Goal: Information Seeking & Learning: Learn about a topic

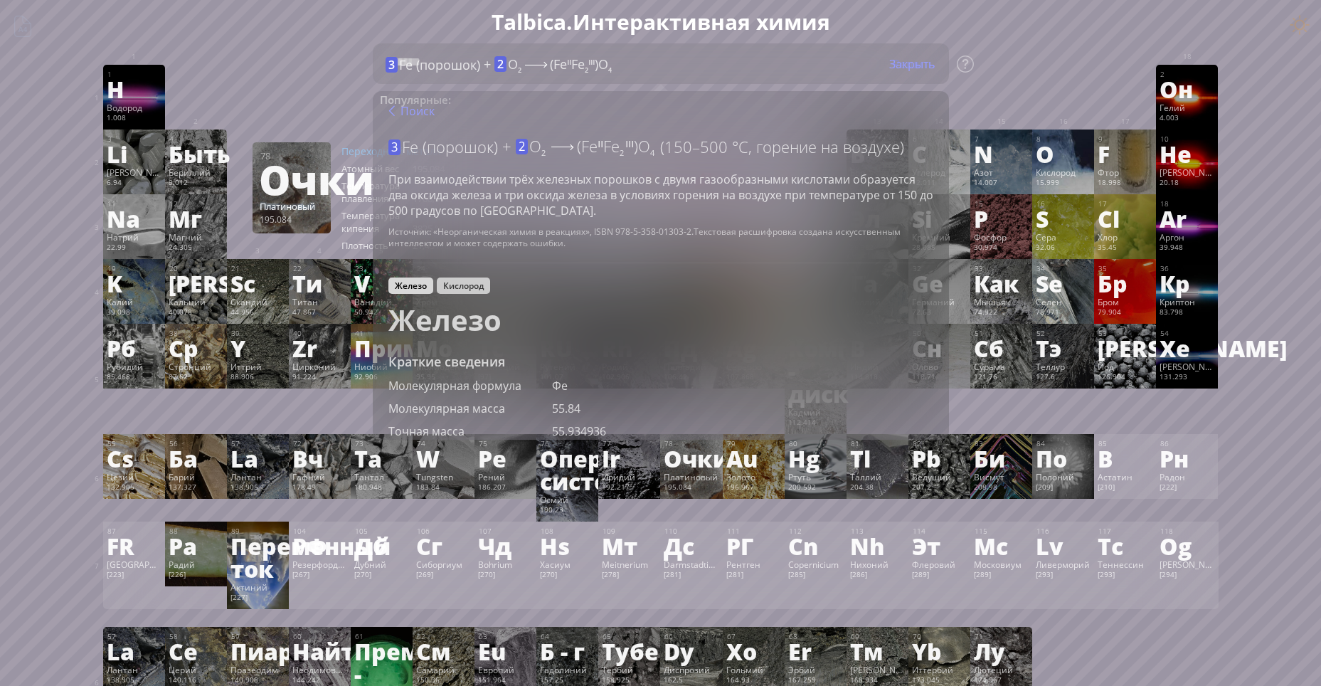
click at [464, 282] on ya-tr-span "Кислород" at bounding box center [463, 286] width 41 height 12
click at [426, 278] on div "Железо" at bounding box center [411, 286] width 45 height 16
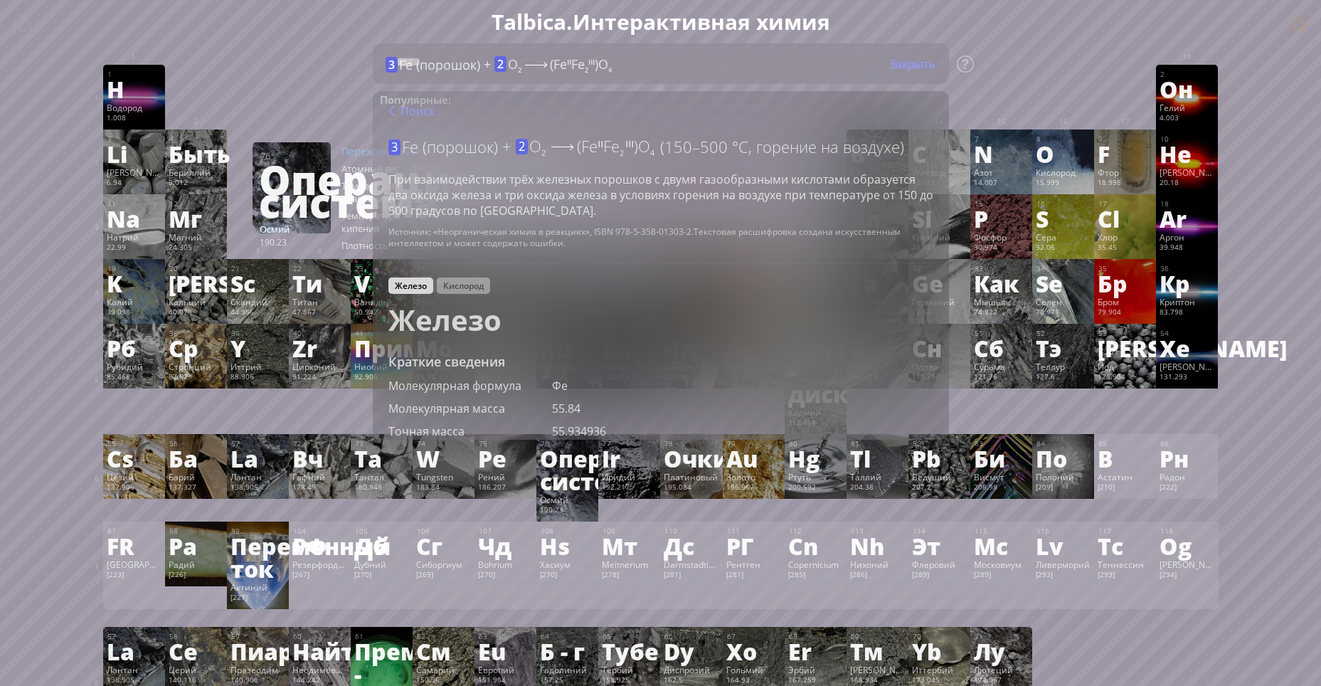
click at [835, 1] on div "Summary Molecular formula Molecular weight Exact mass Monoisotopic mass Classif…" at bounding box center [661, 683] width 1153 height 1366
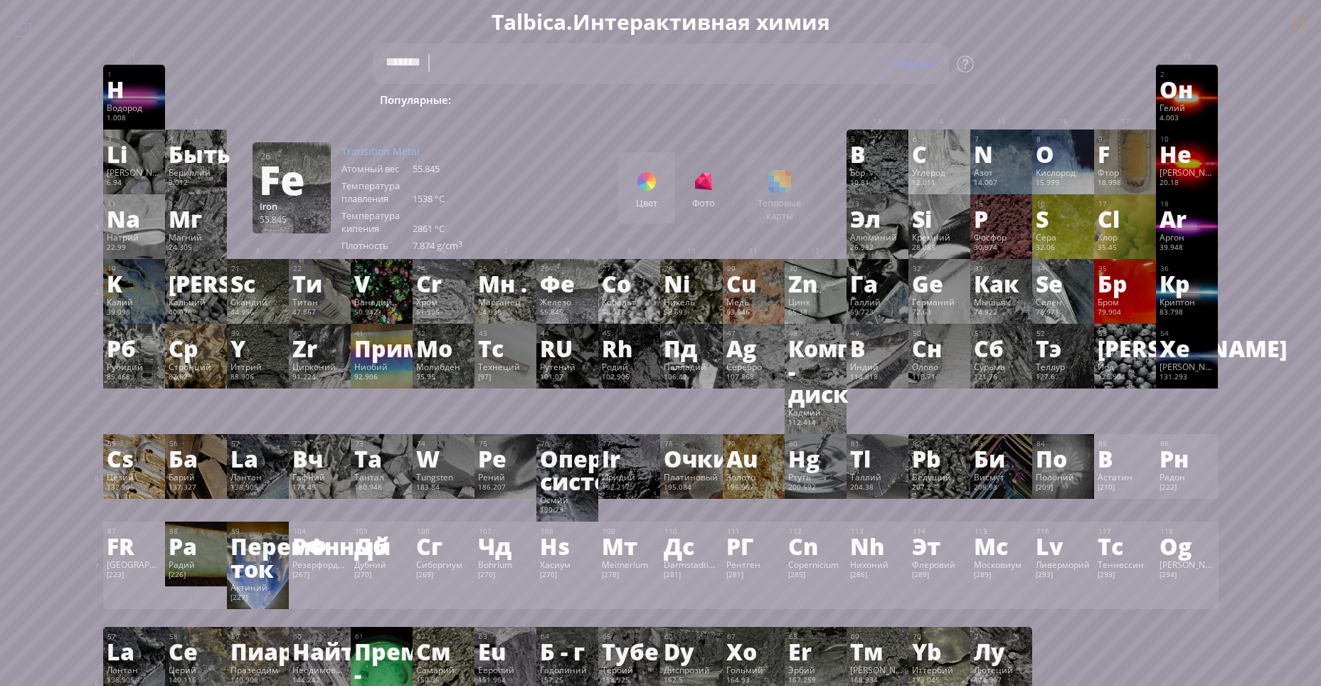
click at [598, 322] on div "26 Фе Железо 55.845 −2, −1, 0, +1, +2, +3, +4, +5, +6, +7 −2, −1, 0, +1, +2, +3…" at bounding box center [568, 291] width 62 height 65
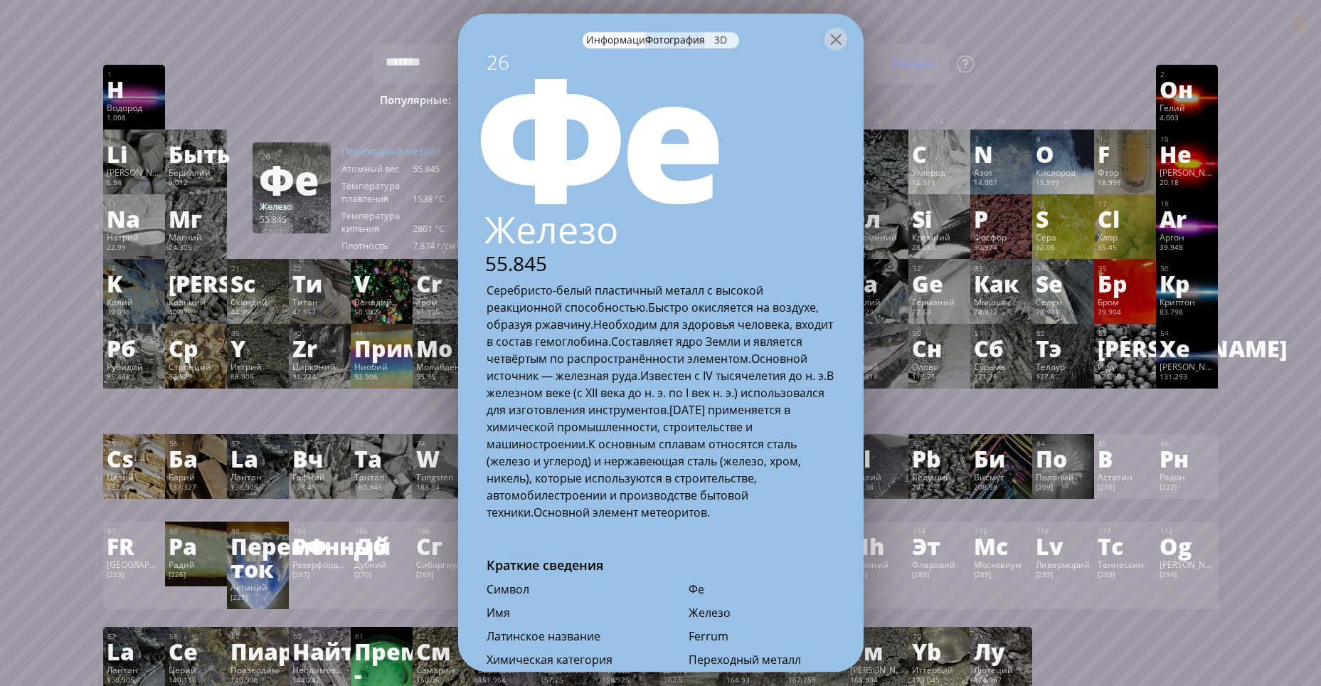
click at [712, 34] on div "3D" at bounding box center [721, 40] width 35 height 16
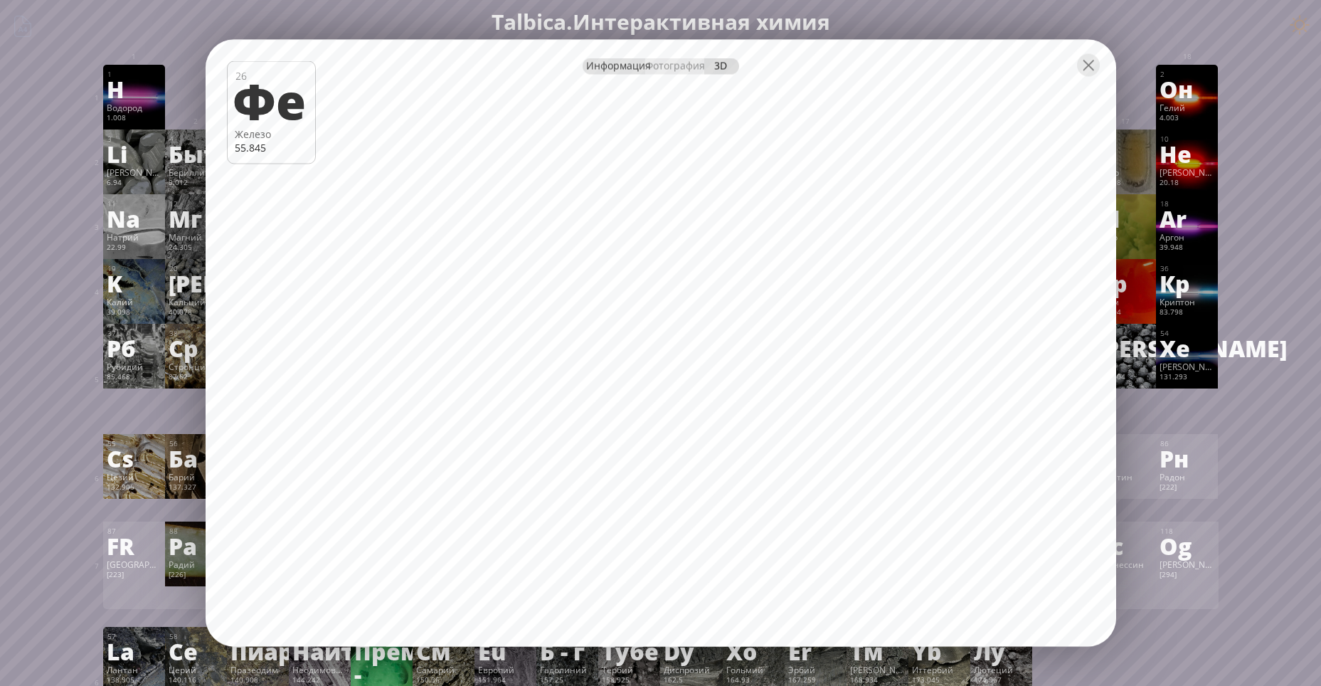
click at [624, 66] on ya-tr-span "Информация" at bounding box center [618, 66] width 65 height 14
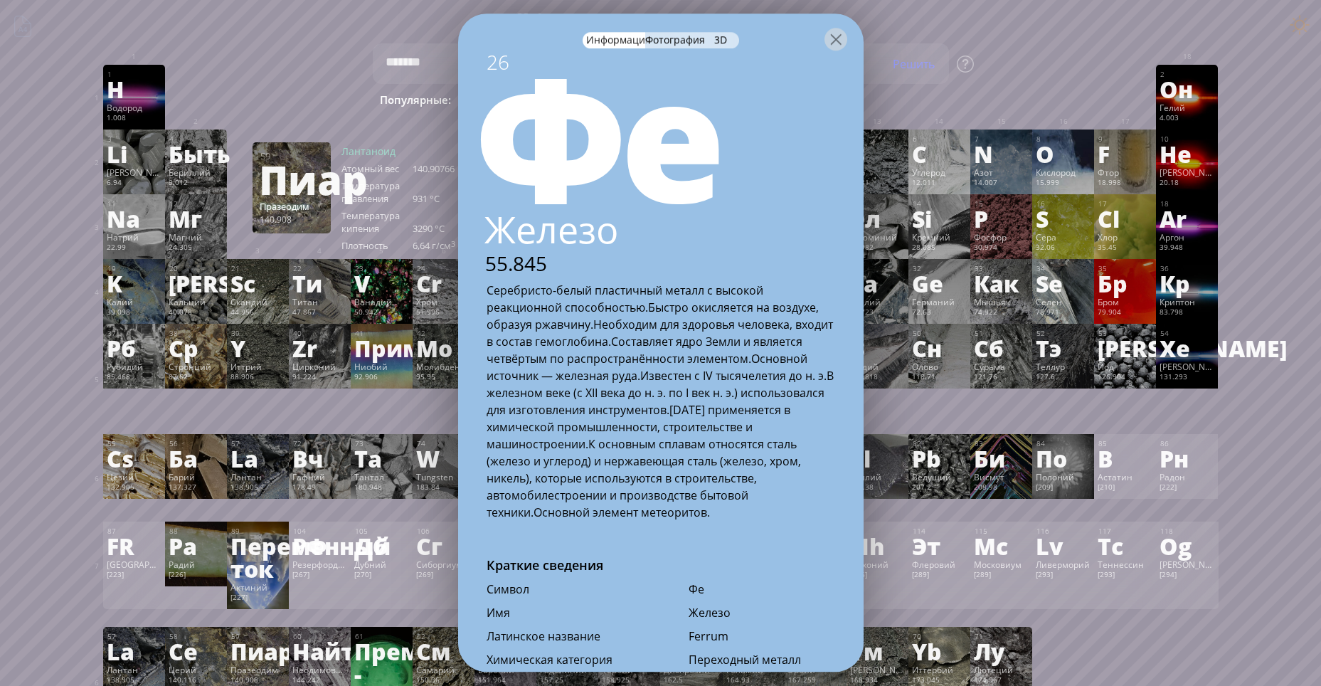
click at [691, 33] on ya-tr-span "Фотография" at bounding box center [675, 40] width 60 height 14
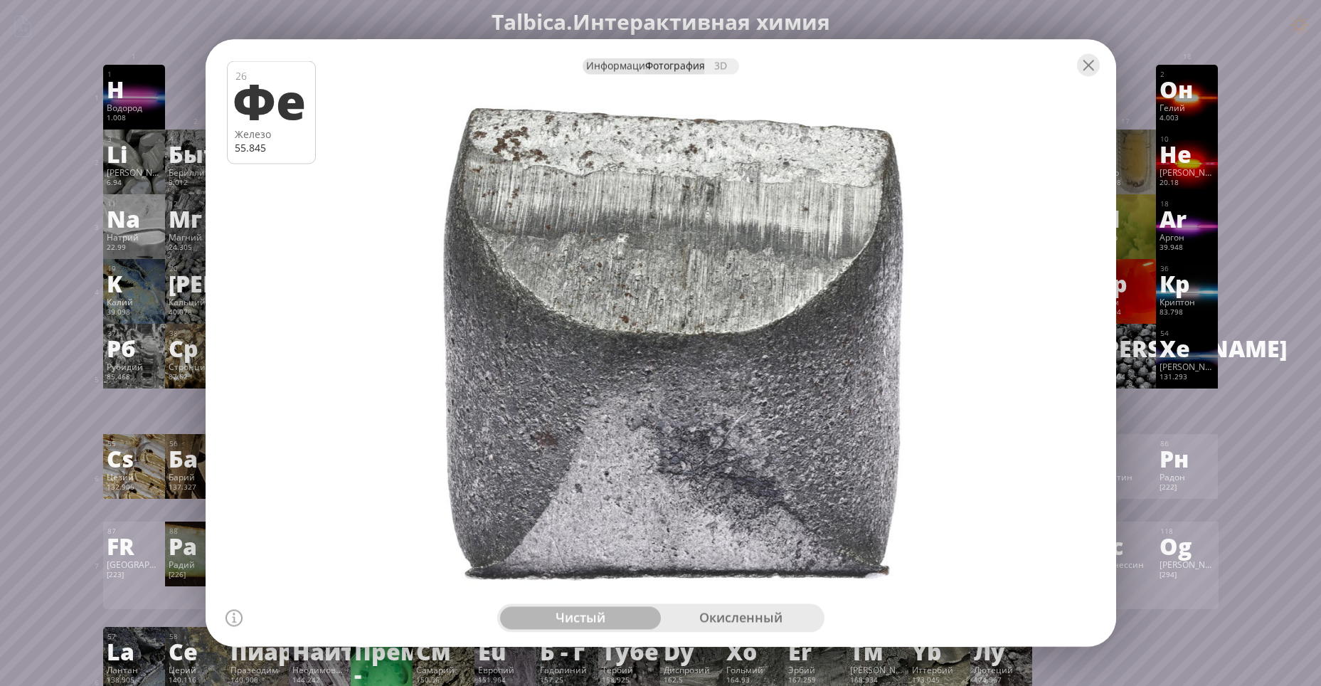
click at [642, 68] on ya-tr-span "Информация" at bounding box center [618, 66] width 65 height 14
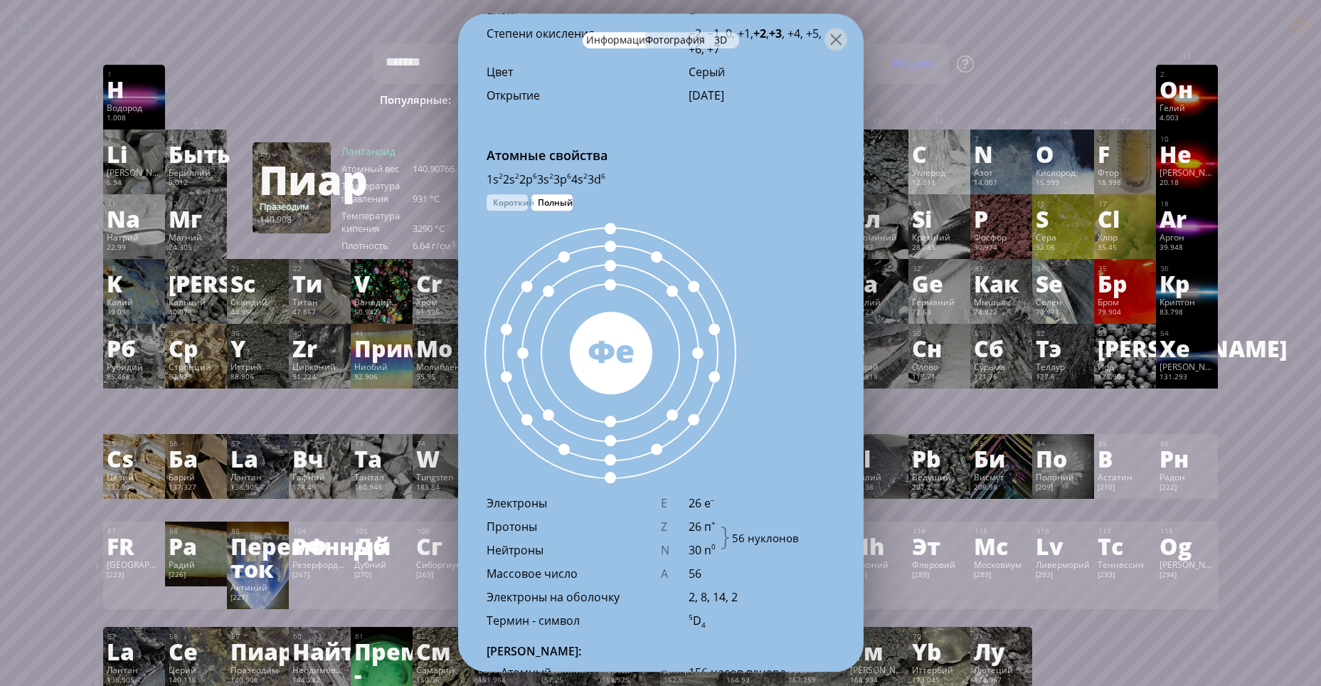
scroll to position [925, 0]
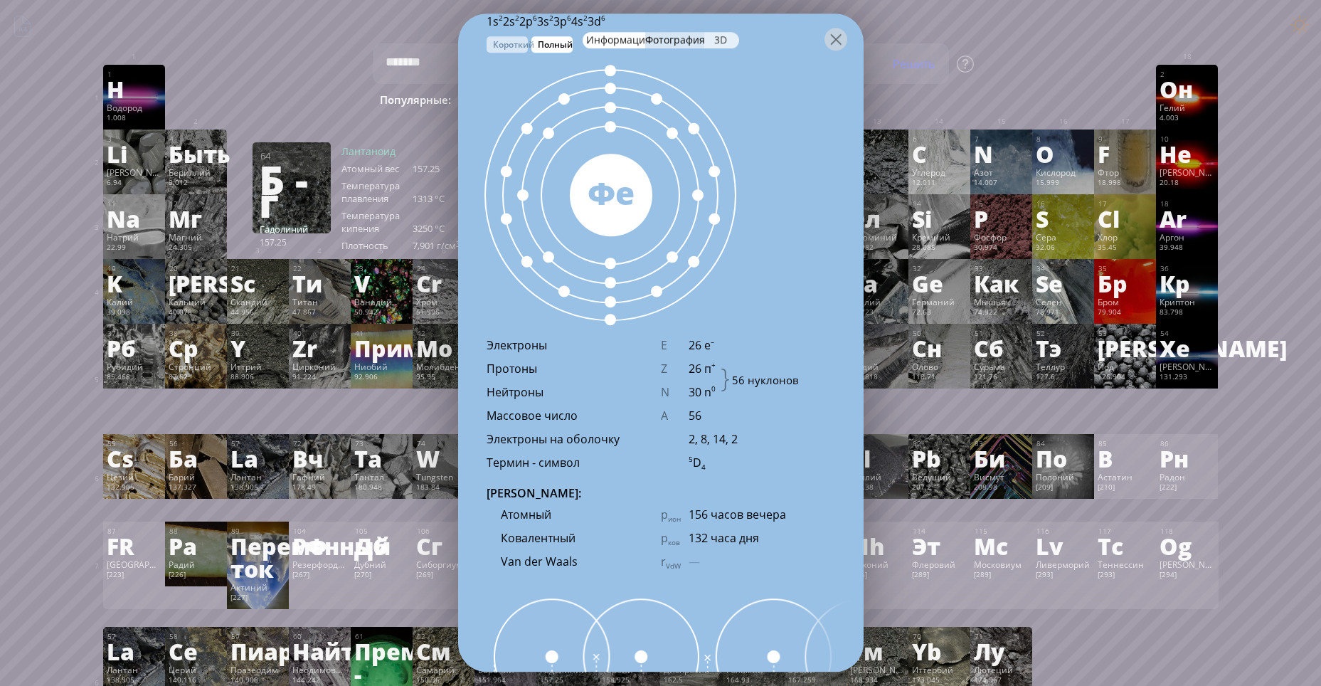
click at [717, 40] on ya-tr-span "3D" at bounding box center [720, 40] width 13 height 14
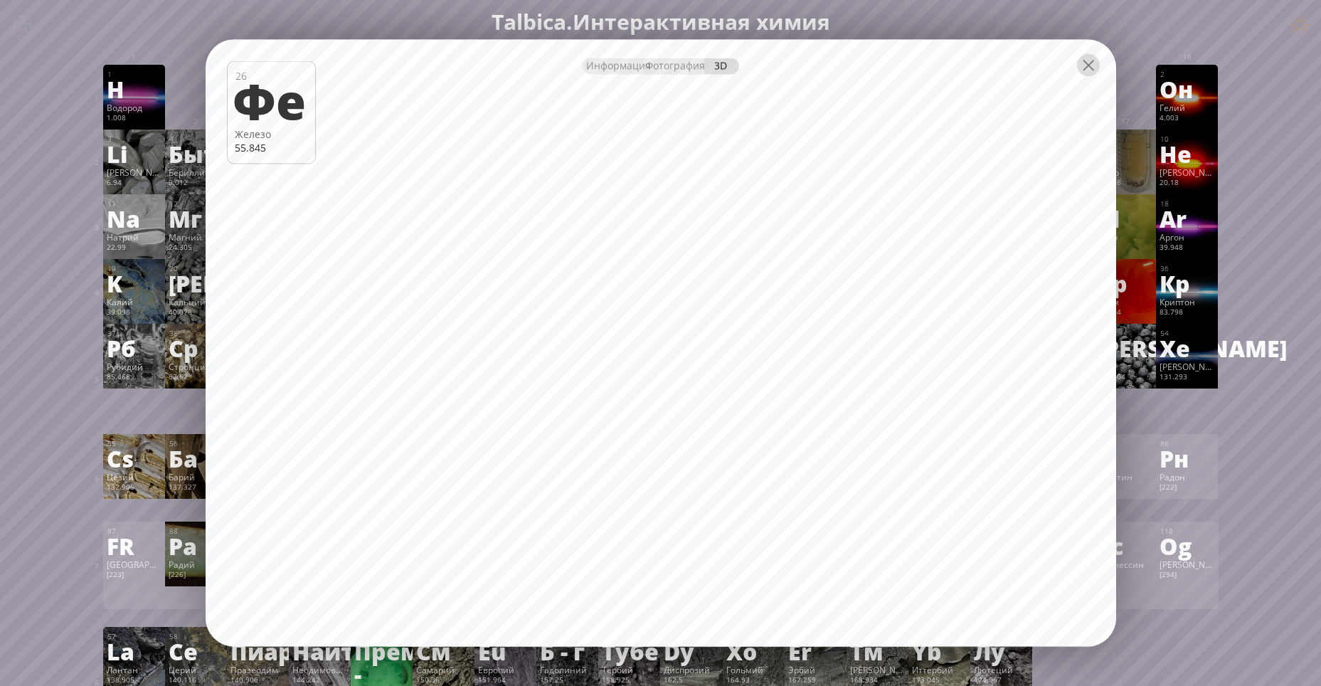
click at [1085, 65] on div at bounding box center [1088, 65] width 23 height 23
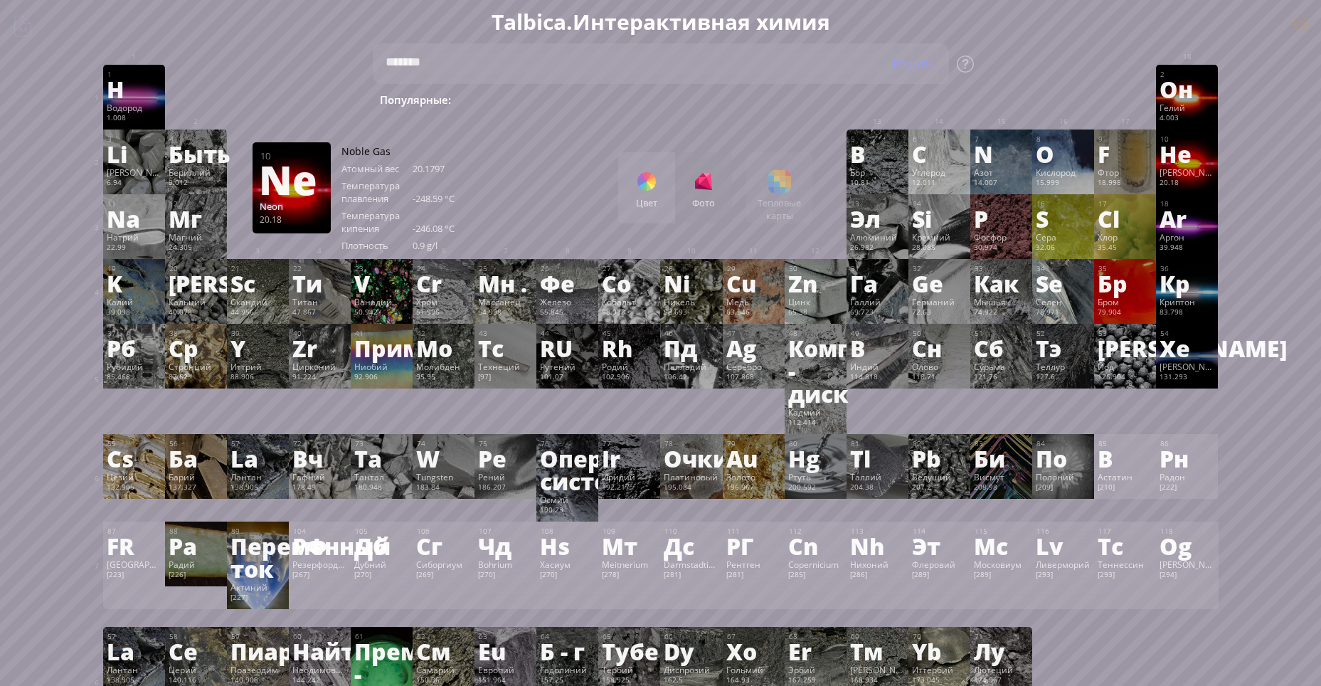
click at [1173, 147] on ya-tr-span "Не" at bounding box center [1176, 153] width 32 height 33
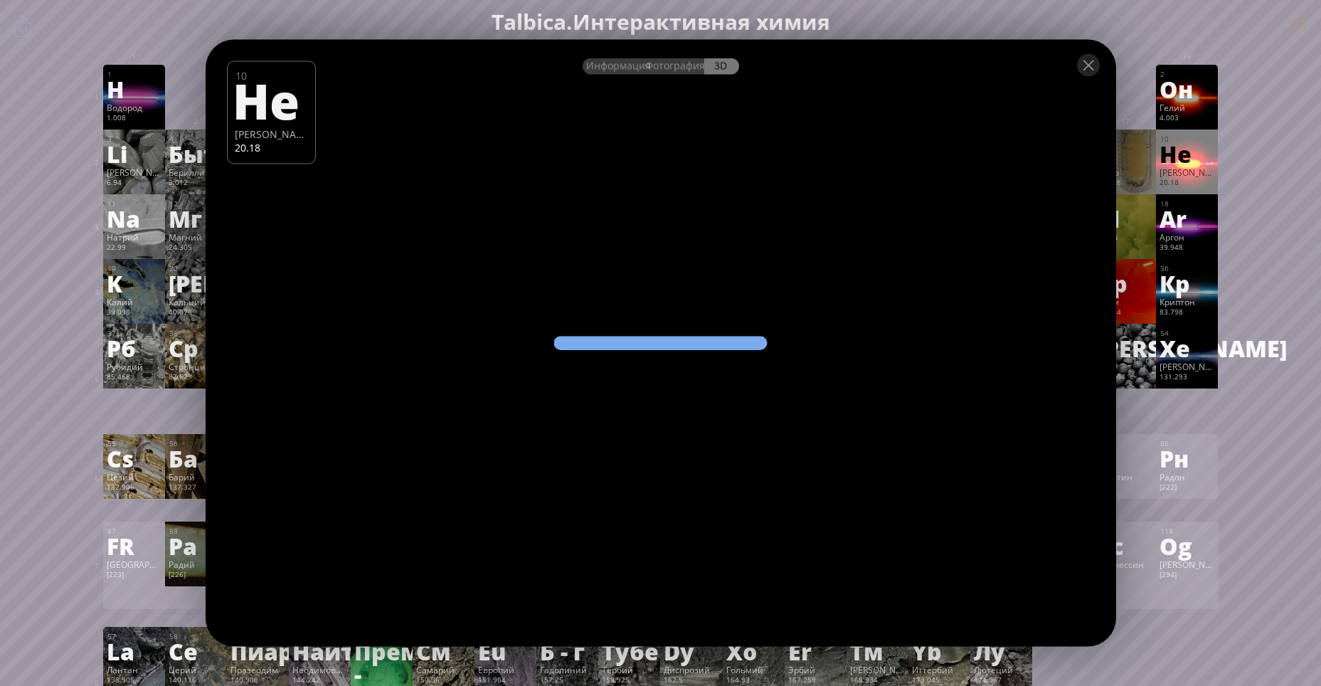
drag, startPoint x: 673, startPoint y: 287, endPoint x: 700, endPoint y: 339, distance: 59.2
click at [697, 334] on div "Информация Фотография 3D Info Photo 3D 10 Ne Neon 20.18 Чистое железо, 99,98 % …" at bounding box center [661, 343] width 911 height 607
click at [701, 340] on div "Информация Фотография 3D Info Photo 3D 10 Ne Neon 20.18 Чистое железо, 99,98 % …" at bounding box center [661, 343] width 911 height 607
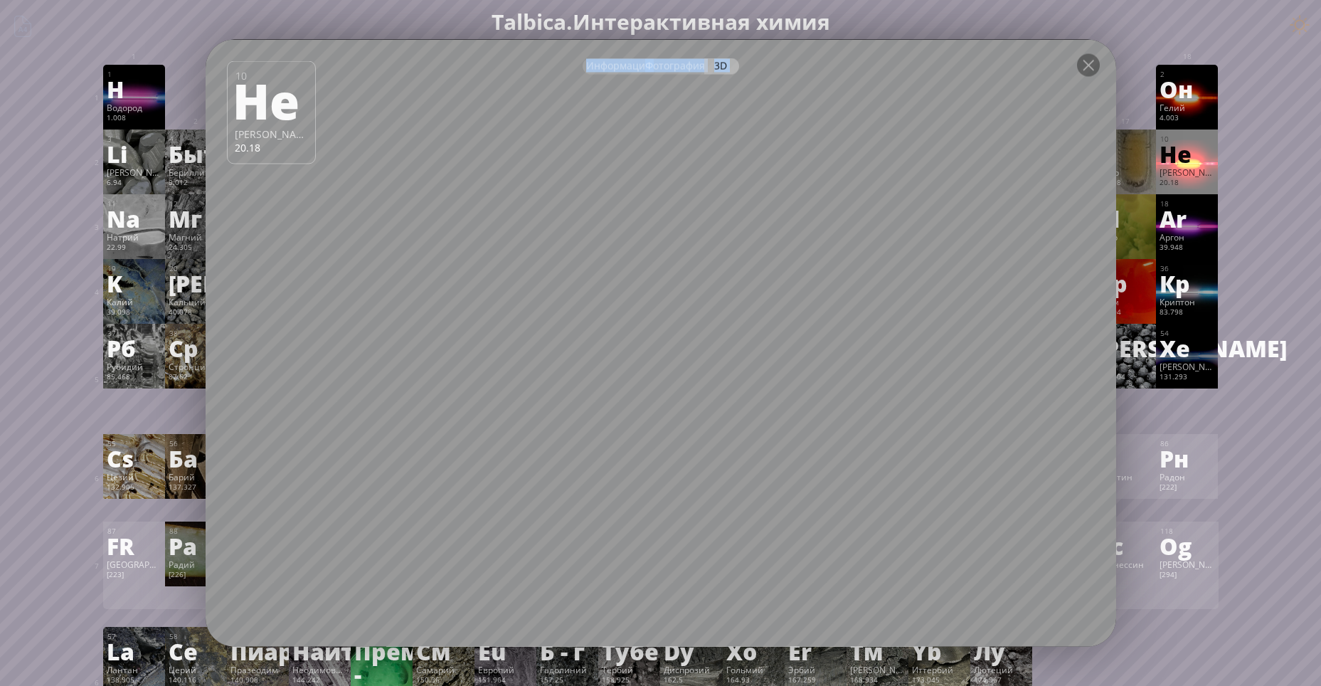
drag, startPoint x: 1184, startPoint y: 241, endPoint x: 1182, endPoint y: 228, distance: 12.3
click at [1184, 239] on ya-tr-span "Аргон" at bounding box center [1172, 236] width 25 height 11
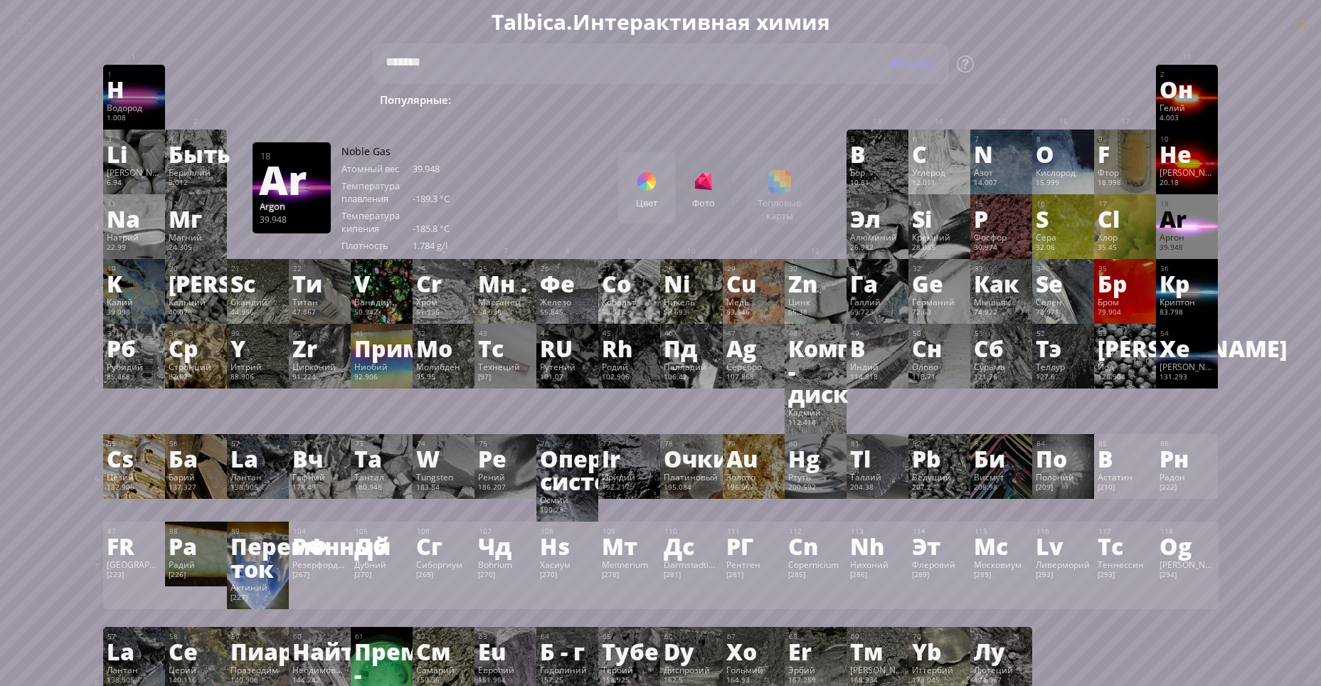
click at [1182, 228] on div "Информация Фотография 3D Info Photo 3D 18 Ar Argon 39.948 Чистое железо, 99,98 …" at bounding box center [1193, 214] width 62 height 41
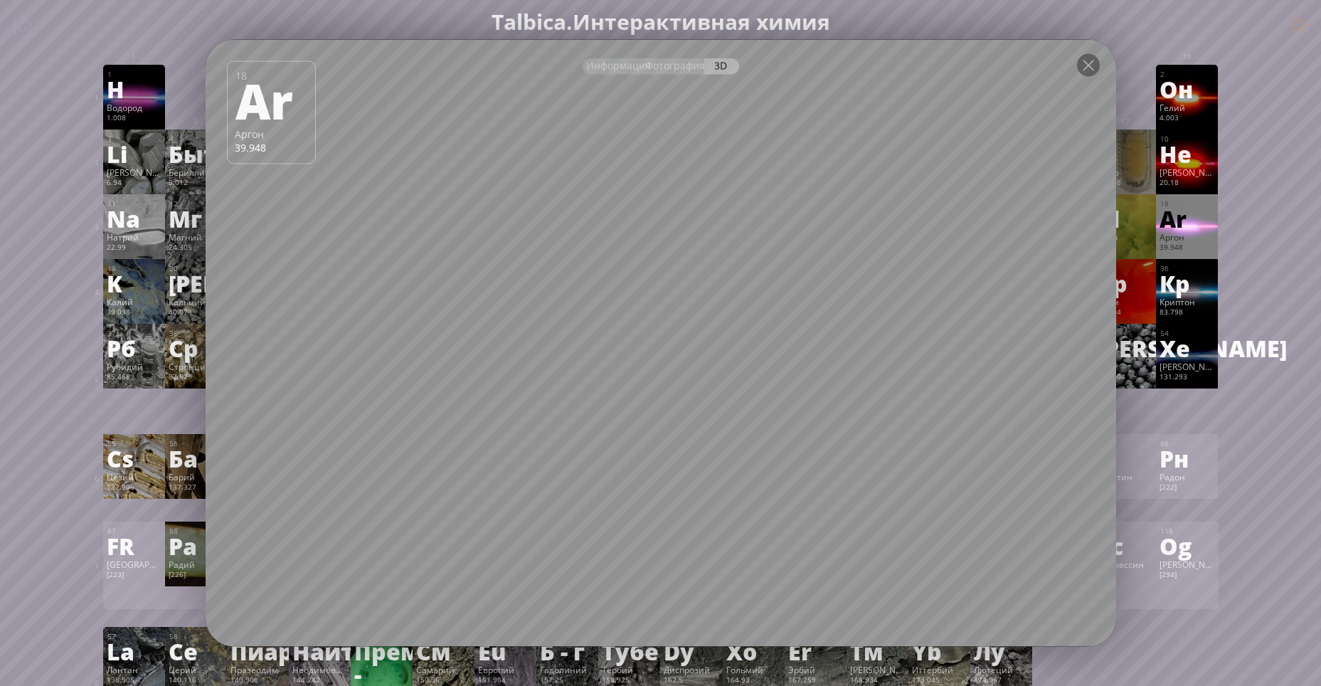
click at [1230, 266] on div "Summary Molecular formula Molecular weight Exact mass Monoisotopic mass Classif…" at bounding box center [661, 683] width 1153 height 1366
click at [1075, 63] on div at bounding box center [661, 65] width 911 height 50
click at [1089, 73] on div at bounding box center [1088, 65] width 23 height 23
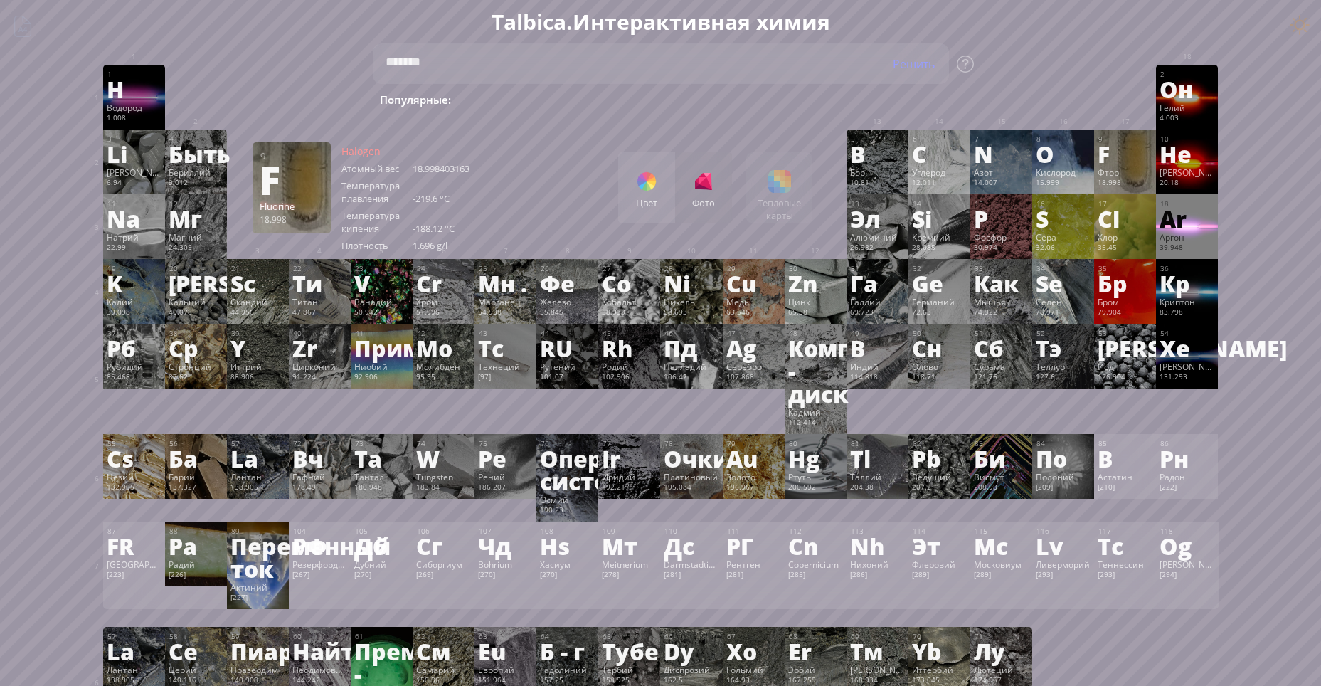
click at [1072, 69] on div at bounding box center [661, 65] width 911 height 50
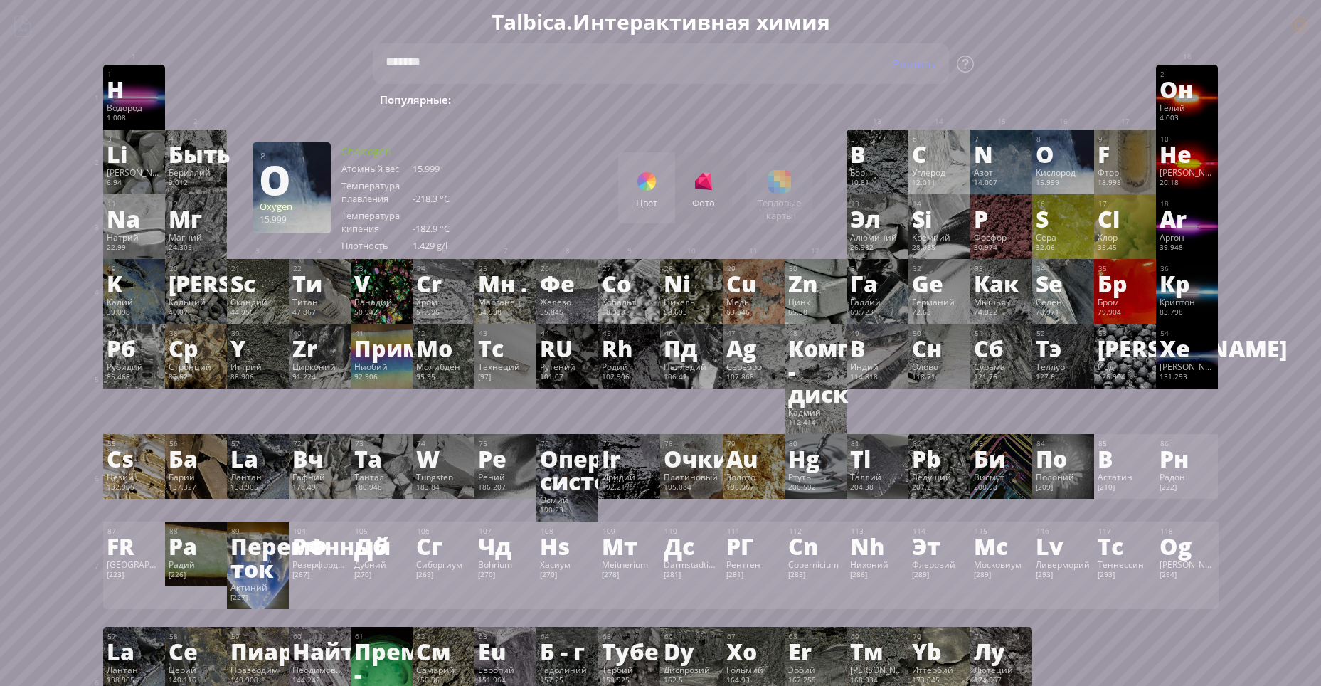
click at [1082, 143] on div "O" at bounding box center [1063, 153] width 55 height 23
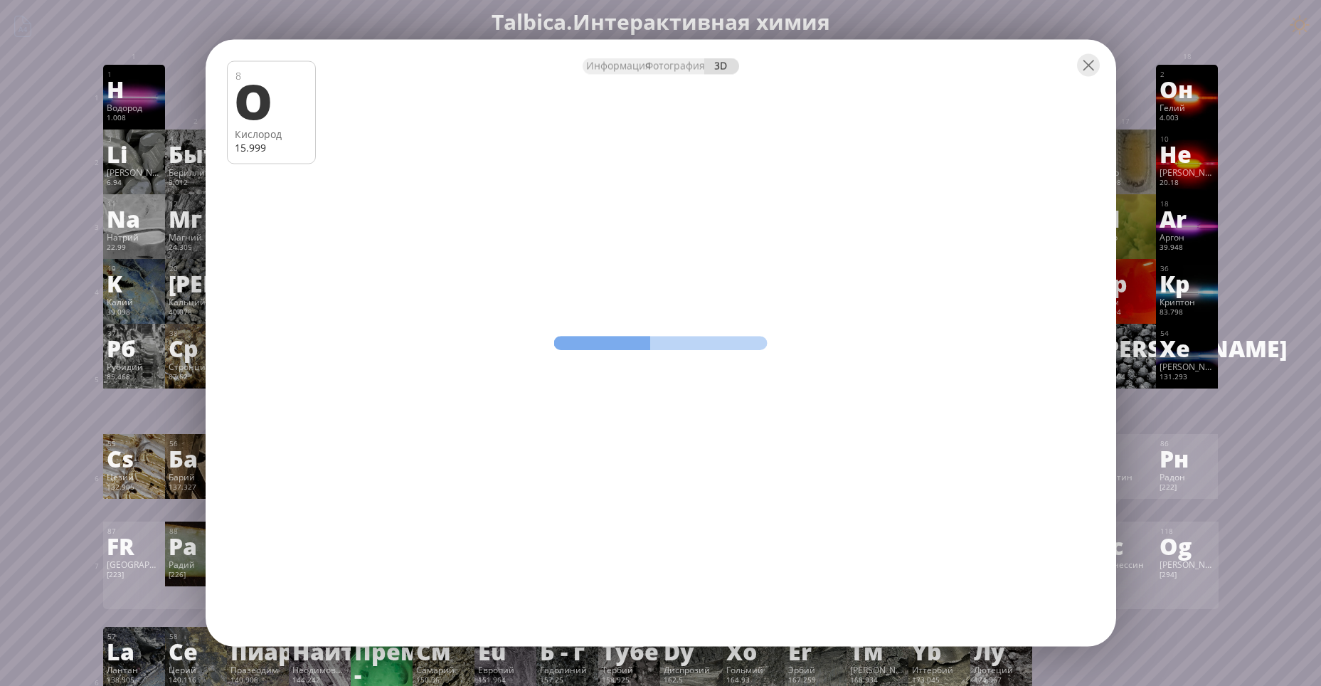
drag, startPoint x: 803, startPoint y: 357, endPoint x: 769, endPoint y: 356, distance: 34.2
click at [783, 387] on div "Информация Фотография 3D Info Photo 3D 8 O Oxygen 15.999 Чистое железо, 99,98 %…" at bounding box center [661, 343] width 911 height 607
drag, startPoint x: 748, startPoint y: 314, endPoint x: 739, endPoint y: 212, distance: 102.2
click at [739, 223] on div "Информация Фотография 3D Info Photo 3D 8 O Oxygen 15.999 Чистое железо, 99,98 %…" at bounding box center [661, 343] width 911 height 607
click at [630, 71] on ya-tr-span "Информация" at bounding box center [618, 66] width 65 height 14
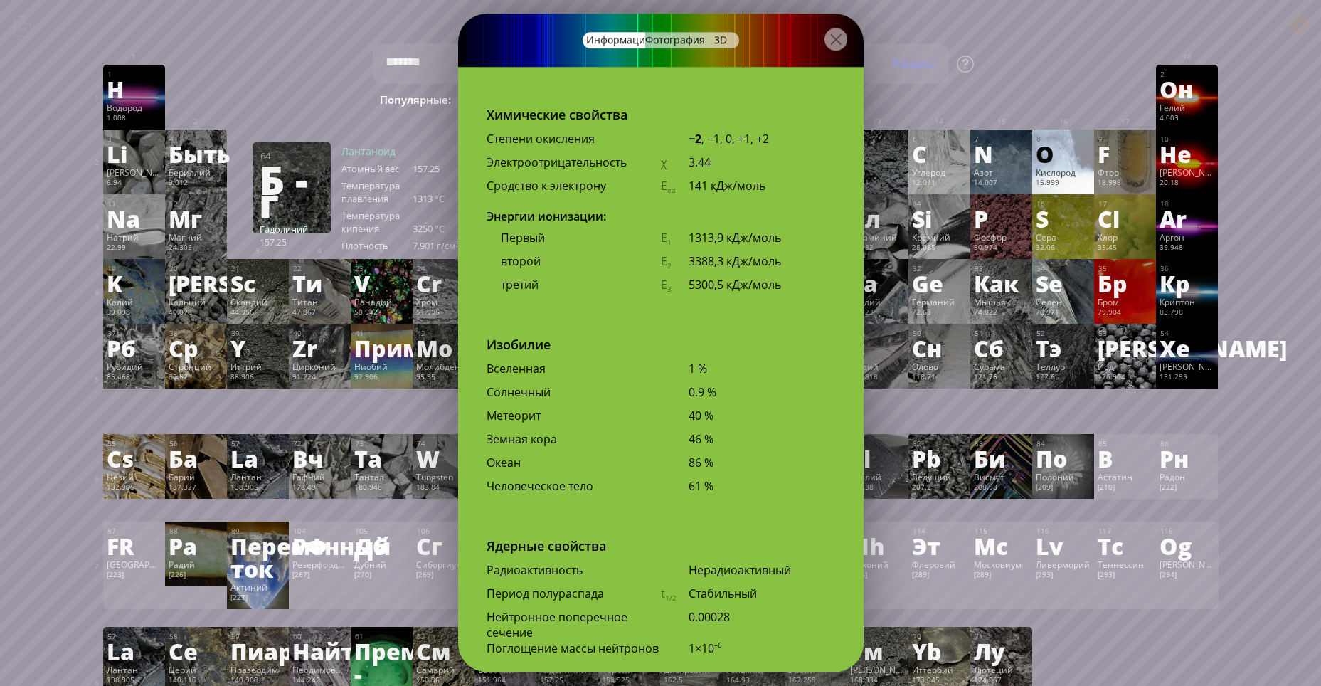
scroll to position [2811, 0]
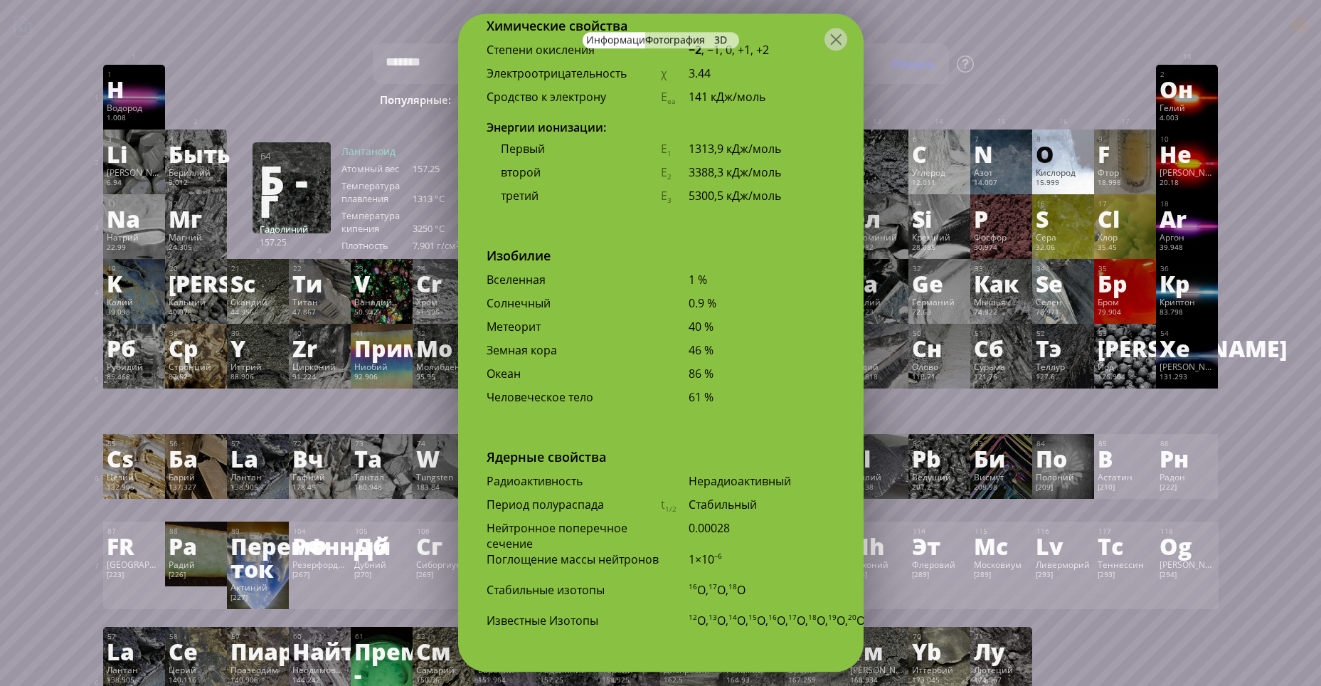
click at [746, 587] on div "Ядерные свойства Радиоактивность Нерадиоактивный Период полураспада t 1/2 Стаби…" at bounding box center [661, 542] width 406 height 188
click at [588, 582] on div "Стабильные изотопы 16 O, 17 O, 18 O" at bounding box center [661, 593] width 406 height 23
click at [542, 448] on ya-tr-span "Ядерные свойства" at bounding box center [547, 456] width 120 height 17
click at [843, 37] on div at bounding box center [836, 39] width 23 height 23
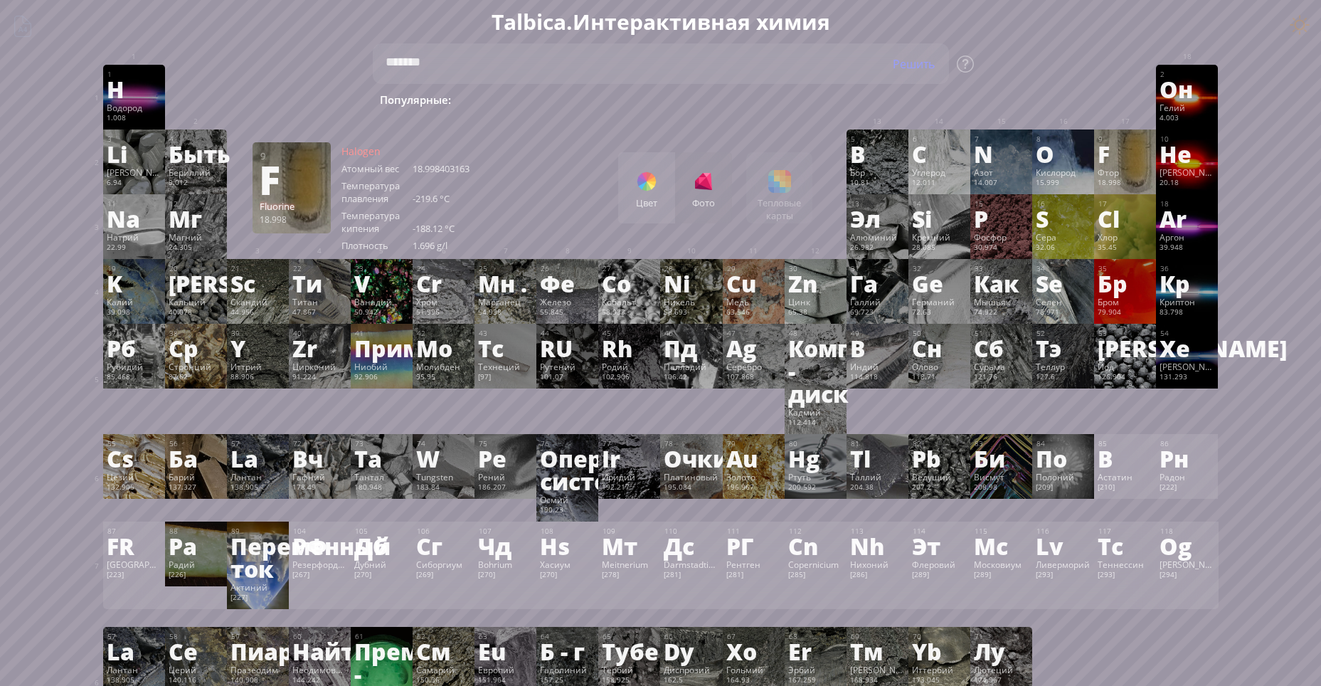
click at [1130, 166] on div "9 F Фтор 18.998 −1 −1 -219.6 °C -188.12 °C 1.696 g/l [He]2s 2 2p 5" at bounding box center [1125, 162] width 62 height 65
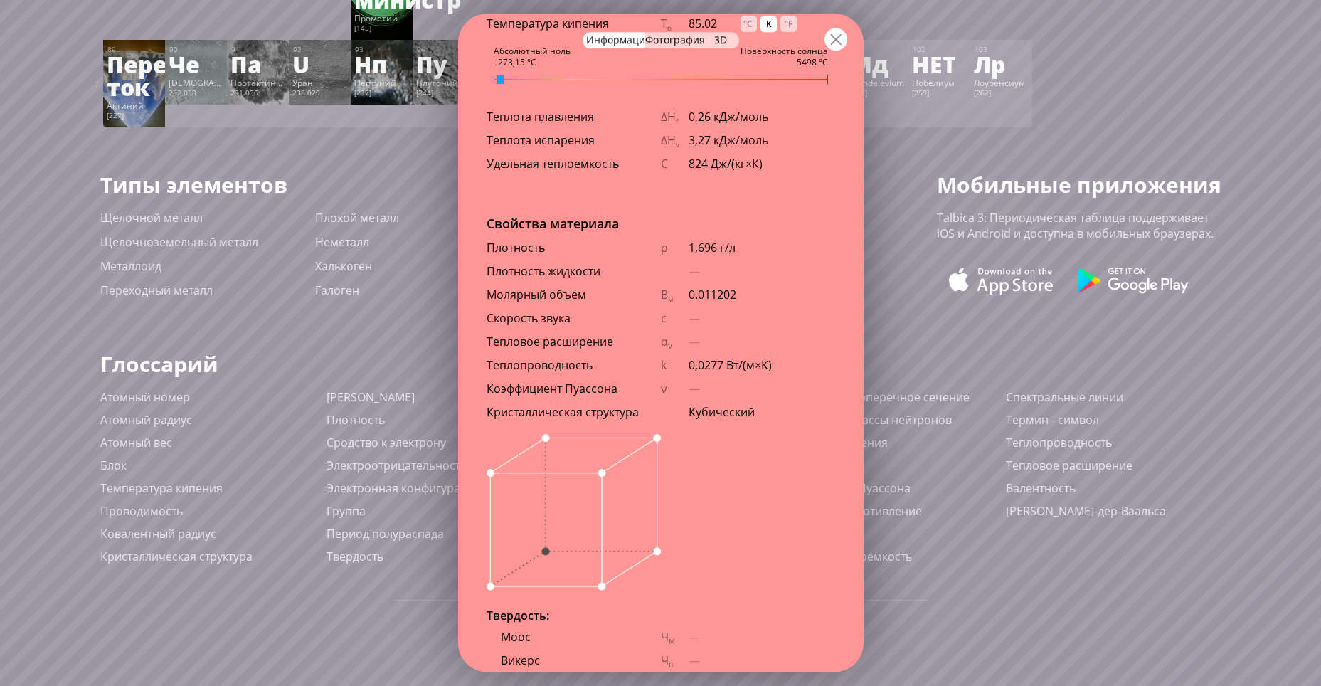
scroll to position [1319, 0]
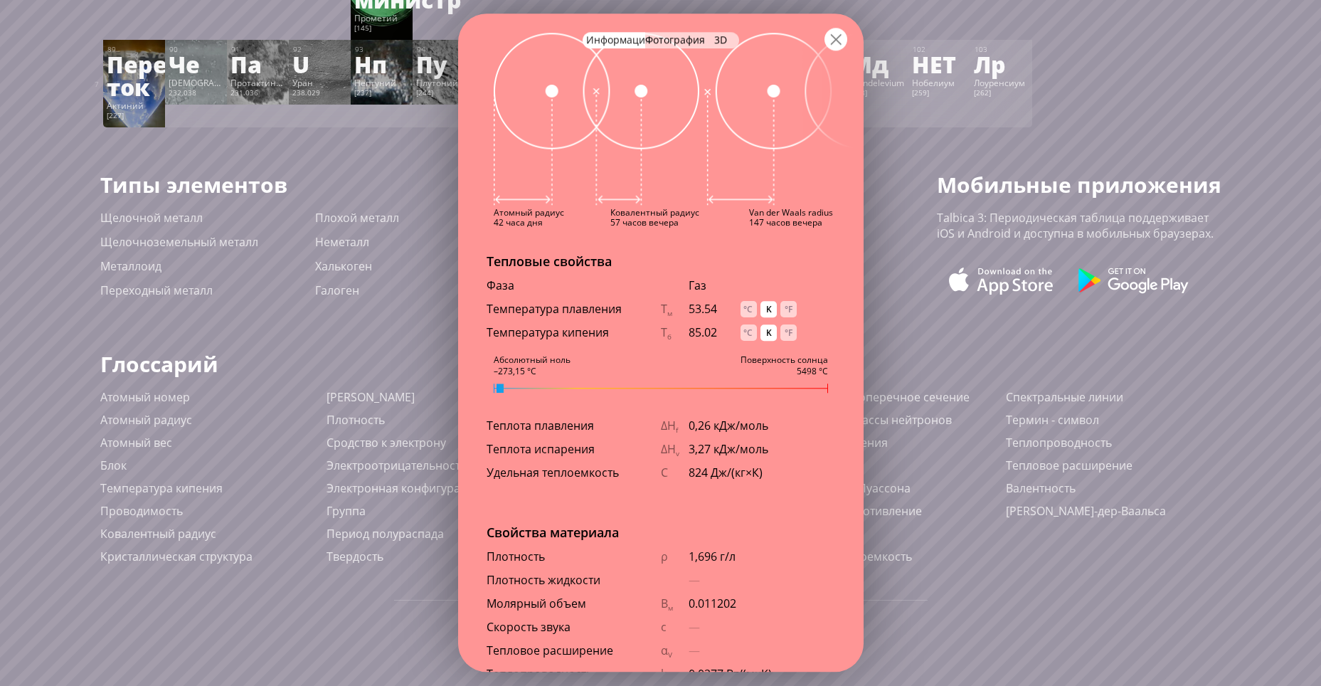
click at [847, 37] on div at bounding box center [836, 39] width 23 height 23
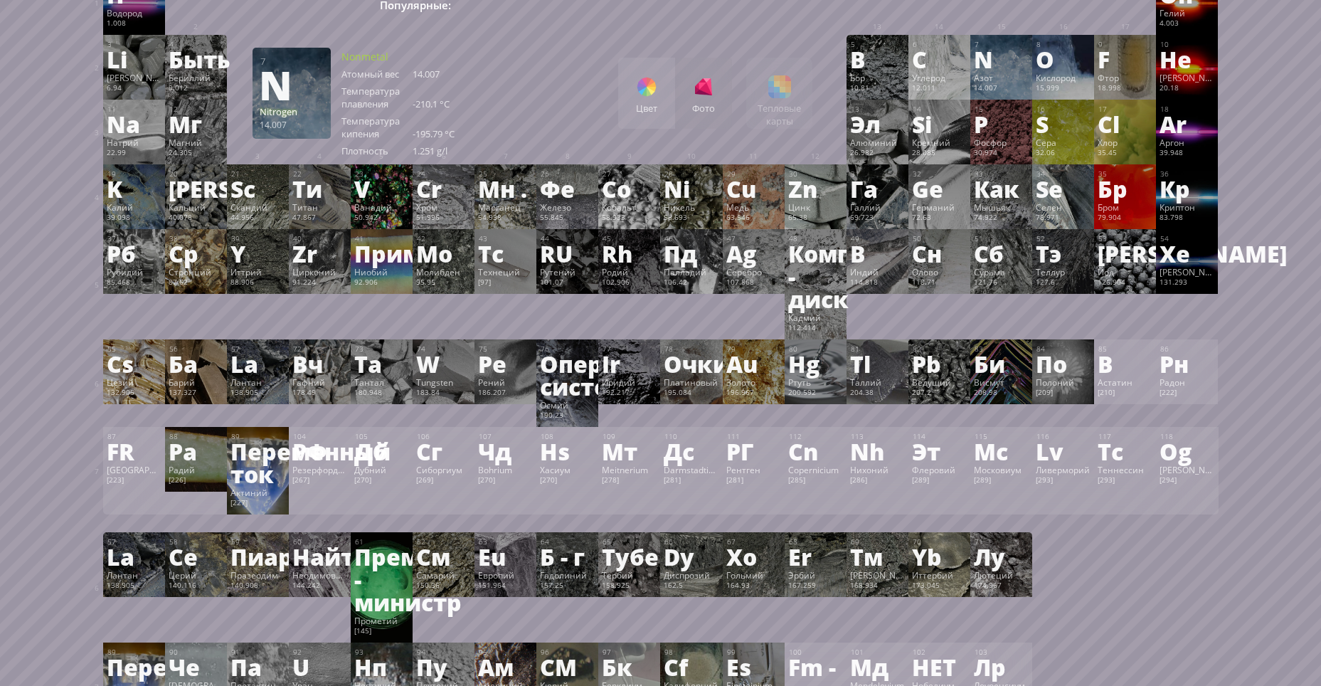
scroll to position [0, 0]
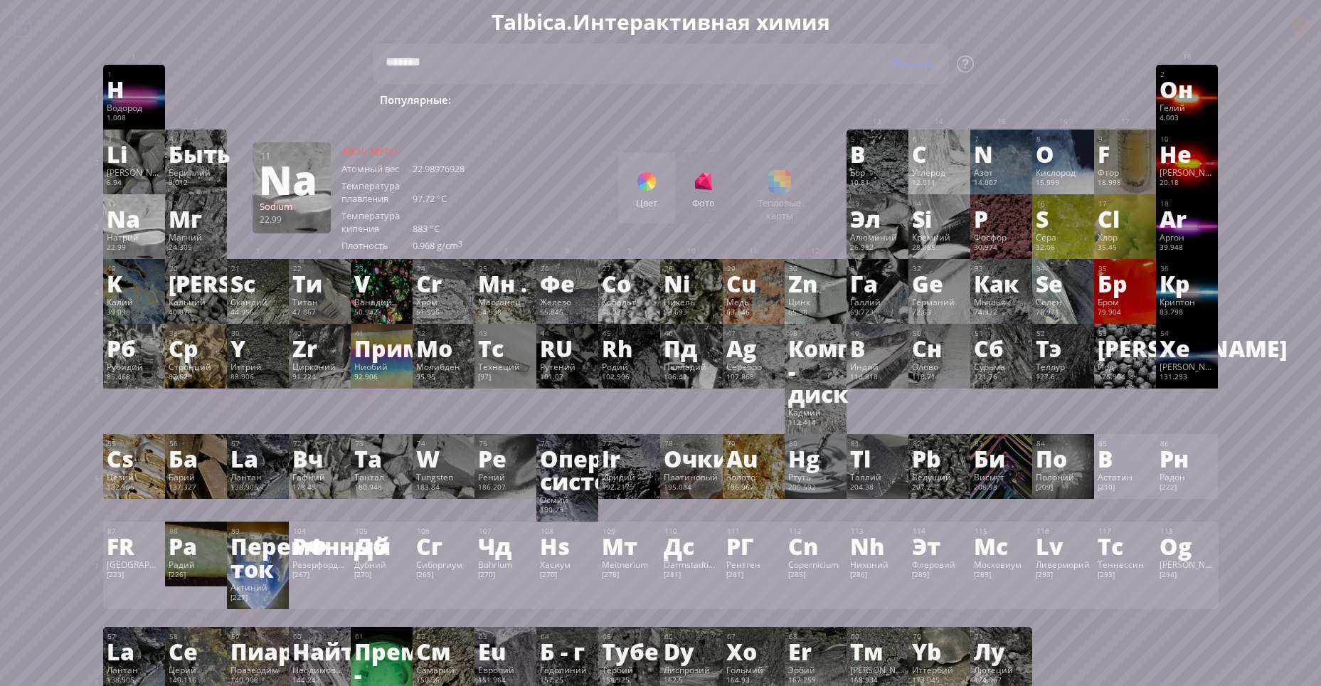
click at [139, 213] on ya-tr-span "Na" at bounding box center [123, 218] width 33 height 33
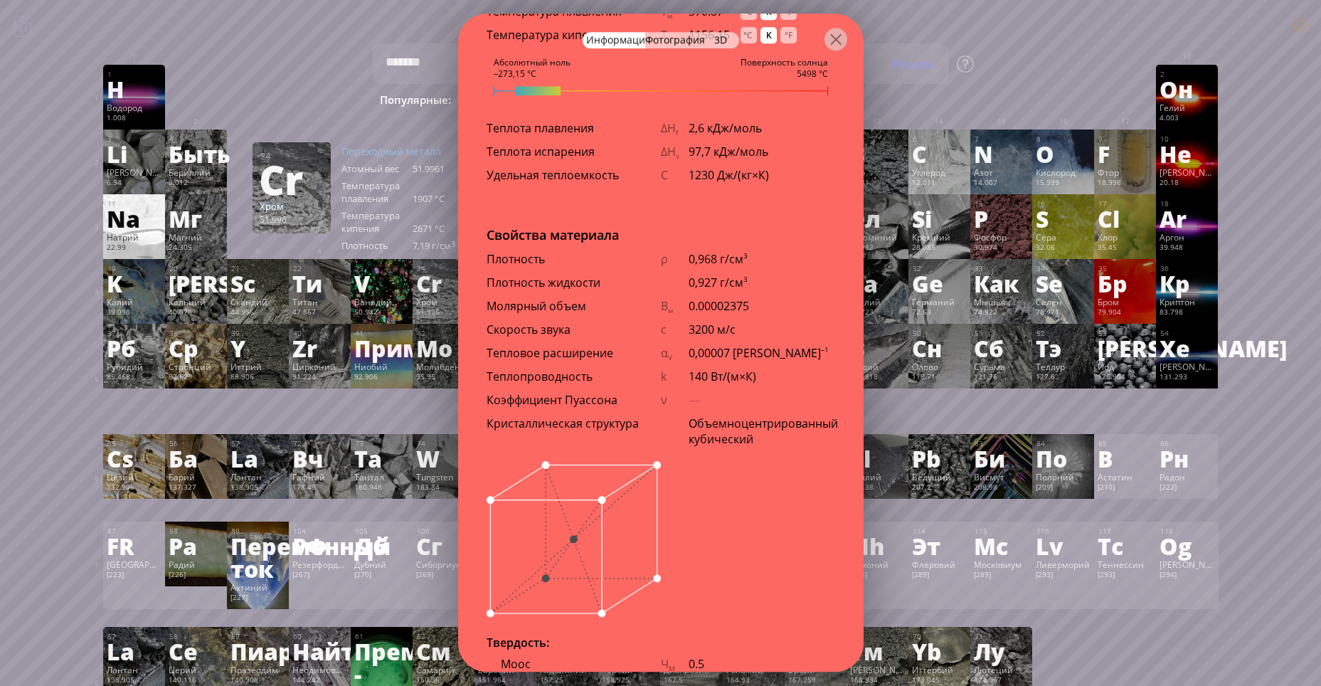
scroll to position [1406, 0]
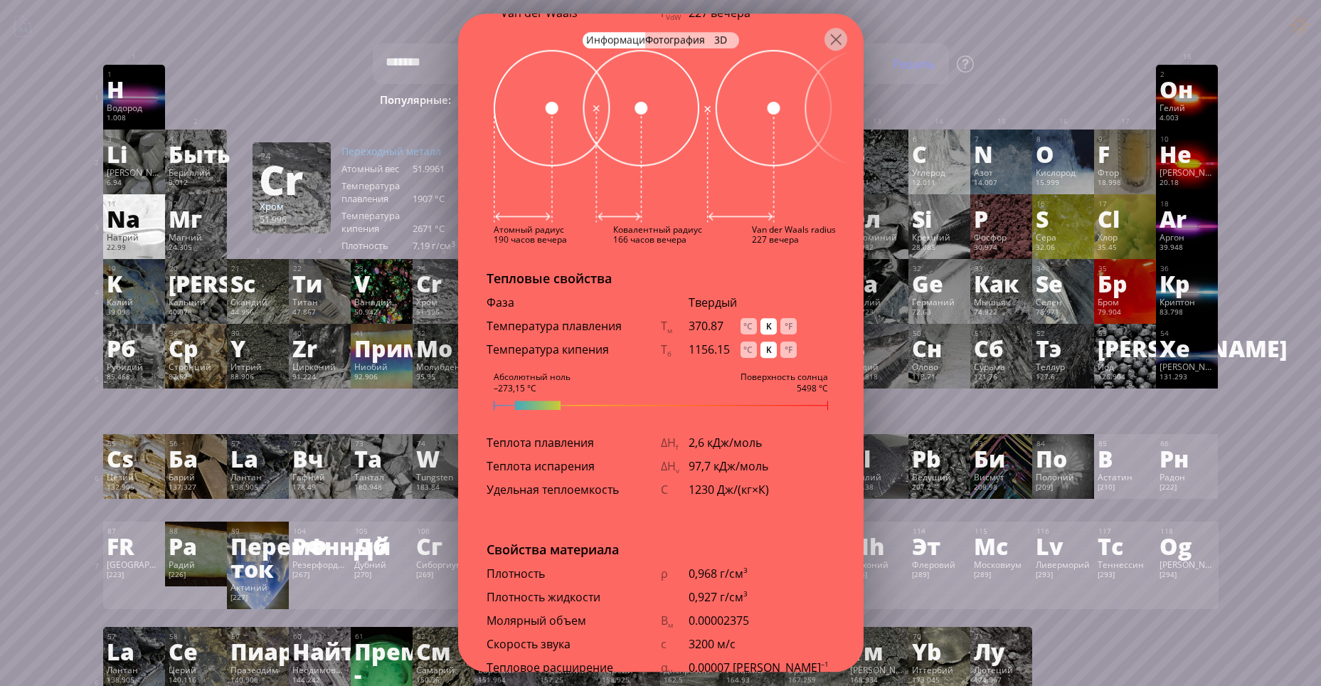
drag, startPoint x: 767, startPoint y: 300, endPoint x: 764, endPoint y: 307, distance: 7.7
click at [768, 300] on div "Фаза Твердый" at bounding box center [661, 306] width 406 height 23
drag, startPoint x: 534, startPoint y: 384, endPoint x: 590, endPoint y: 384, distance: 55.5
click at [588, 401] on div at bounding box center [661, 405] width 334 height 9
click at [628, 383] on div "11 Na Натрий 22.99 Мягкий, ковкий серебристо-белый щелочной металл со слабым бл…" at bounding box center [661, 343] width 406 height 658
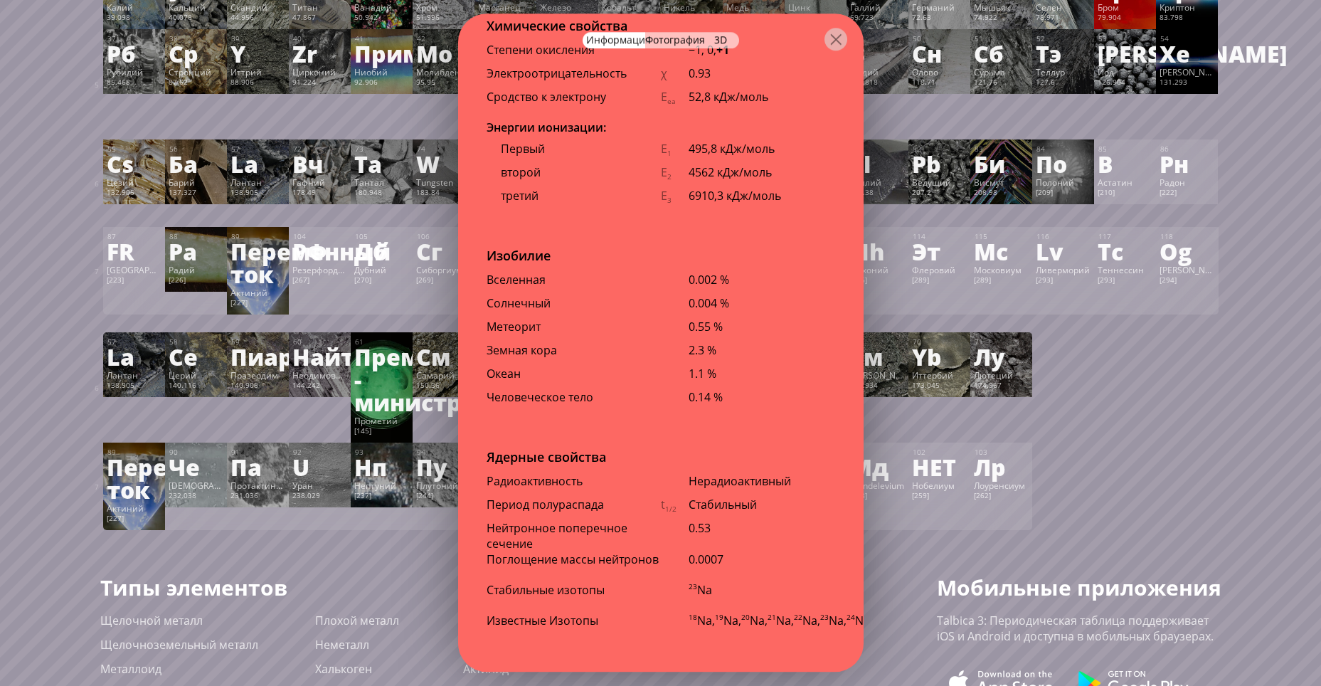
scroll to position [71, 0]
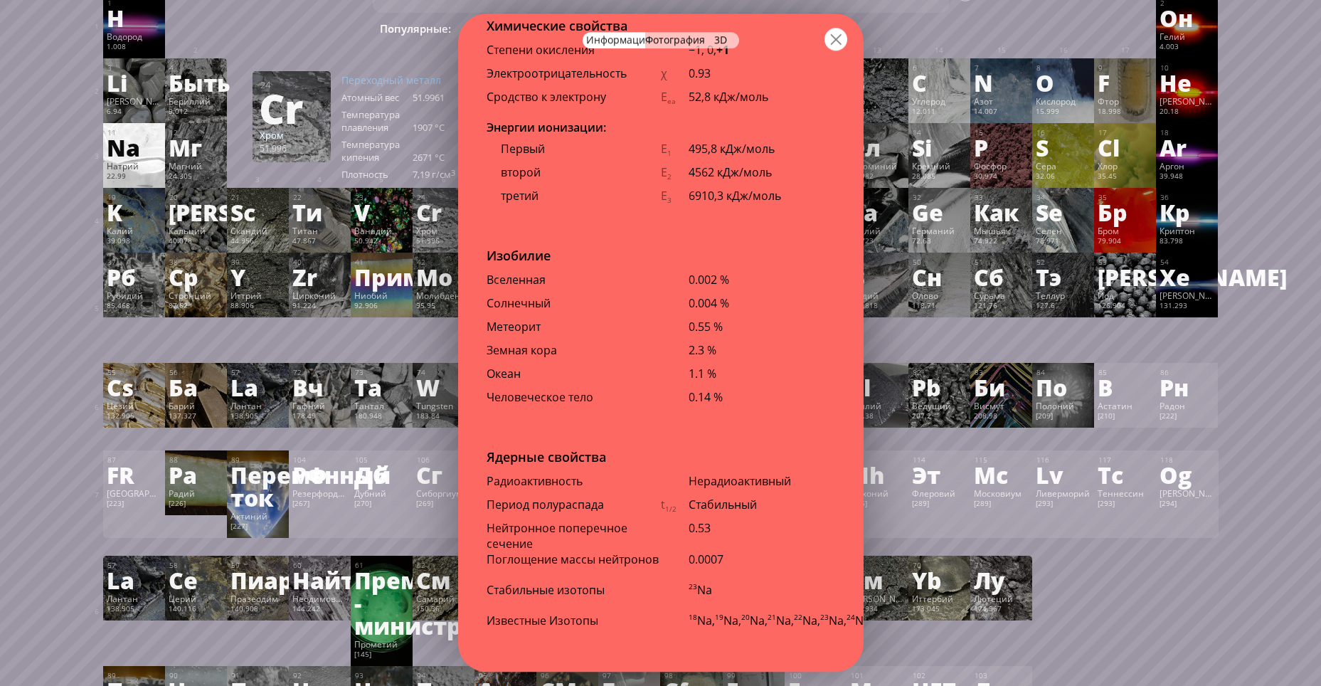
click at [846, 41] on div at bounding box center [836, 39] width 23 height 23
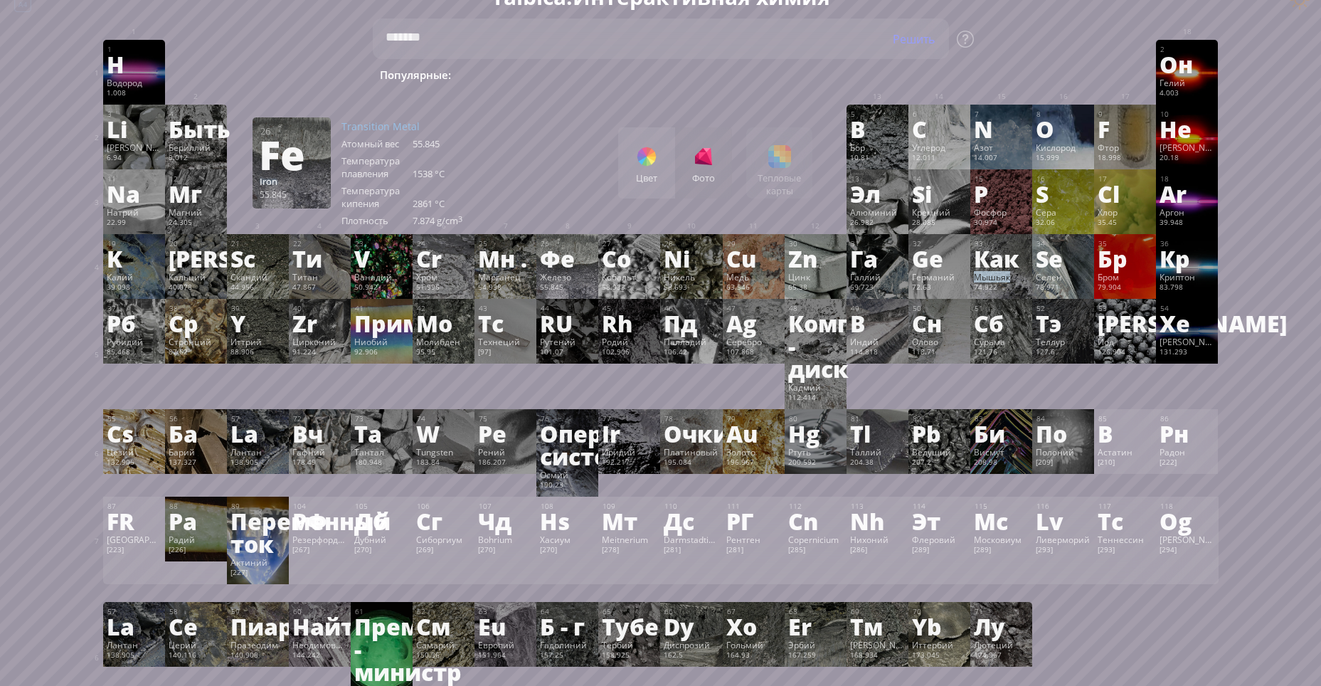
scroll to position [0, 0]
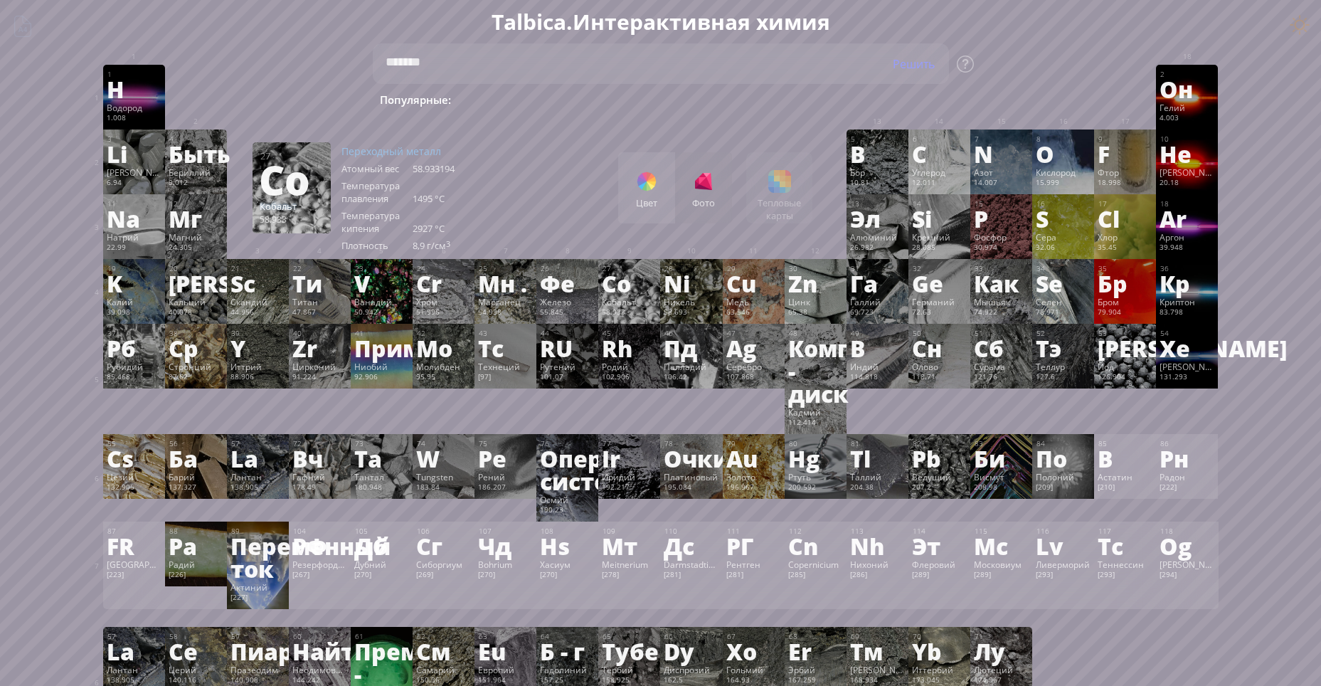
click at [658, 187] on div at bounding box center [646, 181] width 23 height 23
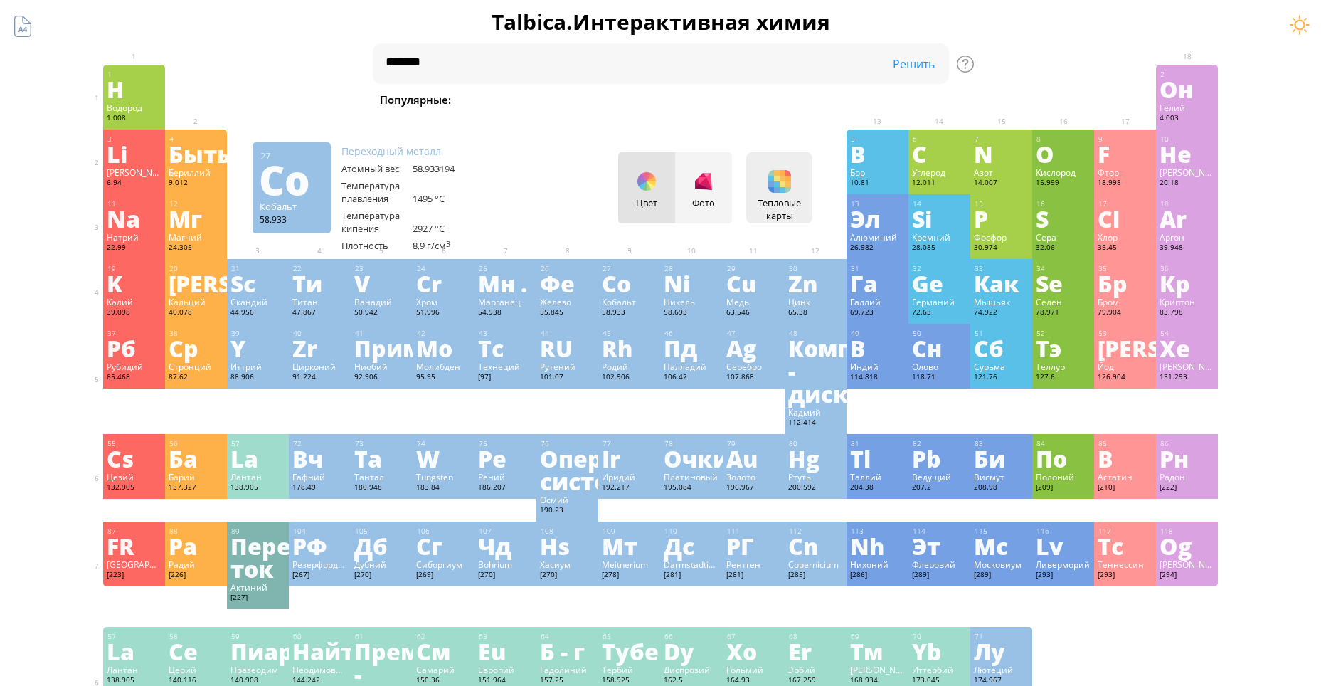
click at [799, 206] on ya-tr-span "Тепловые карты" at bounding box center [779, 209] width 43 height 26
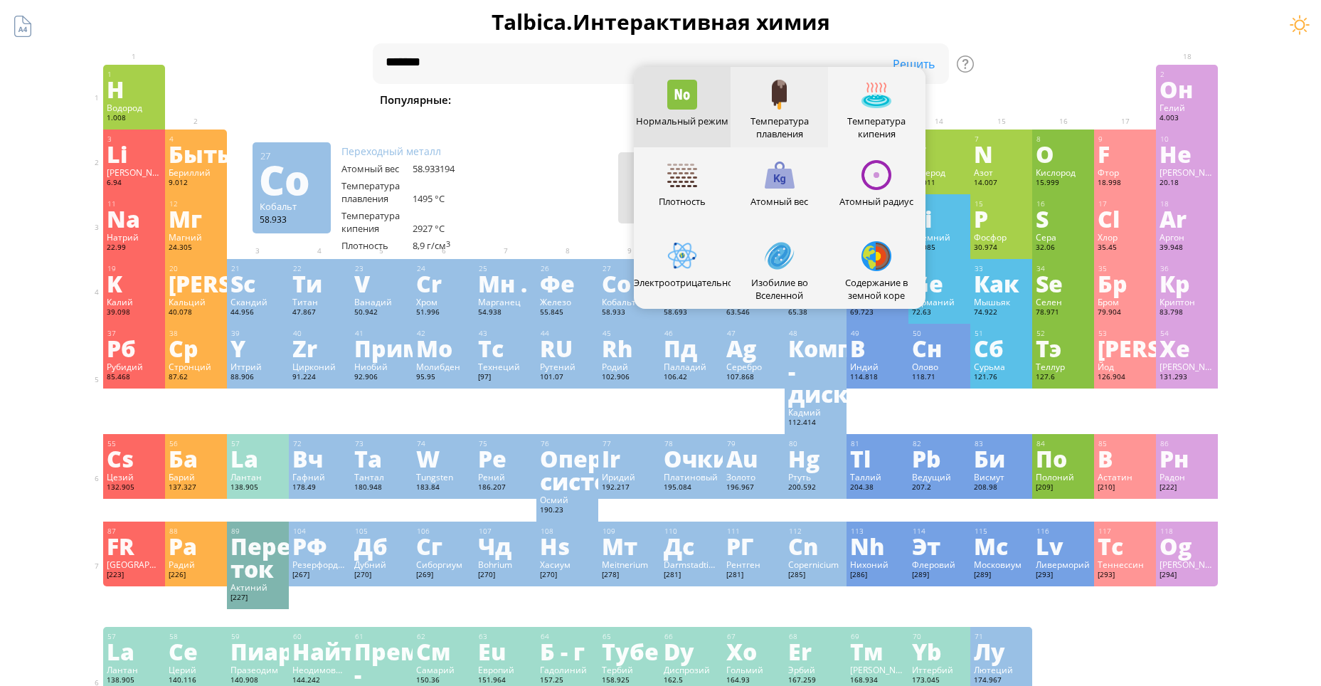
click at [781, 90] on div at bounding box center [780, 95] width 30 height 30
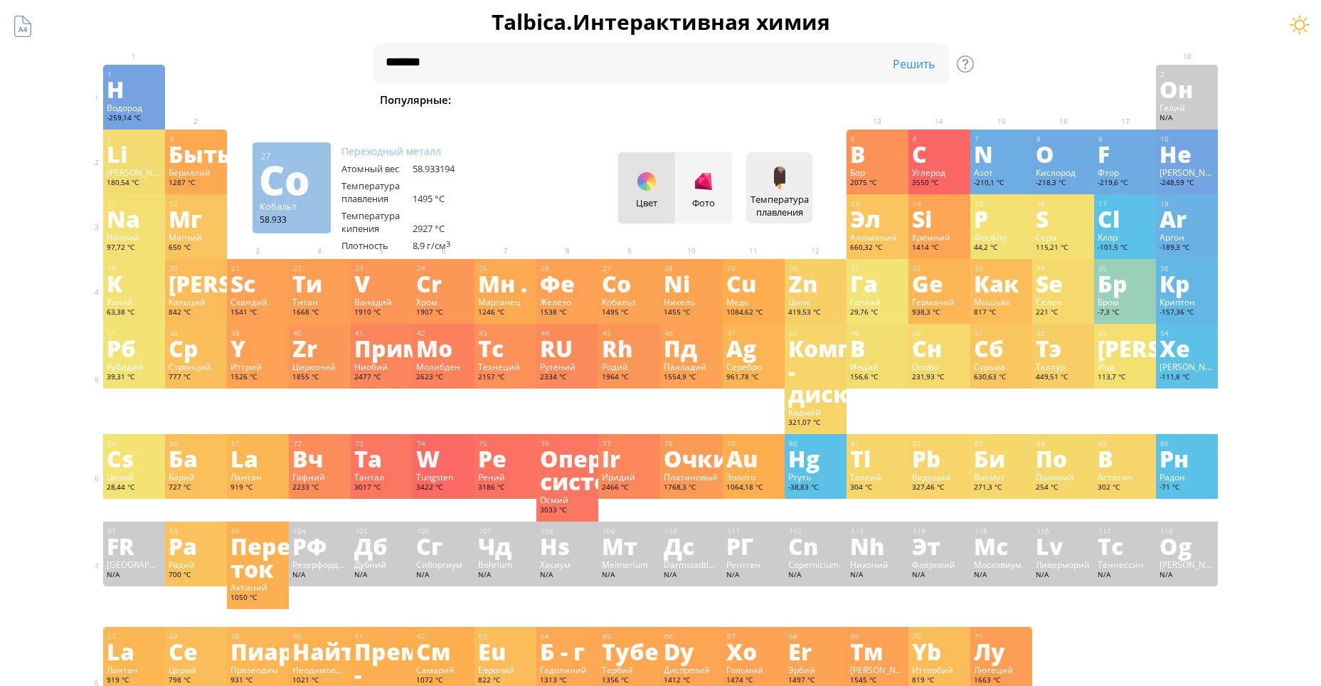
click at [782, 177] on div at bounding box center [780, 178] width 23 height 23
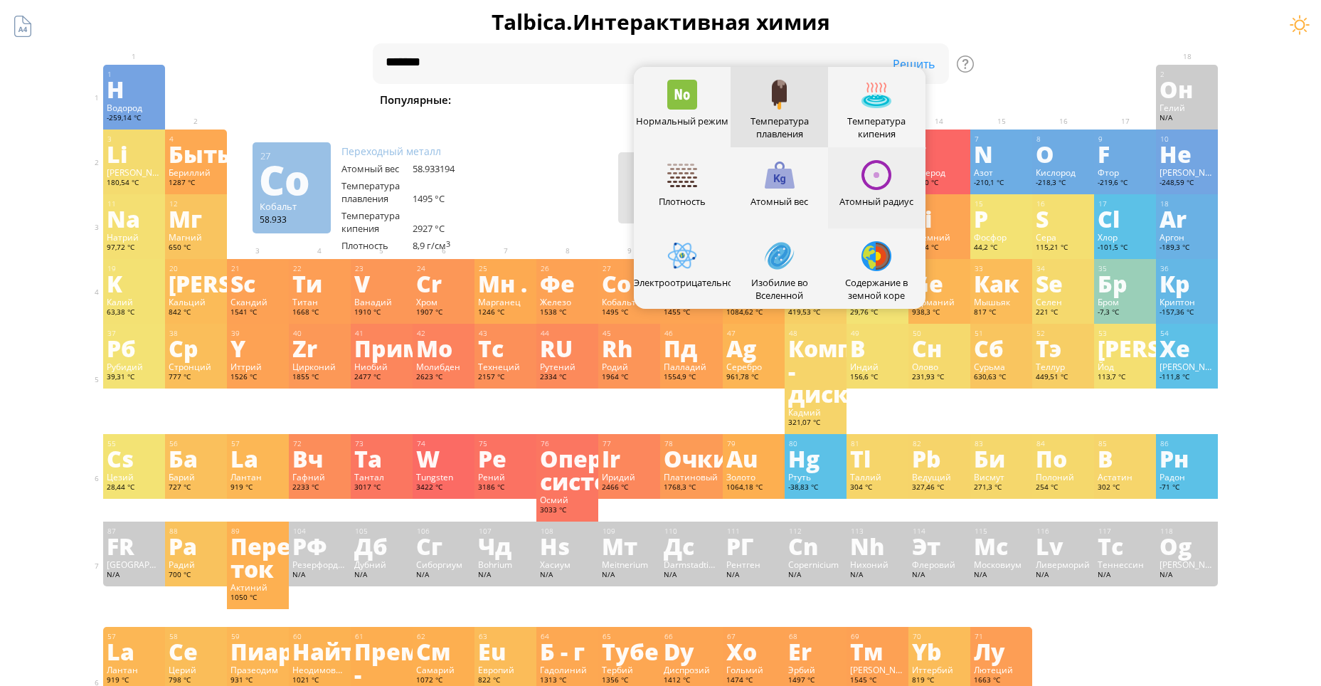
click at [890, 184] on div at bounding box center [877, 175] width 30 height 30
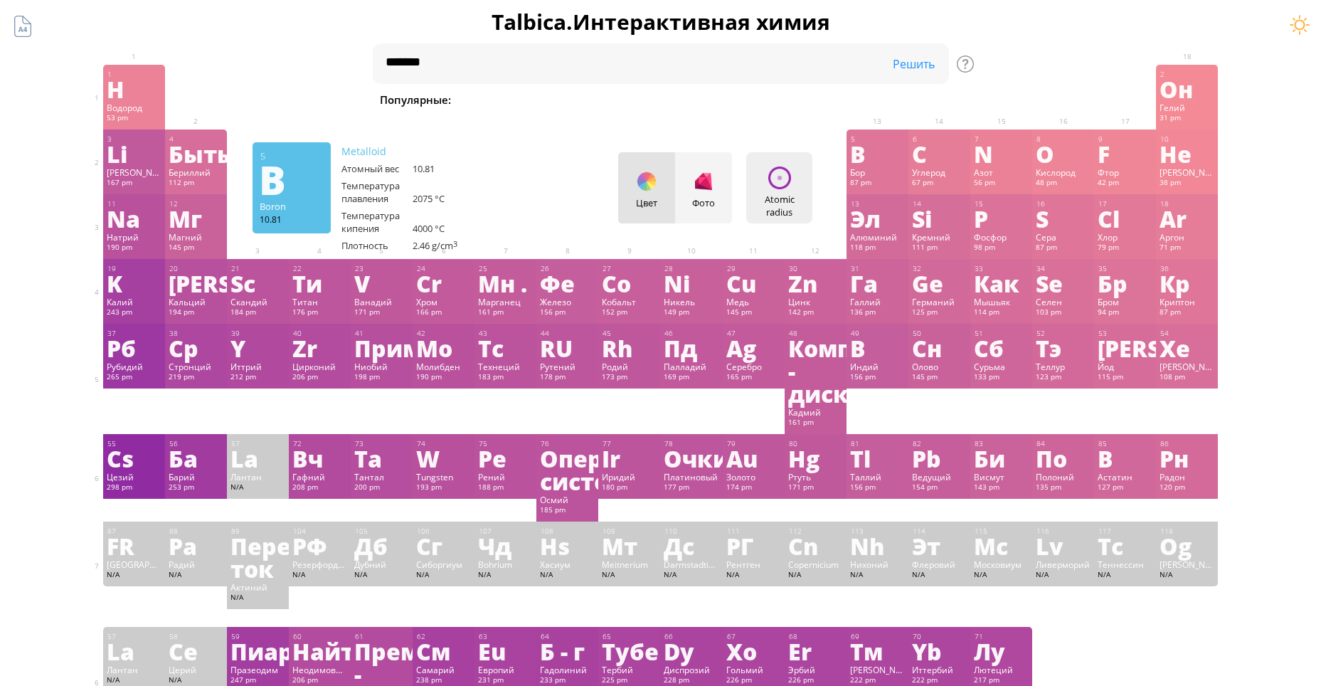
click at [791, 189] on div at bounding box center [780, 178] width 23 height 23
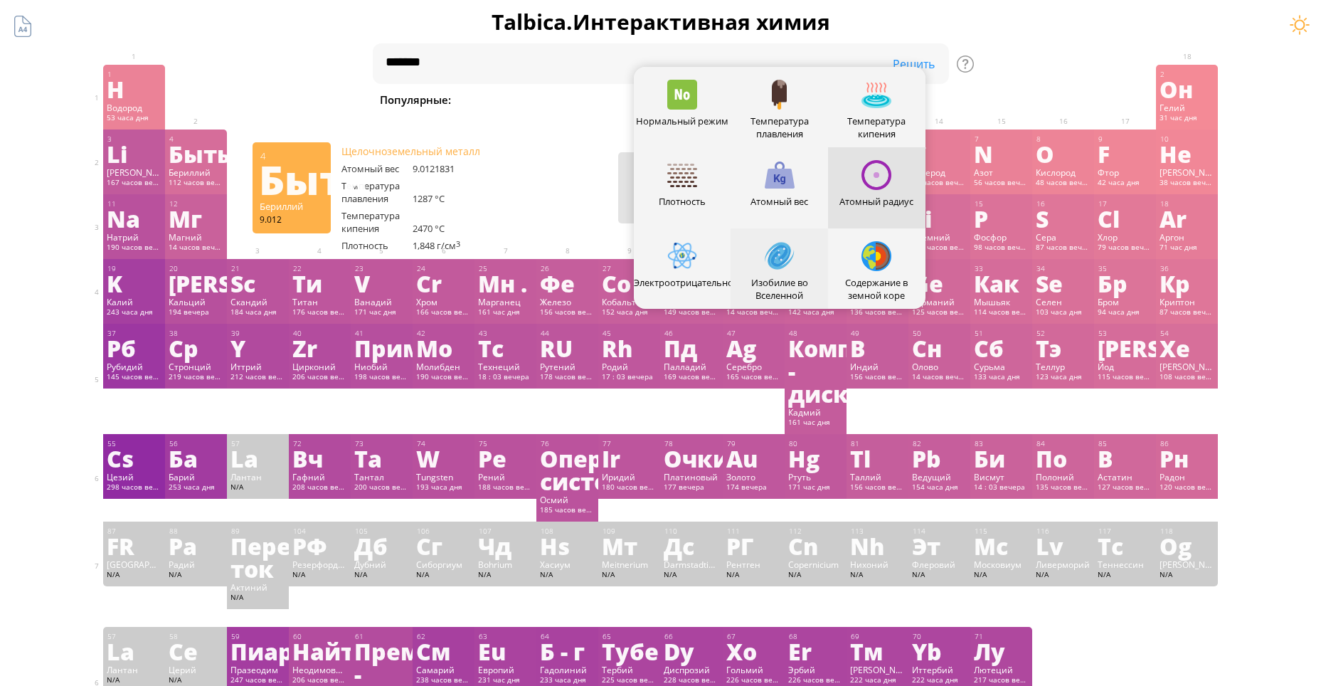
click at [782, 268] on div at bounding box center [780, 256] width 30 height 30
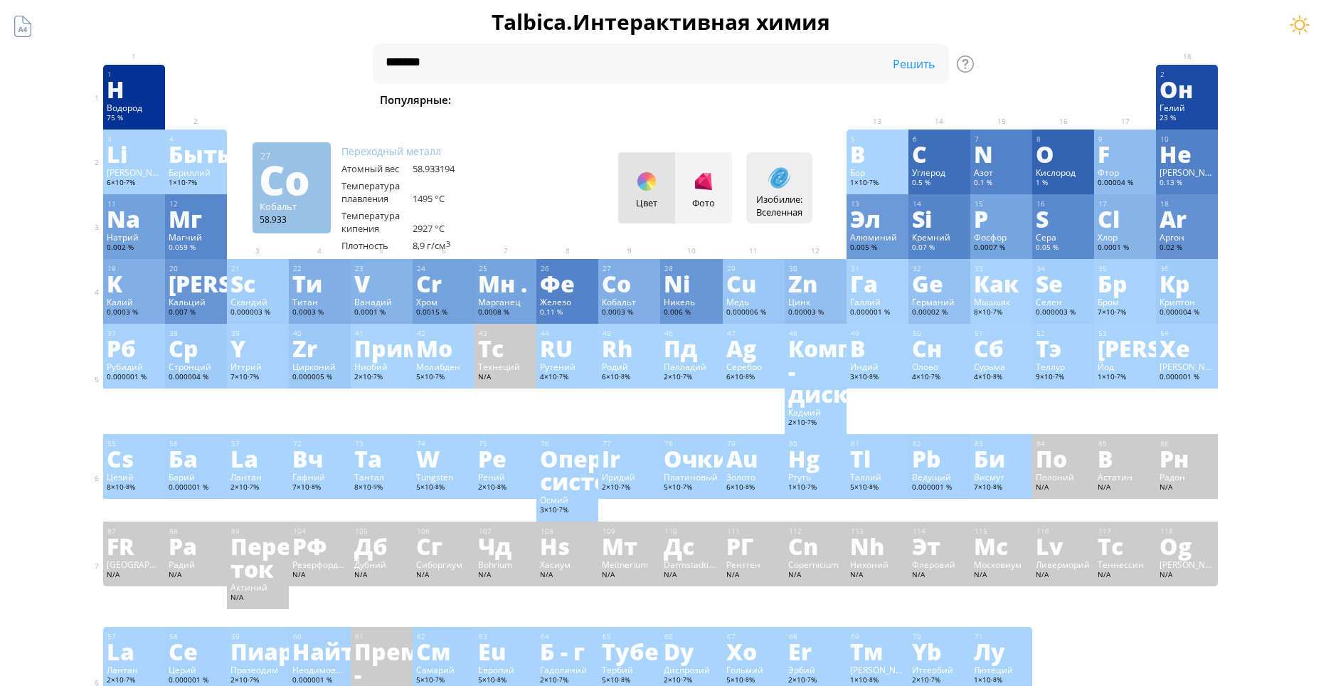
click at [792, 157] on div "Изобилие: Вселенная Heatmaps Нормальный режим Температура плавления Температура…" at bounding box center [779, 187] width 66 height 71
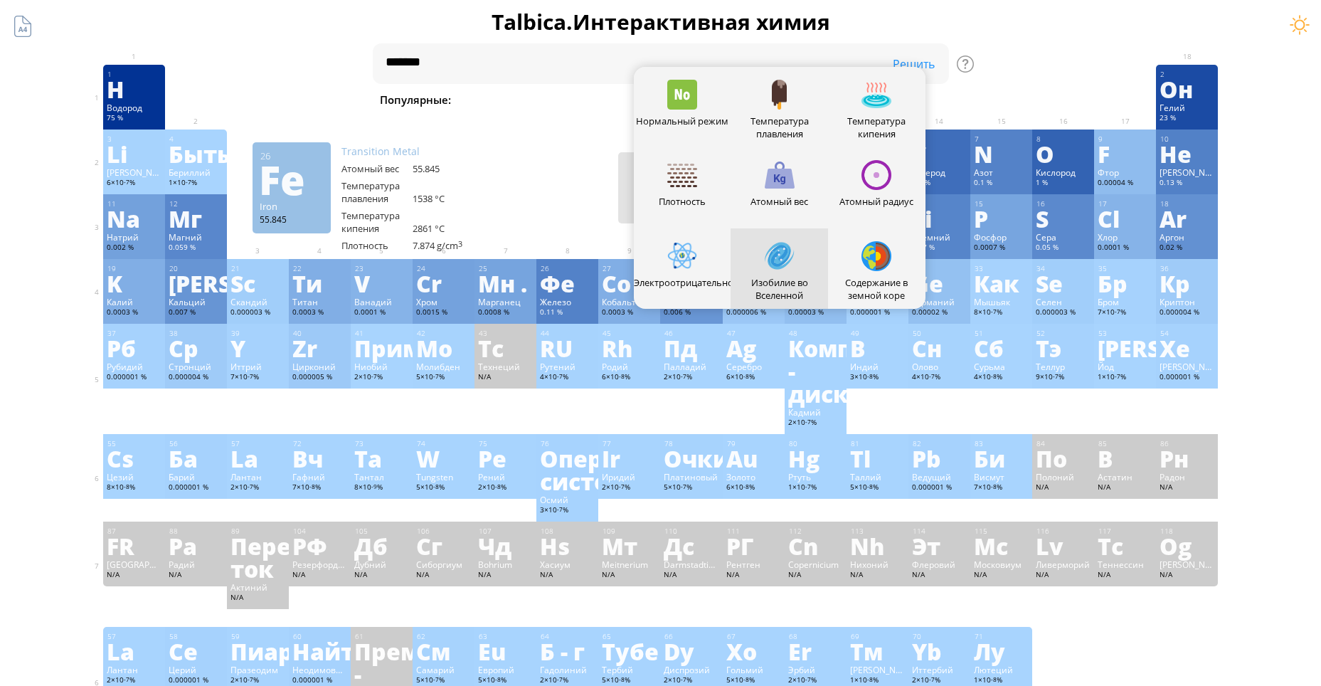
click at [568, 220] on div "11 Na Натрий 0.002 % −1, 0, +1 −1, 0, +1 97.72 °C 883 °C 0.968 g/cm 3 [Ne]3s 1 …" at bounding box center [661, 226] width 1116 height 65
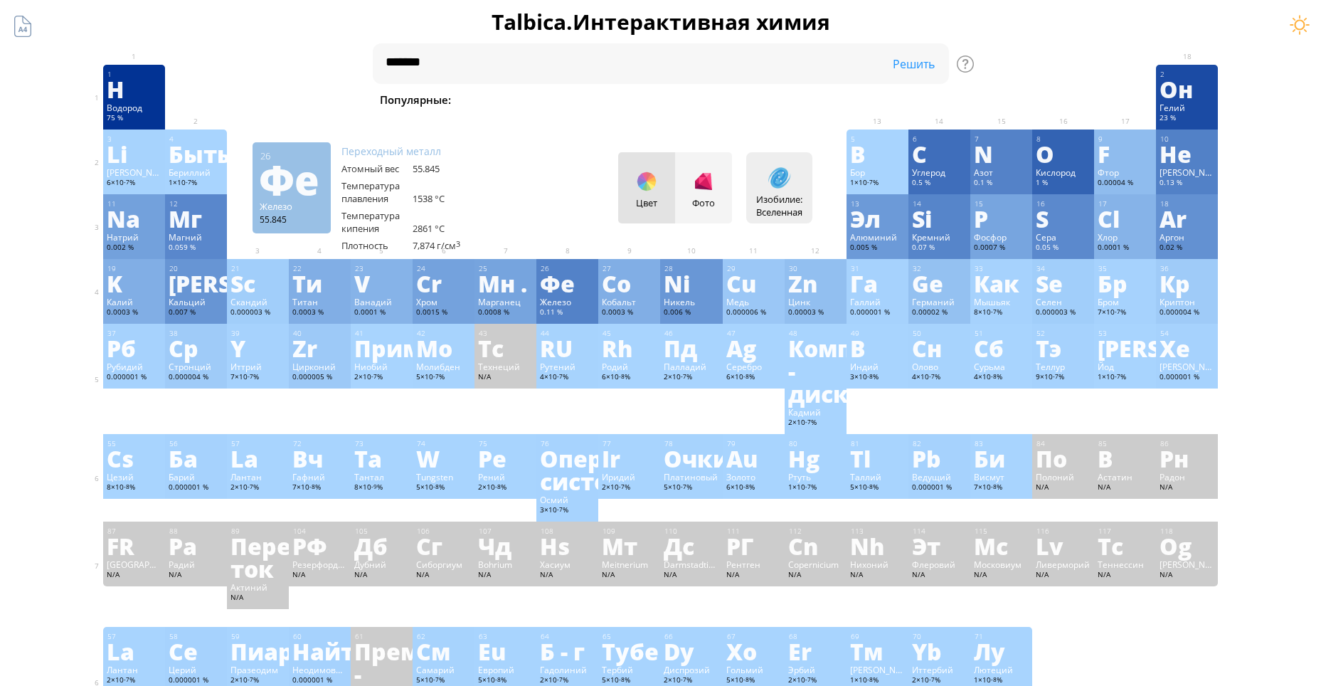
click at [801, 196] on ya-tr-span "Изобилие:" at bounding box center [779, 199] width 46 height 13
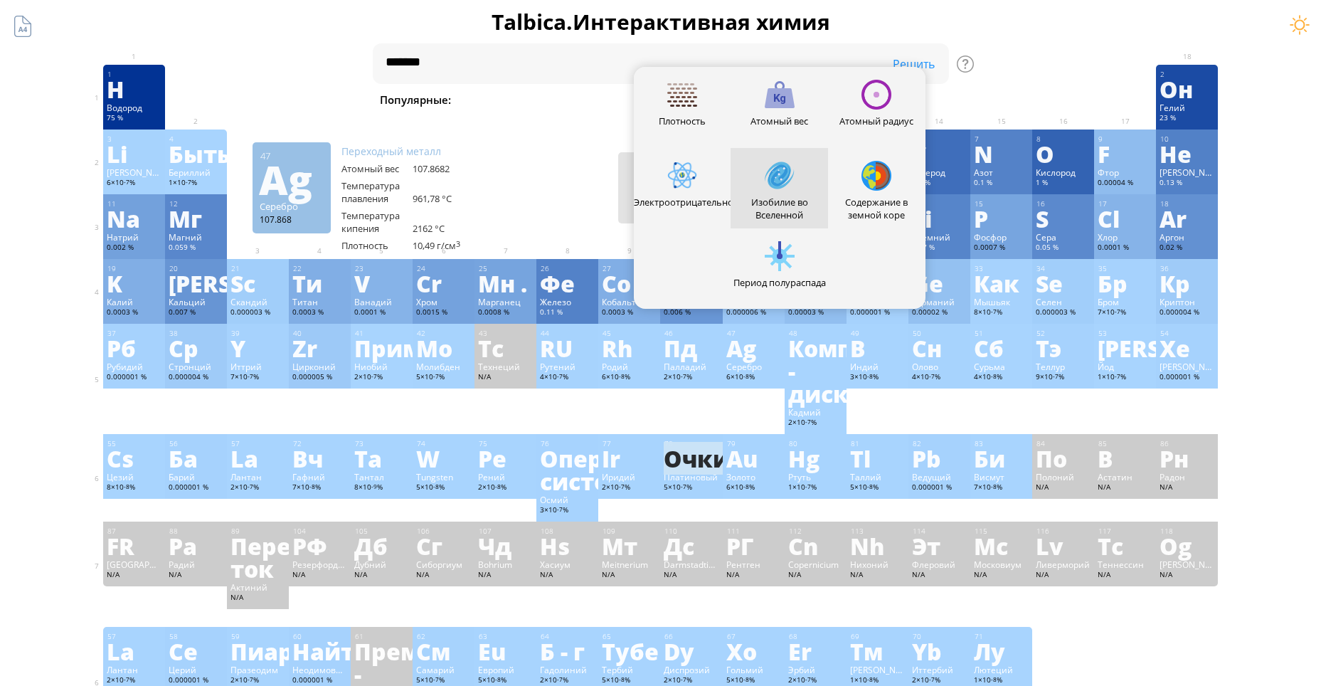
click at [668, 176] on div "Электроотрицательность" at bounding box center [682, 188] width 97 height 80
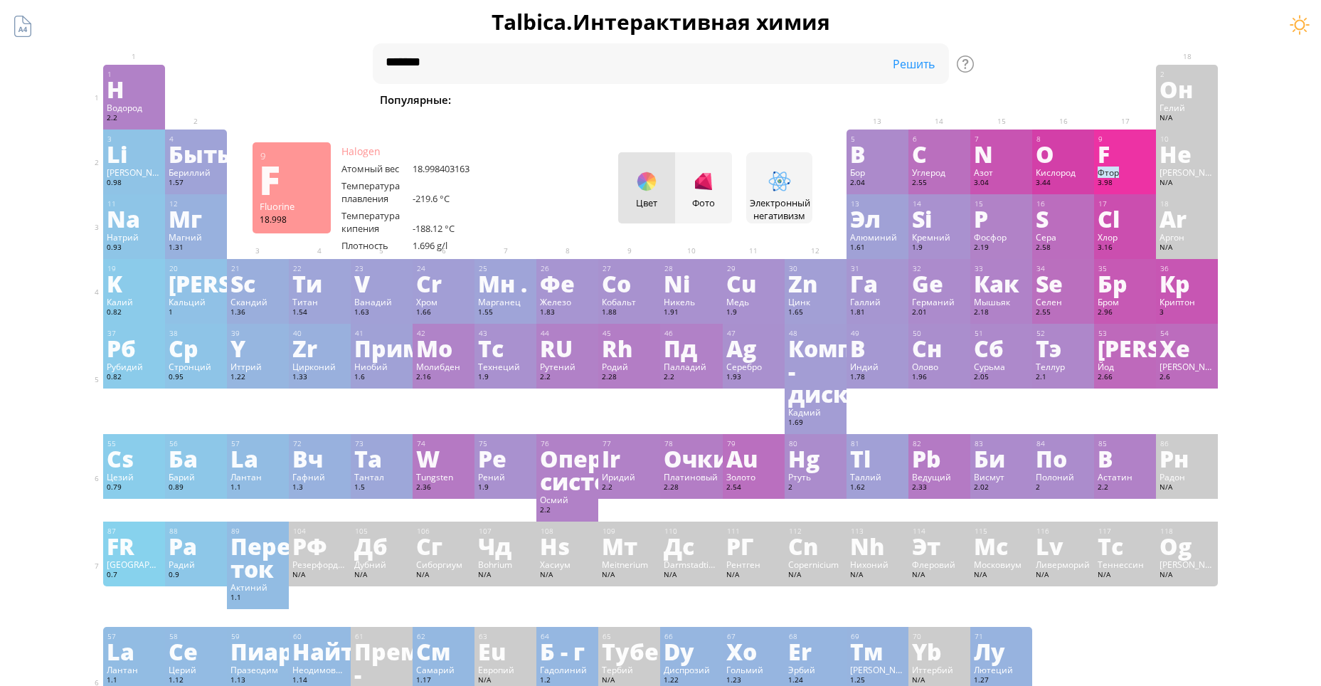
click at [1114, 170] on ya-tr-span "Фтор" at bounding box center [1108, 172] width 21 height 11
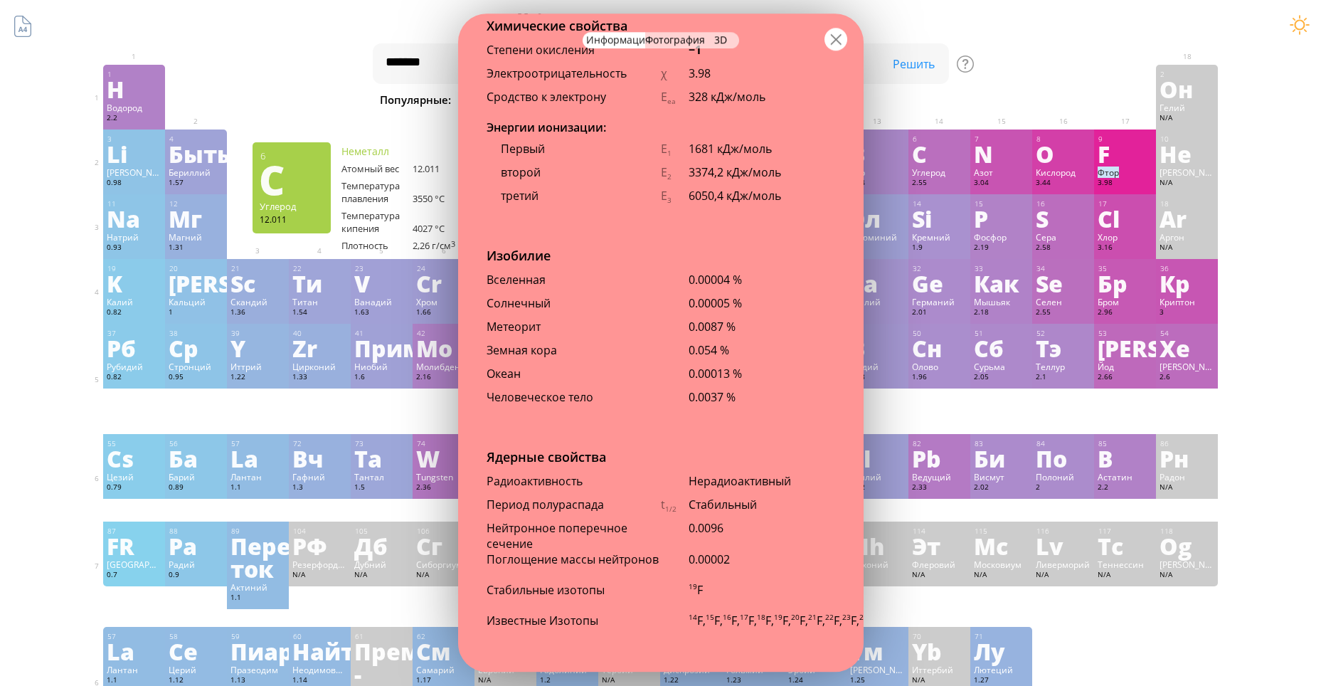
click at [845, 43] on div at bounding box center [836, 39] width 23 height 23
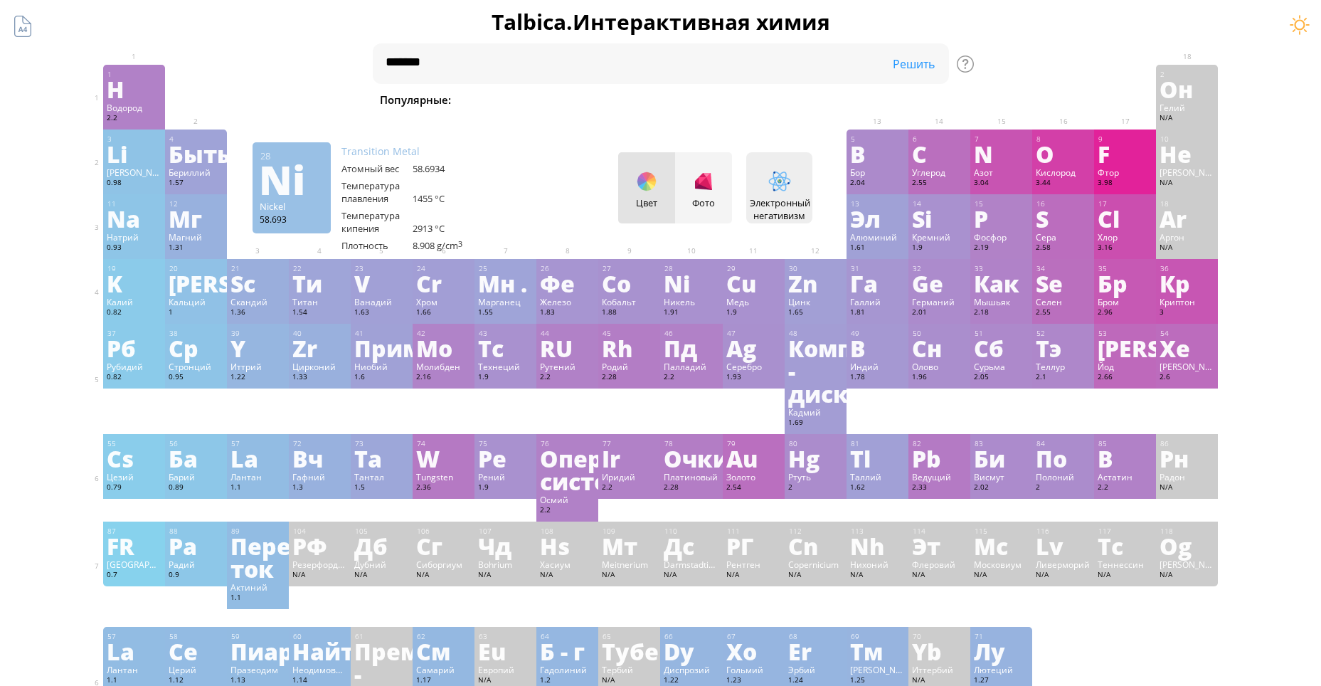
click at [774, 194] on div "Электронный негативизм Heatmaps Нормальный режим Температура плавления Температ…" at bounding box center [779, 187] width 66 height 71
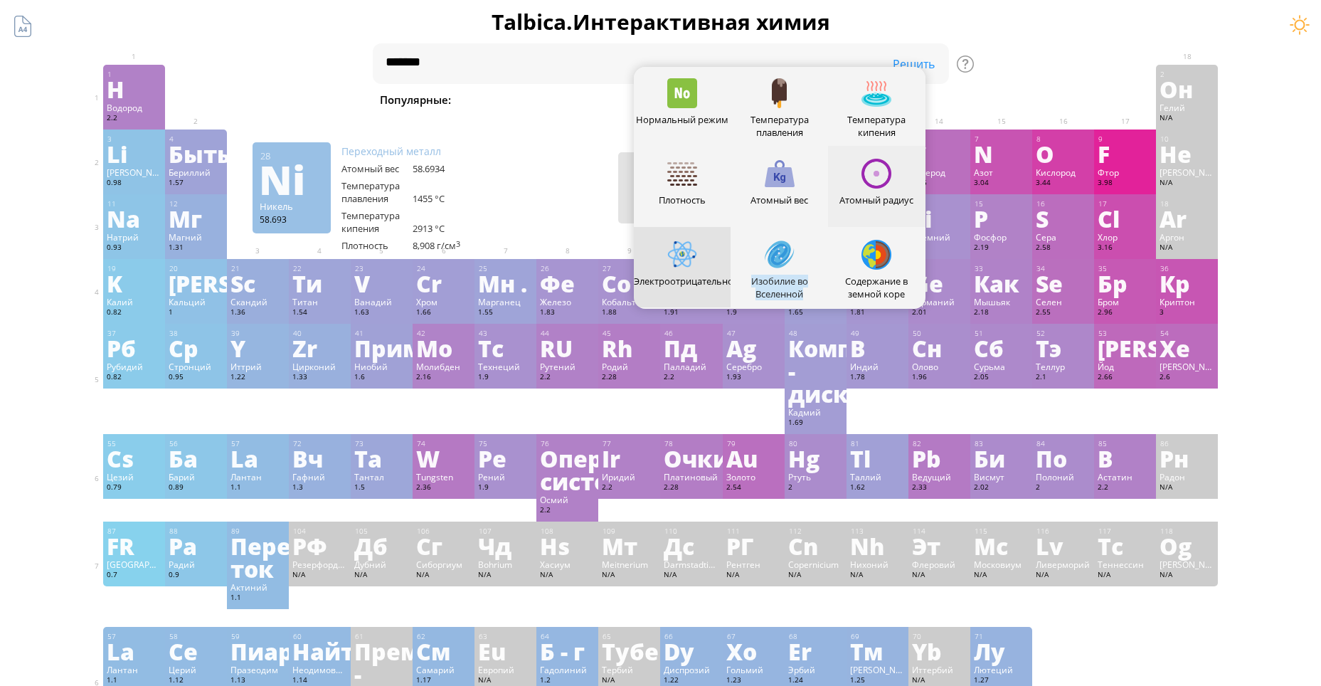
scroll to position [0, 0]
click at [878, 180] on div at bounding box center [877, 175] width 30 height 30
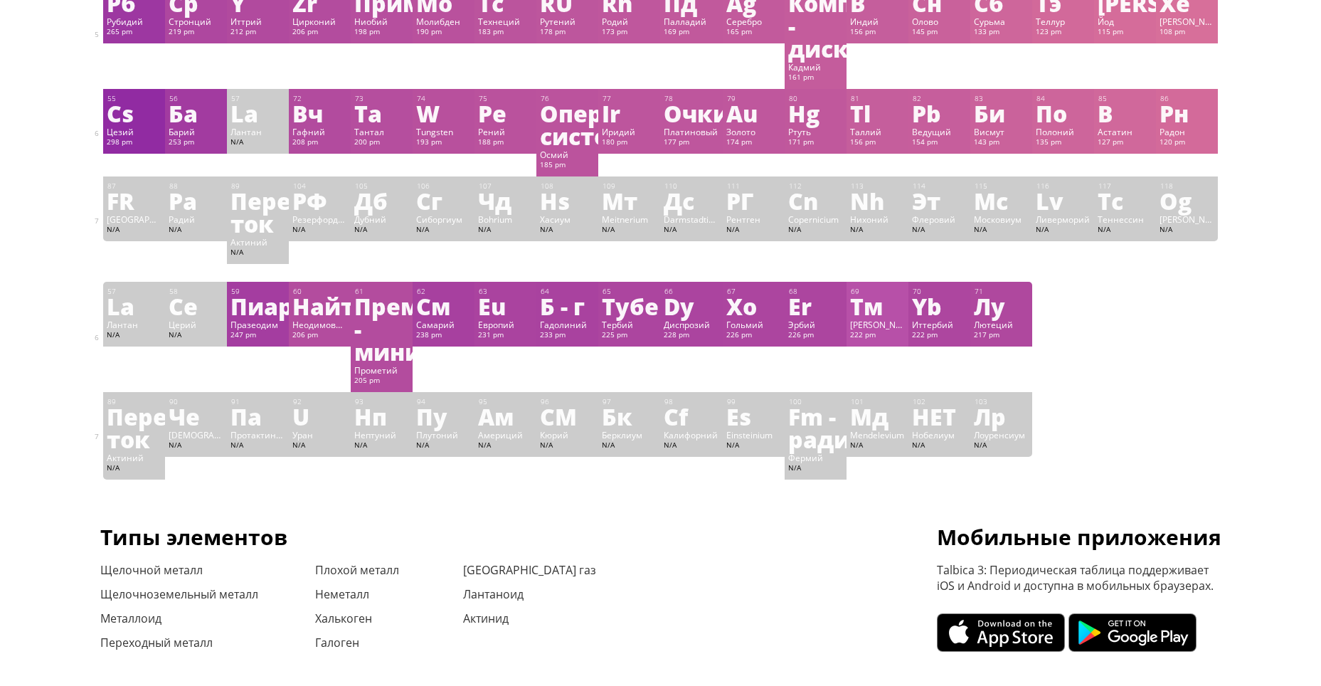
scroll to position [356, 0]
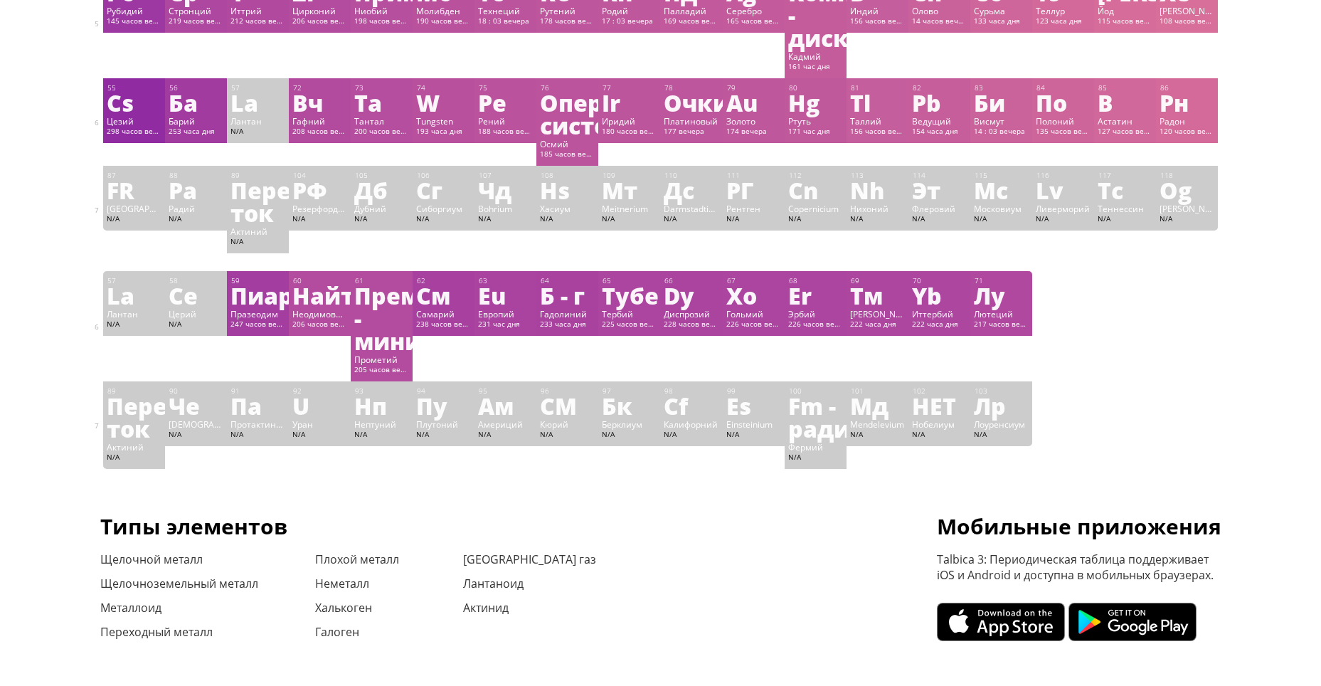
click at [1113, 319] on div "1 H Водород 53 часа дня −1, +1 −1, +1 -259.14 °C -252.87 °C 0.0899 g/l 1s 1 2 О…" at bounding box center [661, 89] width 1116 height 760
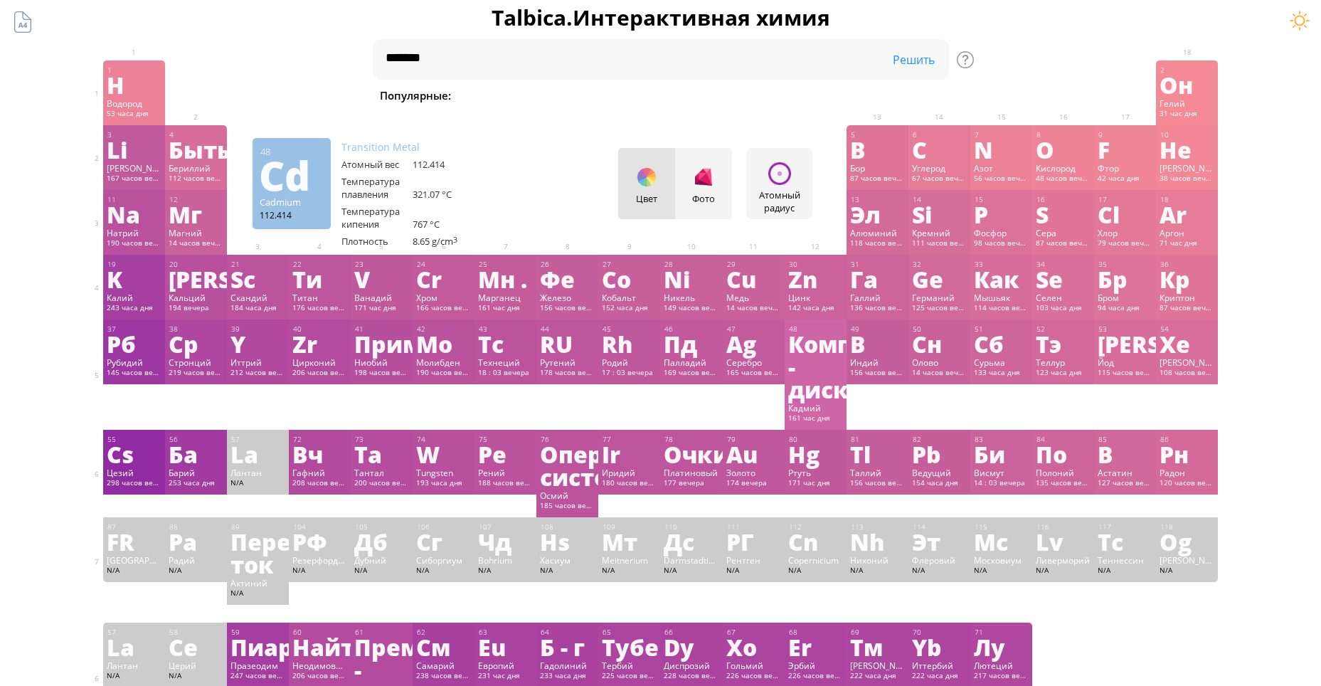
scroll to position [0, 0]
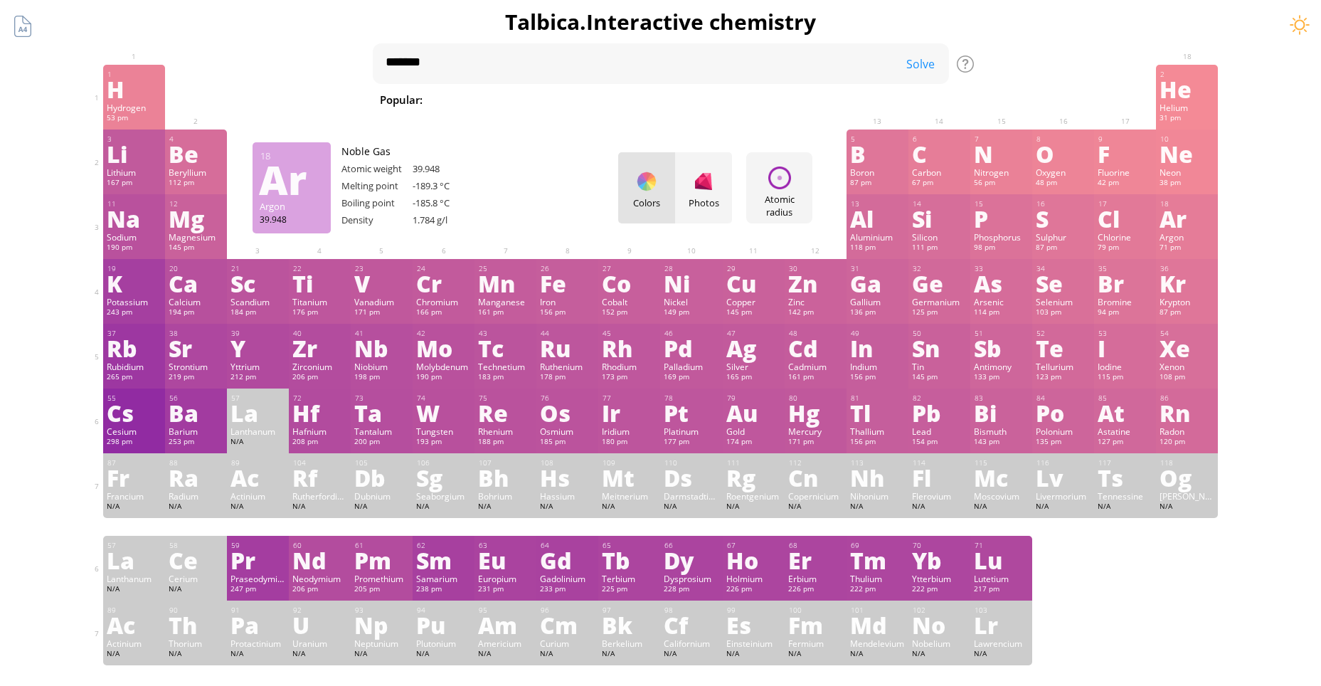
click at [1290, 242] on div "Summary Molecular formula Molecular weight Exact mass Monoisotopic mass Classif…" at bounding box center [660, 603] width 1321 height 1206
click at [803, 189] on div "Atomic radius Heatmaps Normal mode Melting point Boiling point Density Atomic w…" at bounding box center [779, 187] width 66 height 71
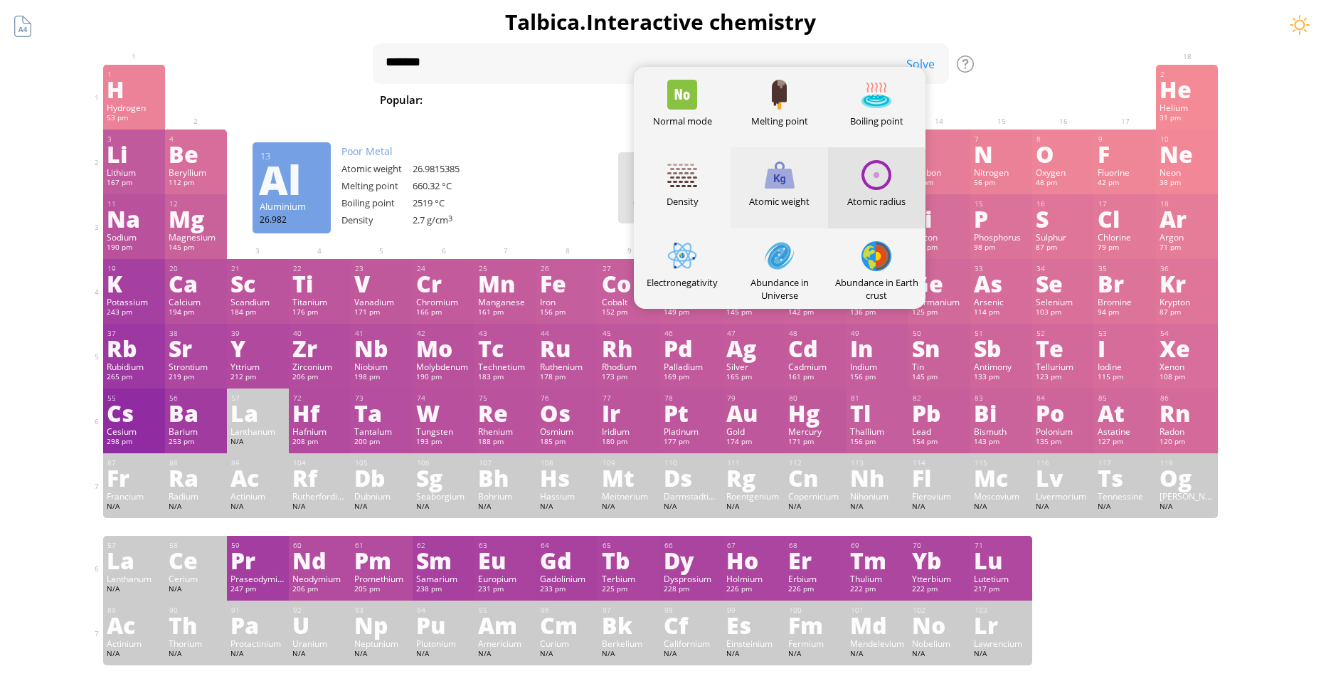
click at [771, 184] on div at bounding box center [780, 175] width 30 height 30
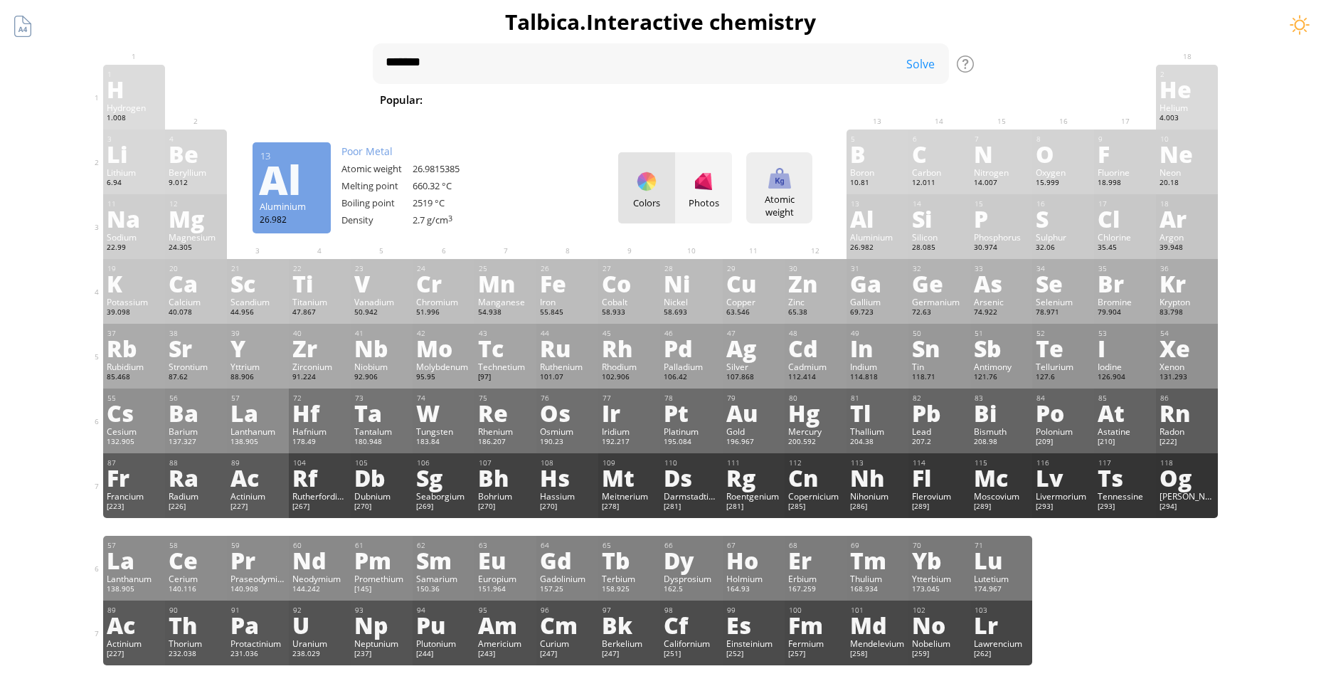
click at [783, 190] on div "Atomic weight Heatmaps Normal mode Melting point Boiling point Density Atomic w…" at bounding box center [779, 187] width 66 height 71
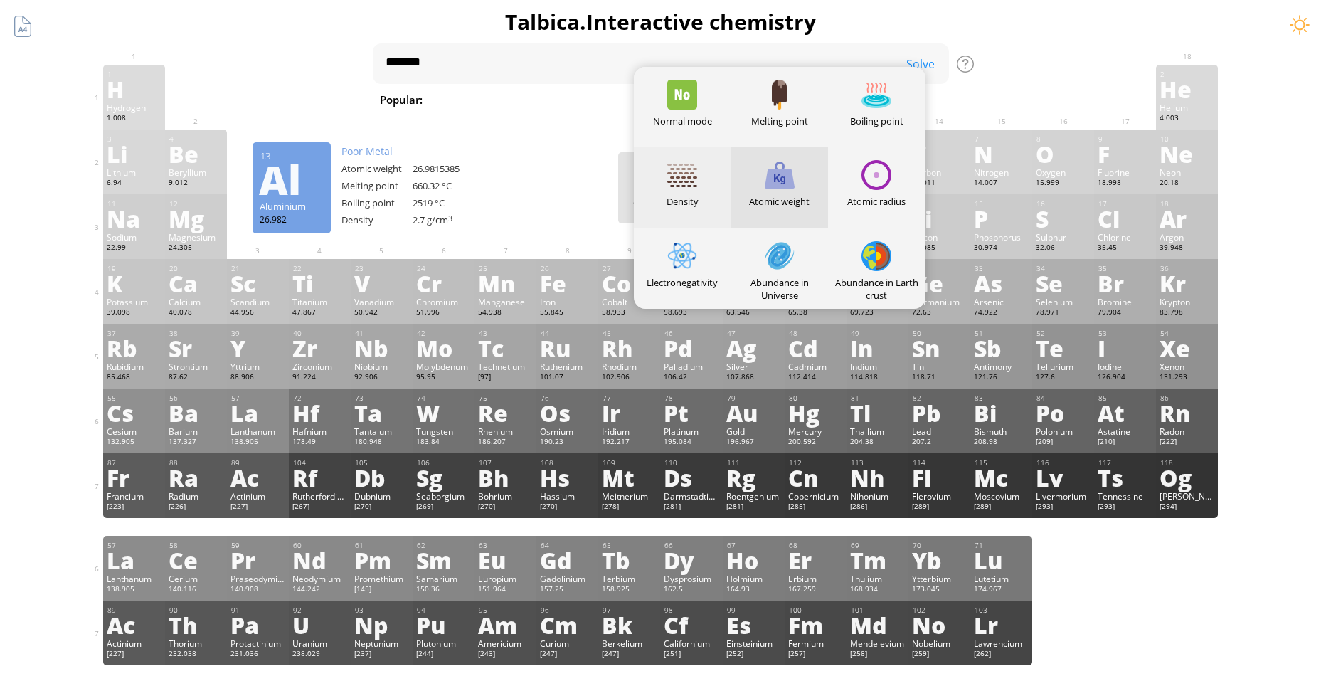
click at [691, 181] on div at bounding box center [682, 175] width 30 height 30
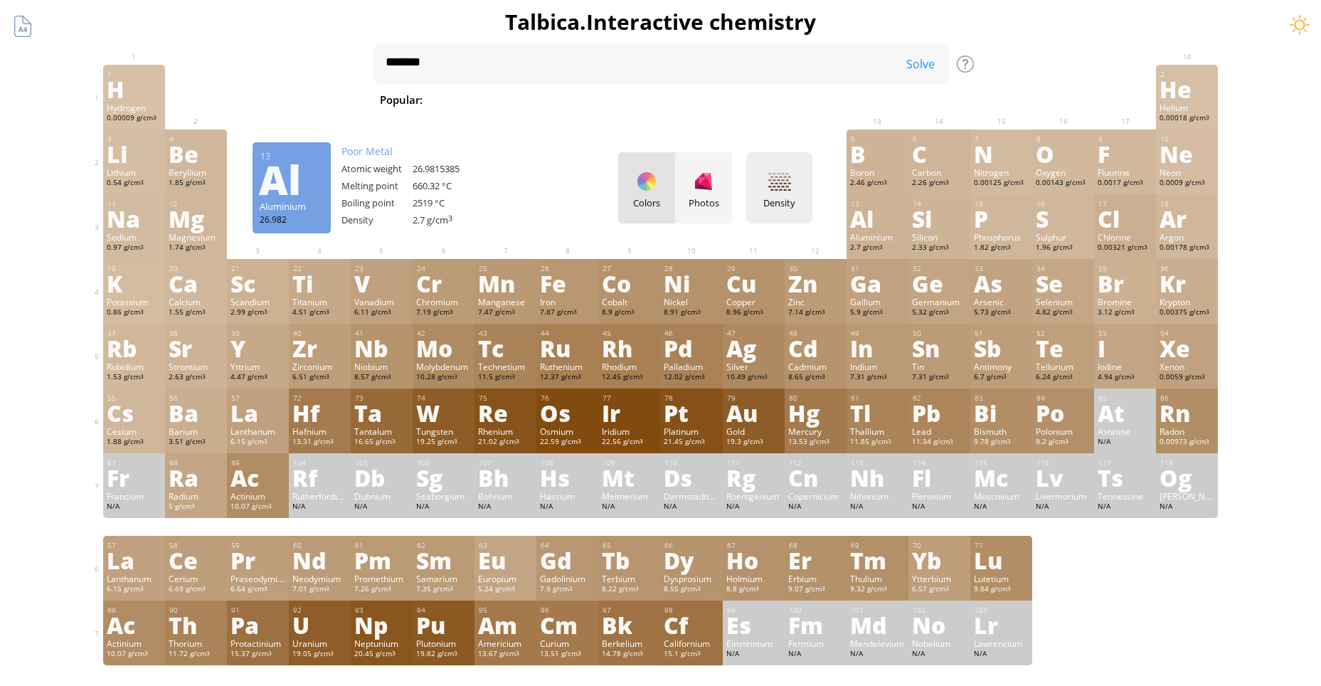
click at [780, 187] on div at bounding box center [780, 181] width 23 height 23
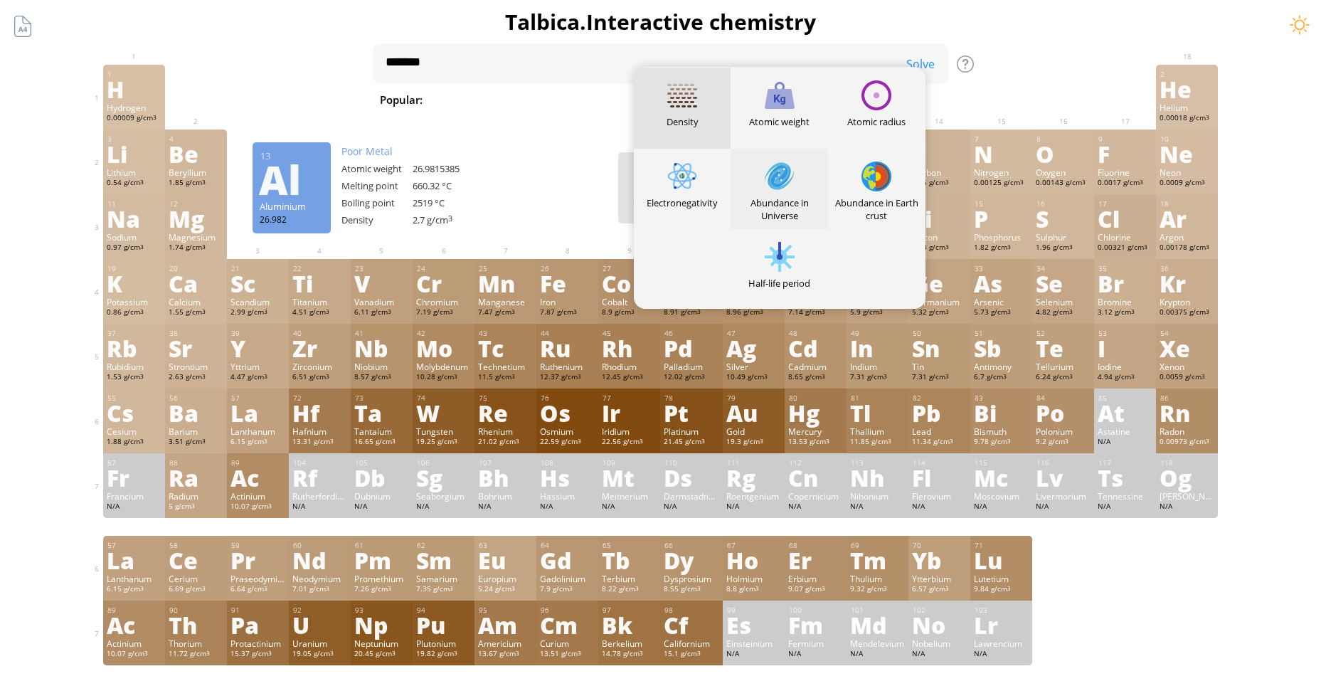
scroll to position [80, 0]
click at [789, 254] on div at bounding box center [780, 256] width 30 height 30
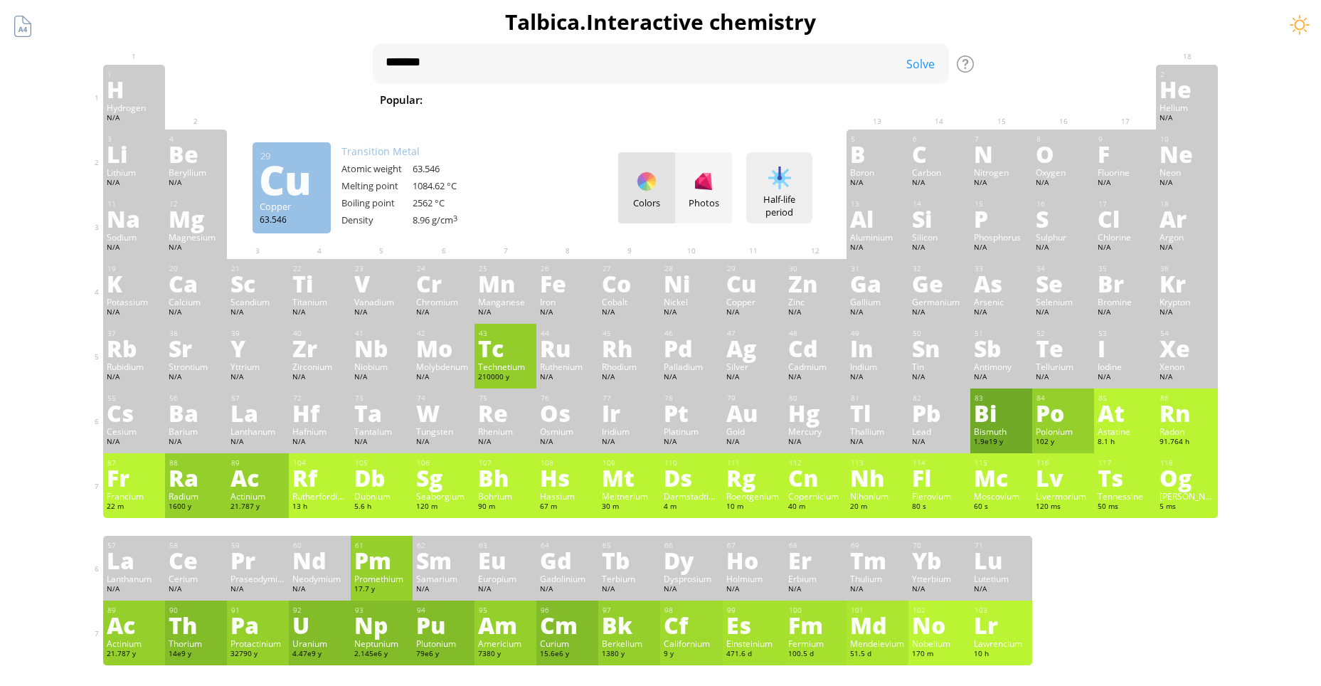
click at [778, 179] on div at bounding box center [780, 178] width 23 height 23
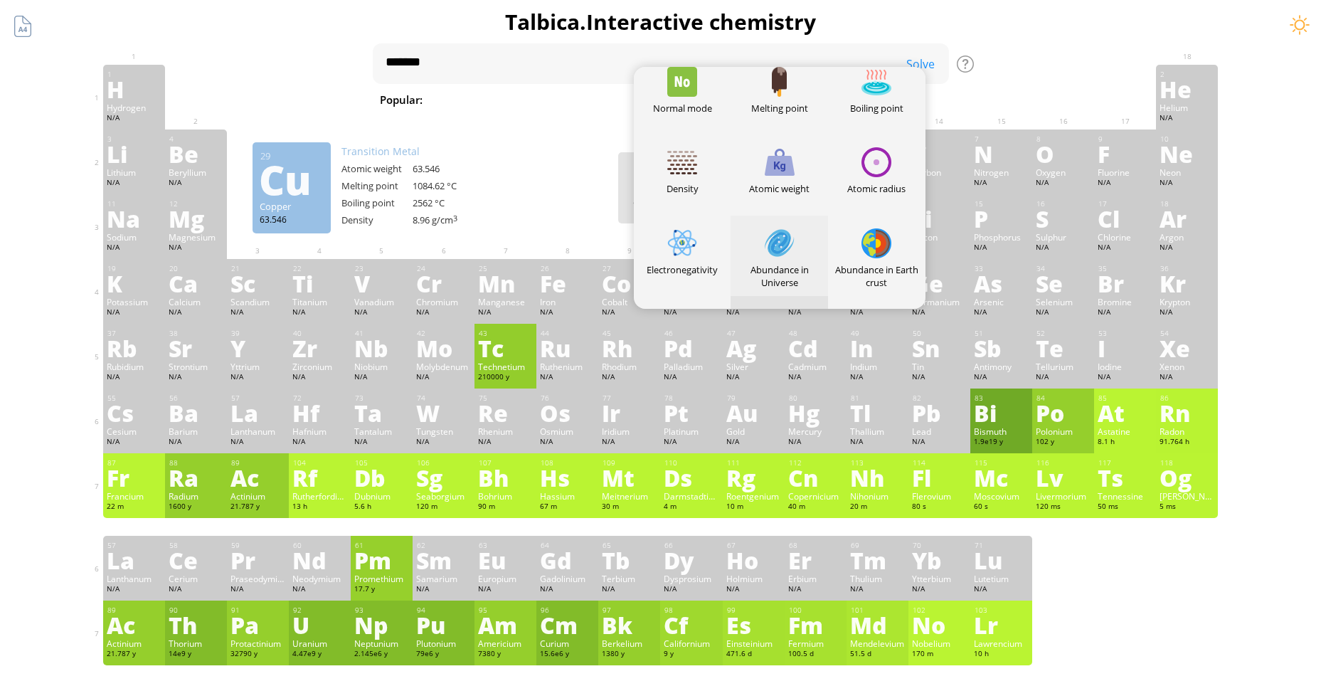
scroll to position [0, 0]
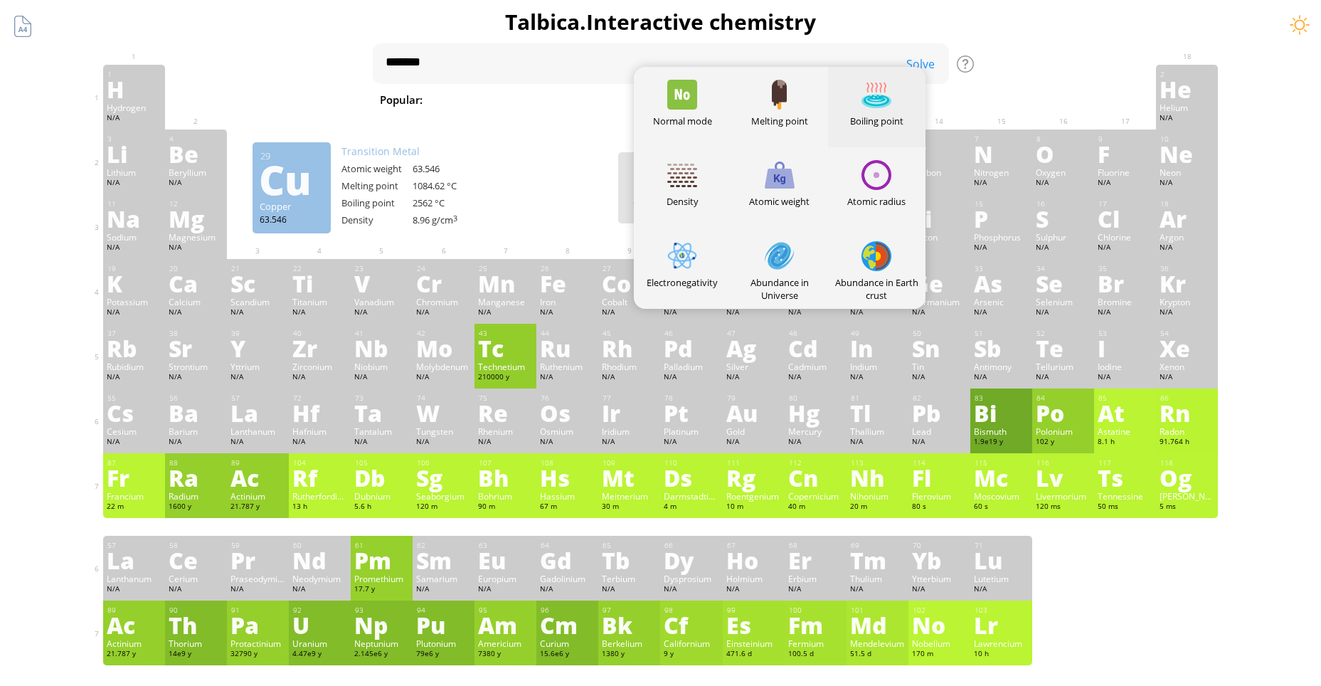
click at [867, 90] on div at bounding box center [877, 95] width 30 height 30
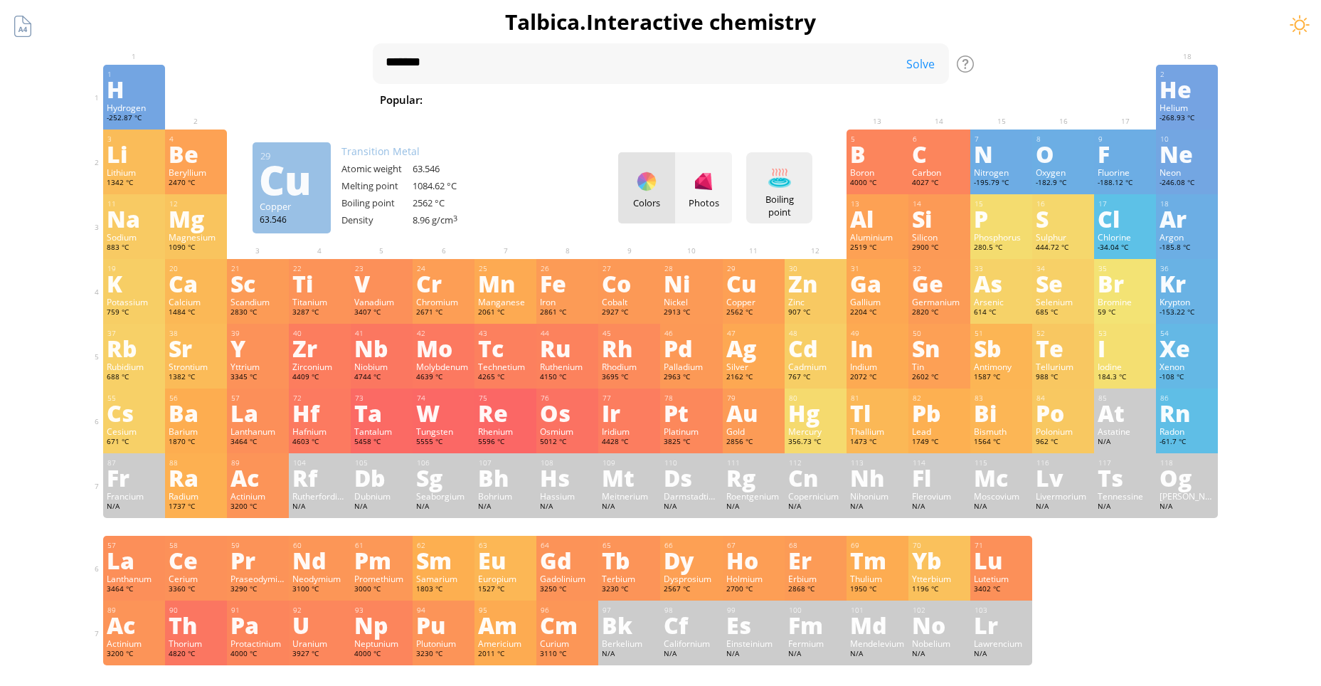
click at [769, 171] on div "Boiling point Heatmaps Normal mode Melting point Boiling point Density Atomic w…" at bounding box center [779, 187] width 66 height 71
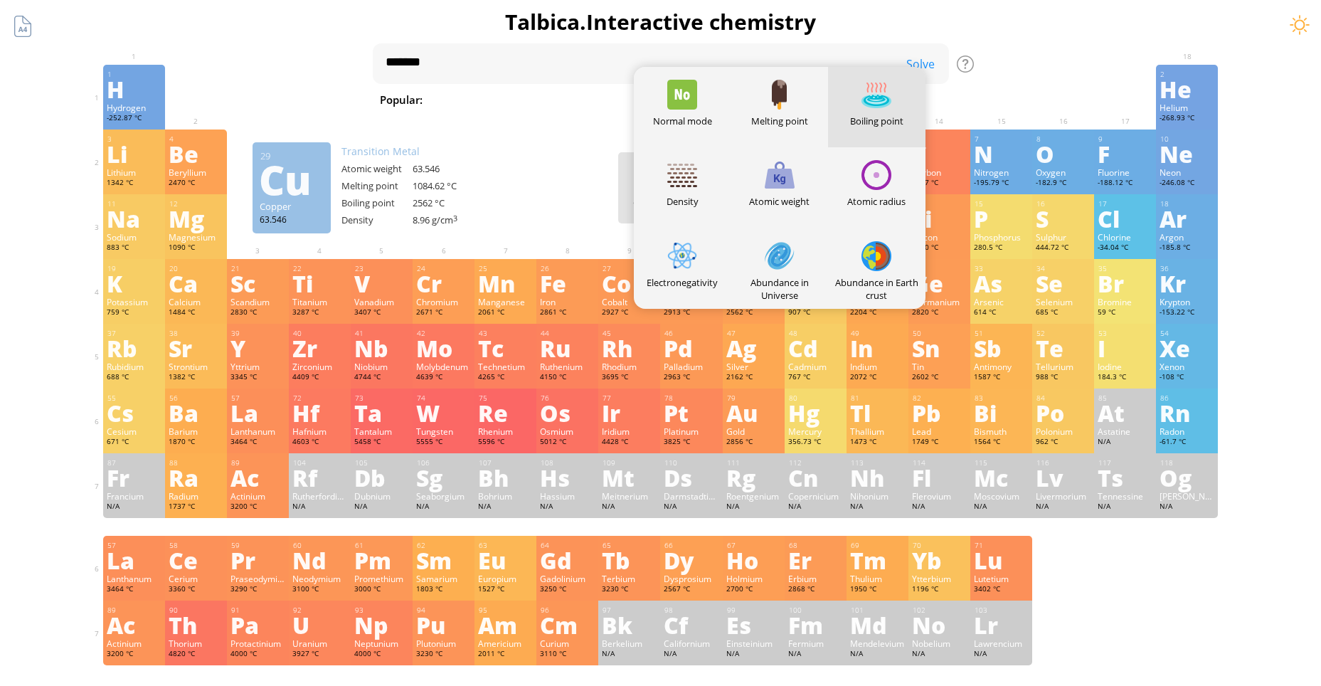
click at [787, 111] on div "Melting point" at bounding box center [779, 107] width 97 height 80
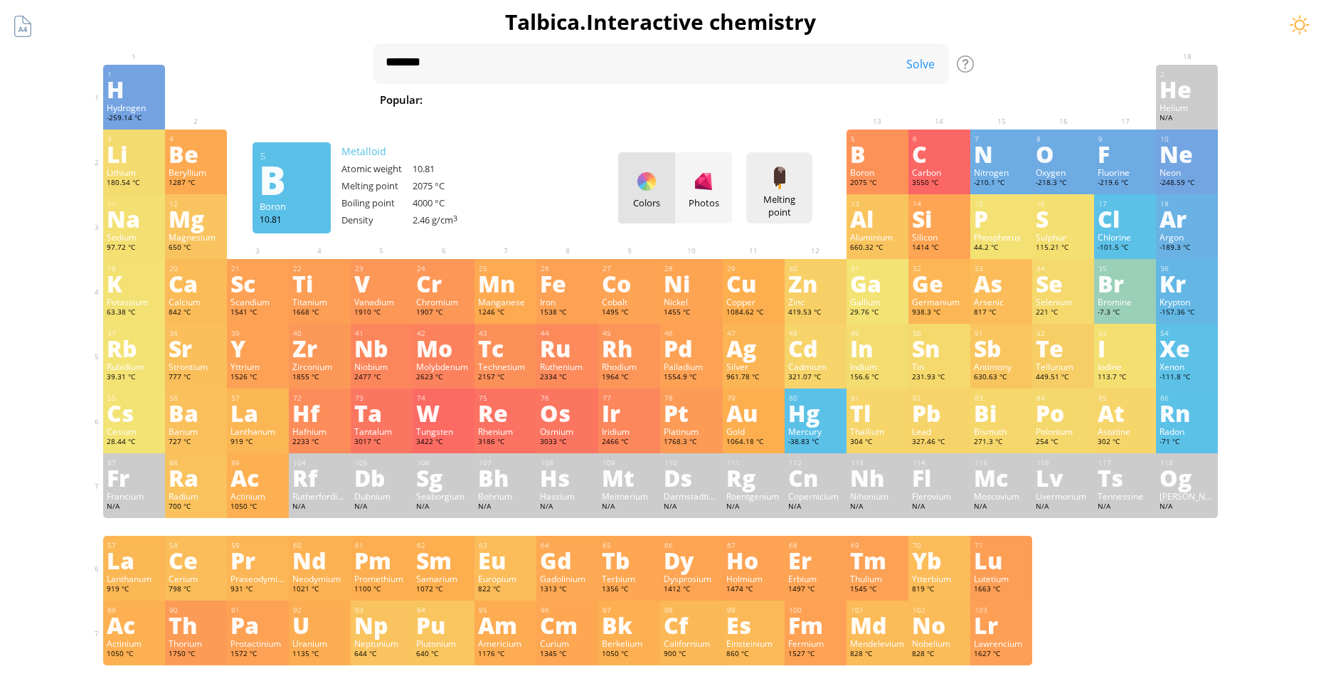
click at [797, 187] on div "Melting point Heatmaps Normal mode Melting point Boiling point Density Atomic w…" at bounding box center [779, 187] width 66 height 71
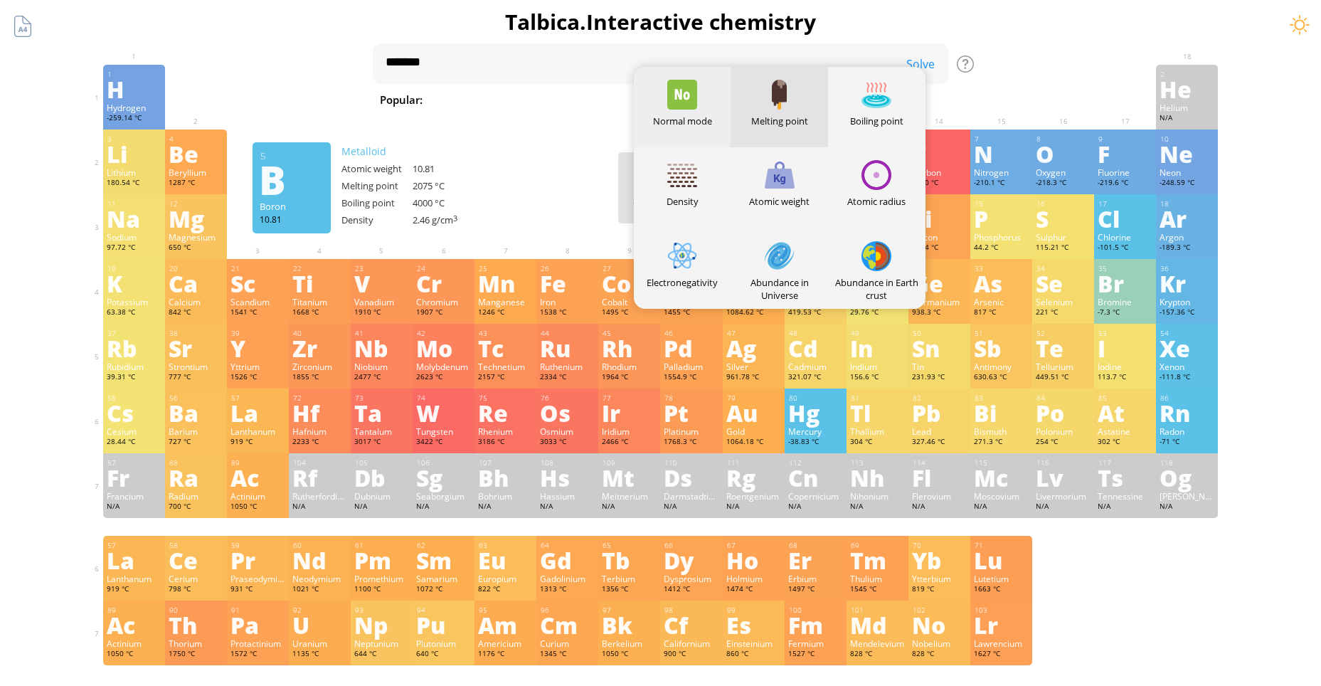
click at [681, 100] on div at bounding box center [682, 95] width 30 height 30
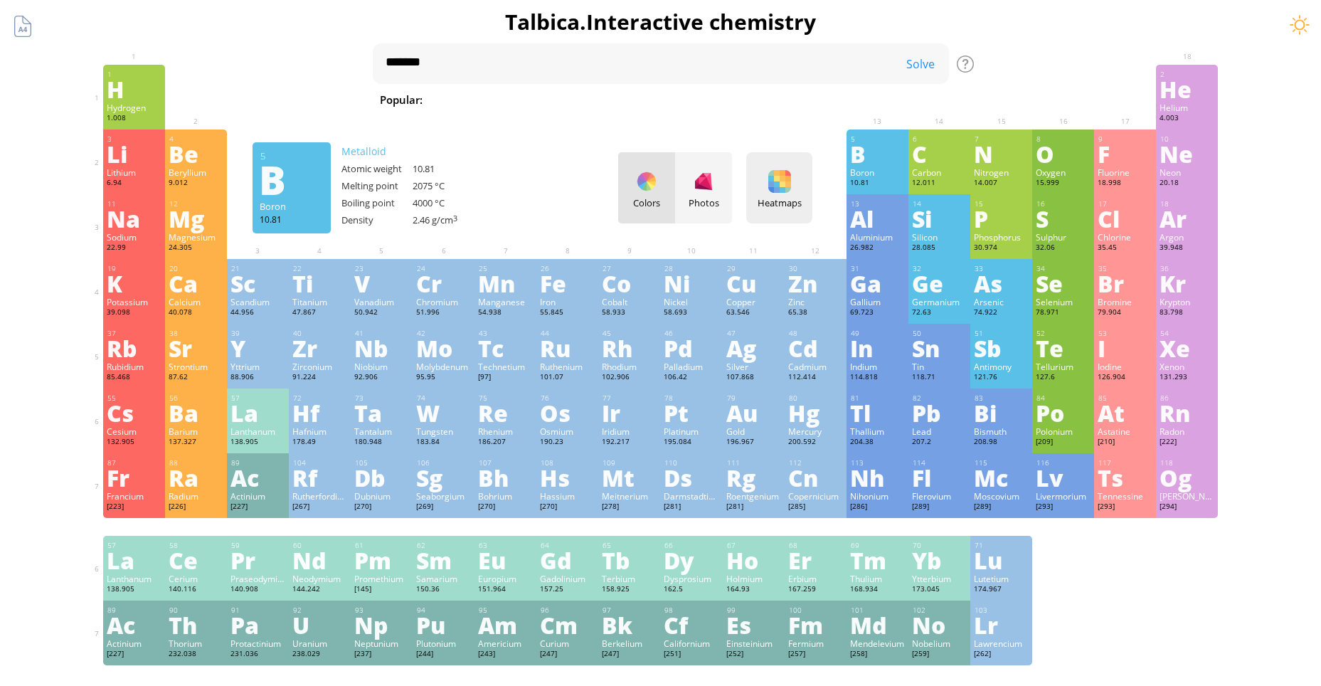
click at [782, 178] on div at bounding box center [780, 181] width 23 height 23
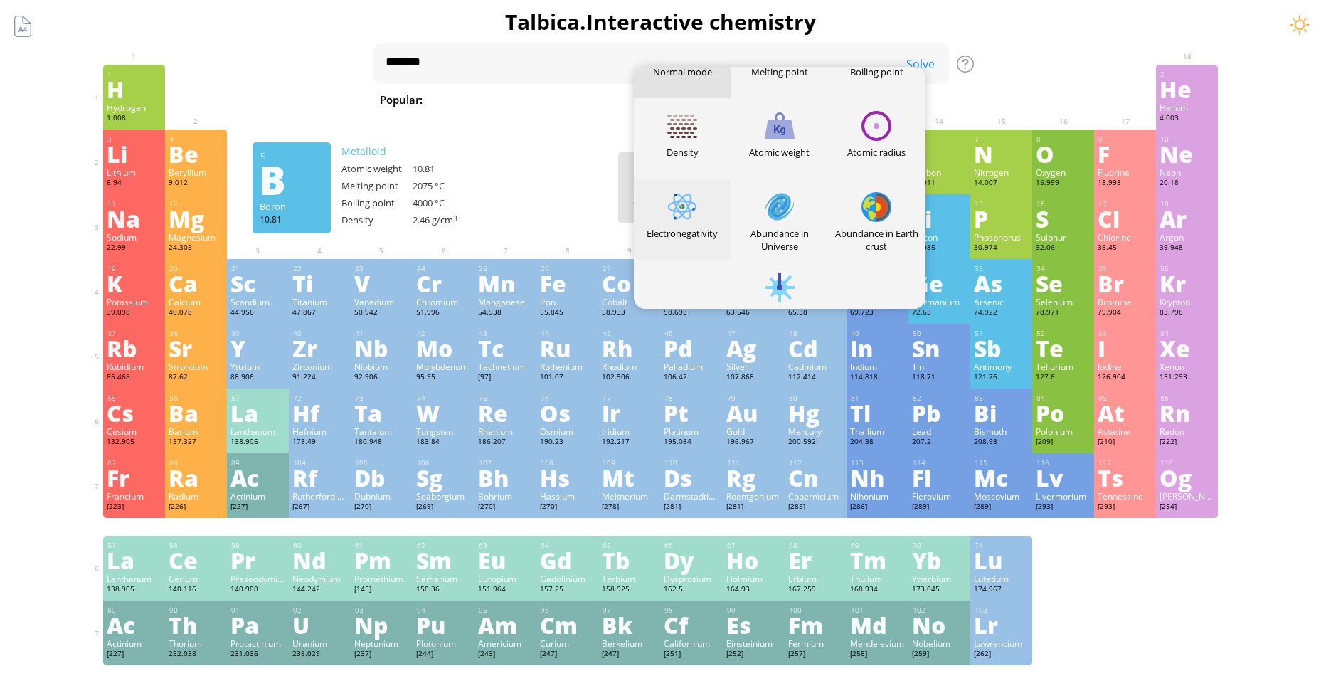
scroll to position [71, 0]
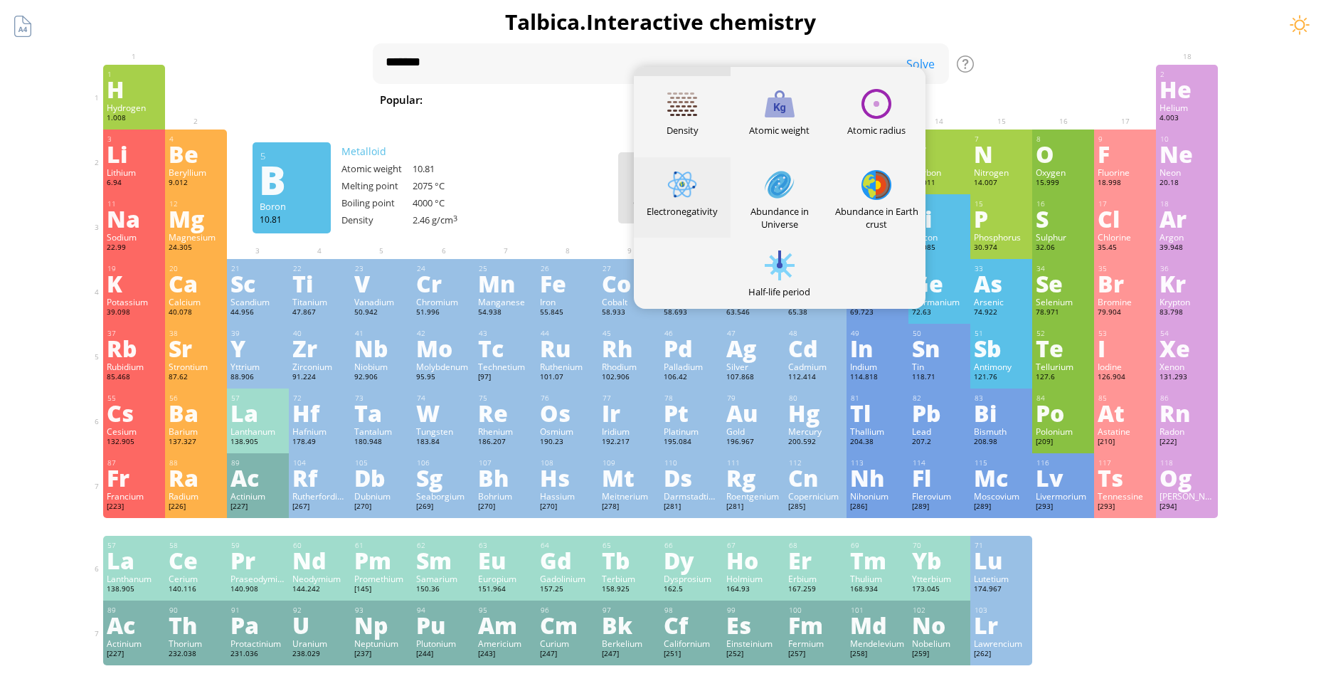
click at [685, 178] on div at bounding box center [682, 185] width 30 height 30
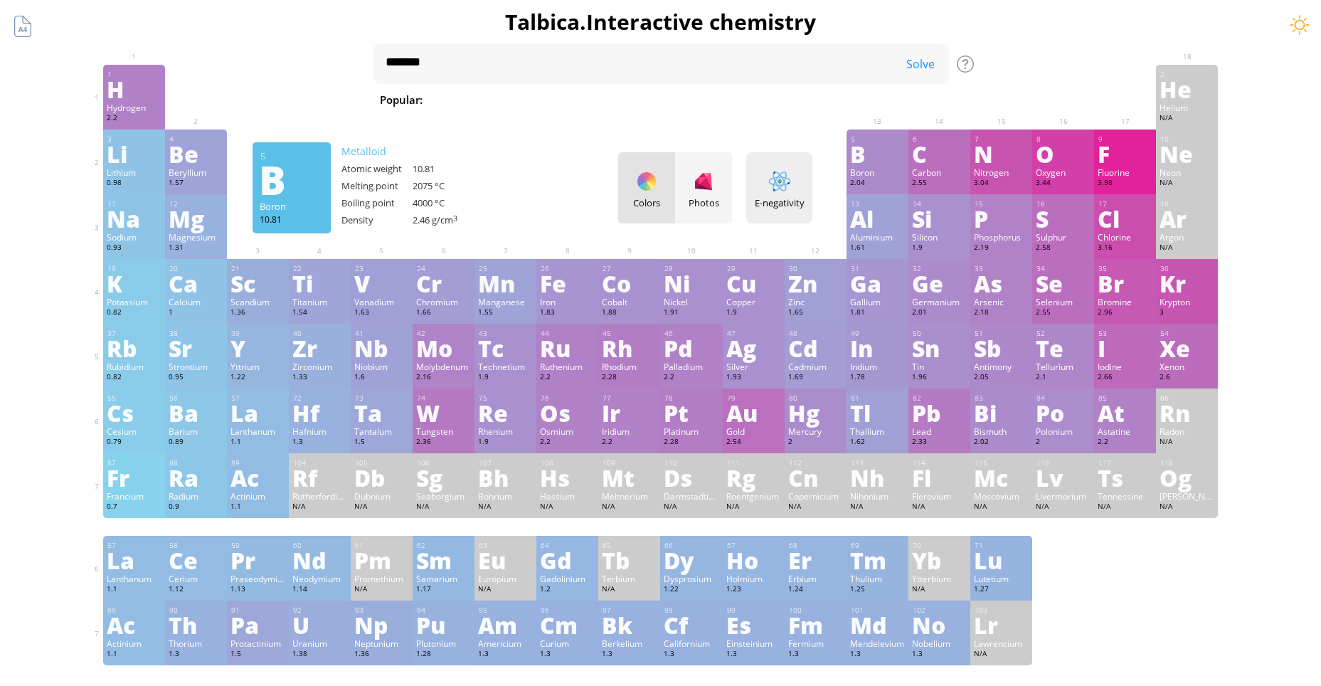
click at [784, 169] on div "E-negativity Heatmaps Normal mode Melting point Boiling point Density Atomic we…" at bounding box center [779, 187] width 66 height 71
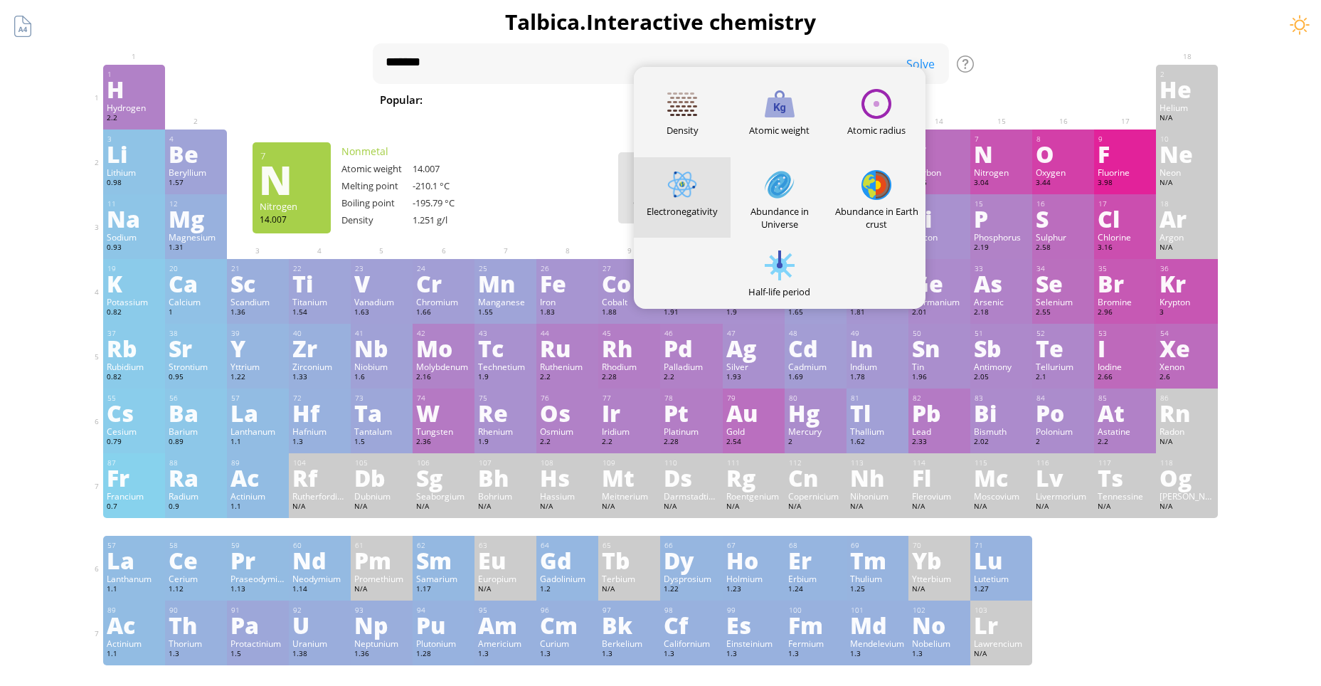
click at [1032, 80] on div at bounding box center [1002, 75] width 62 height 21
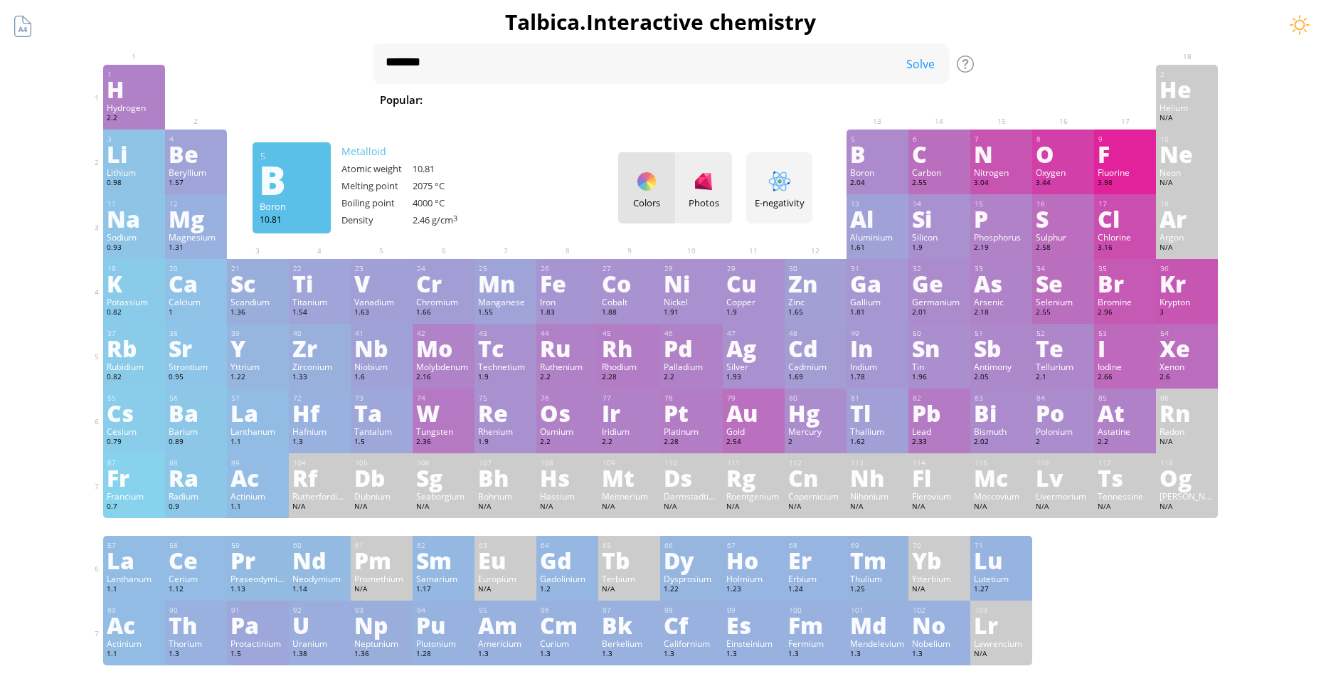
click at [721, 185] on div "Photos" at bounding box center [703, 187] width 57 height 71
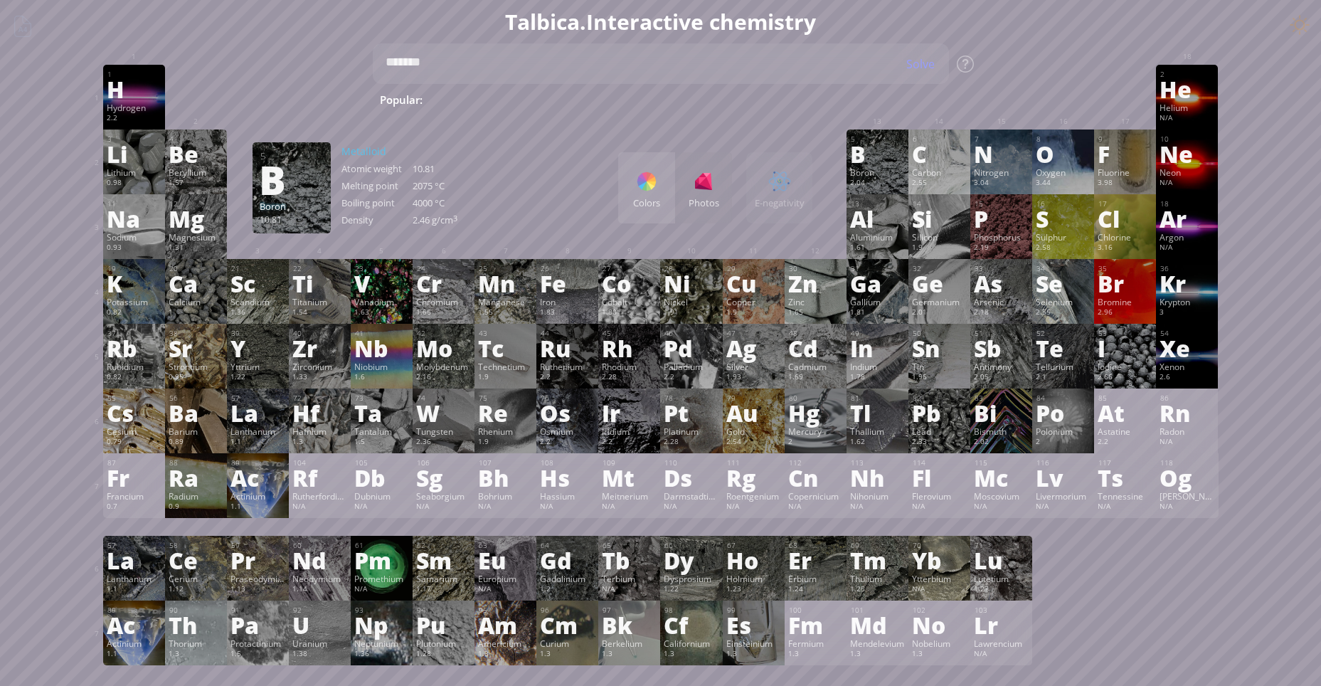
click at [655, 177] on div at bounding box center [646, 181] width 23 height 23
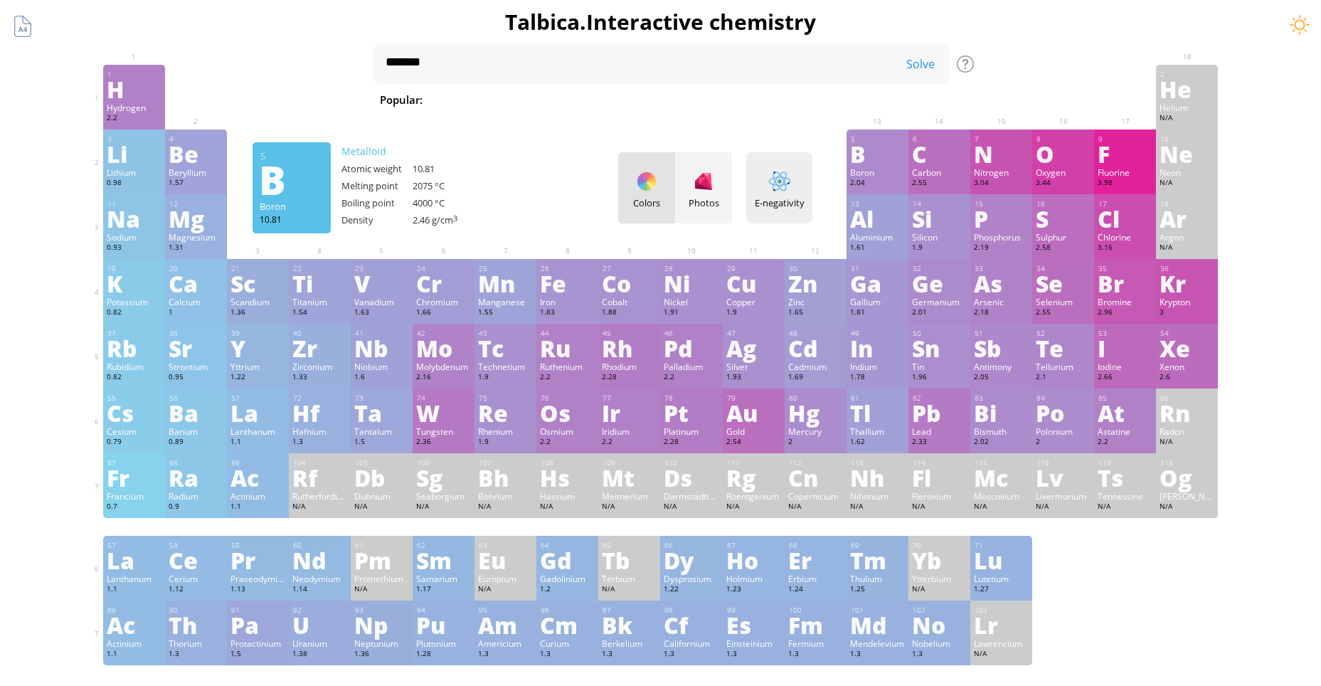
click at [779, 181] on div at bounding box center [780, 181] width 23 height 23
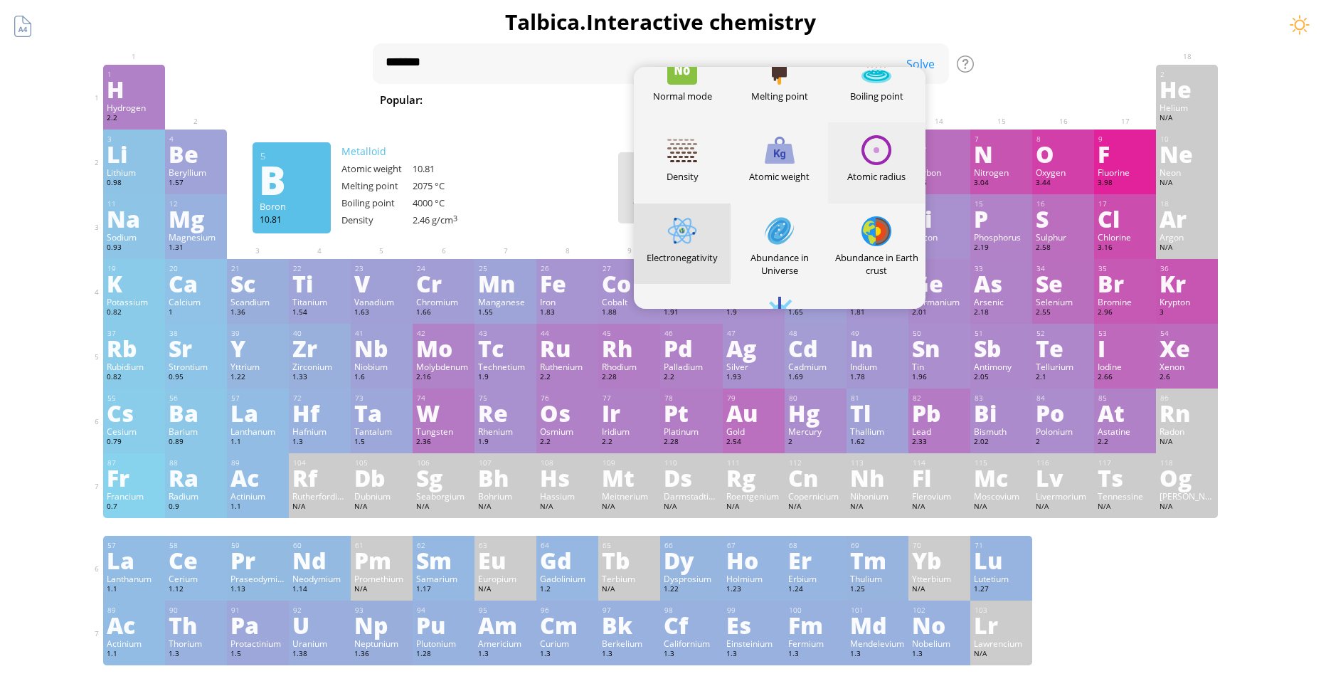
scroll to position [0, 0]
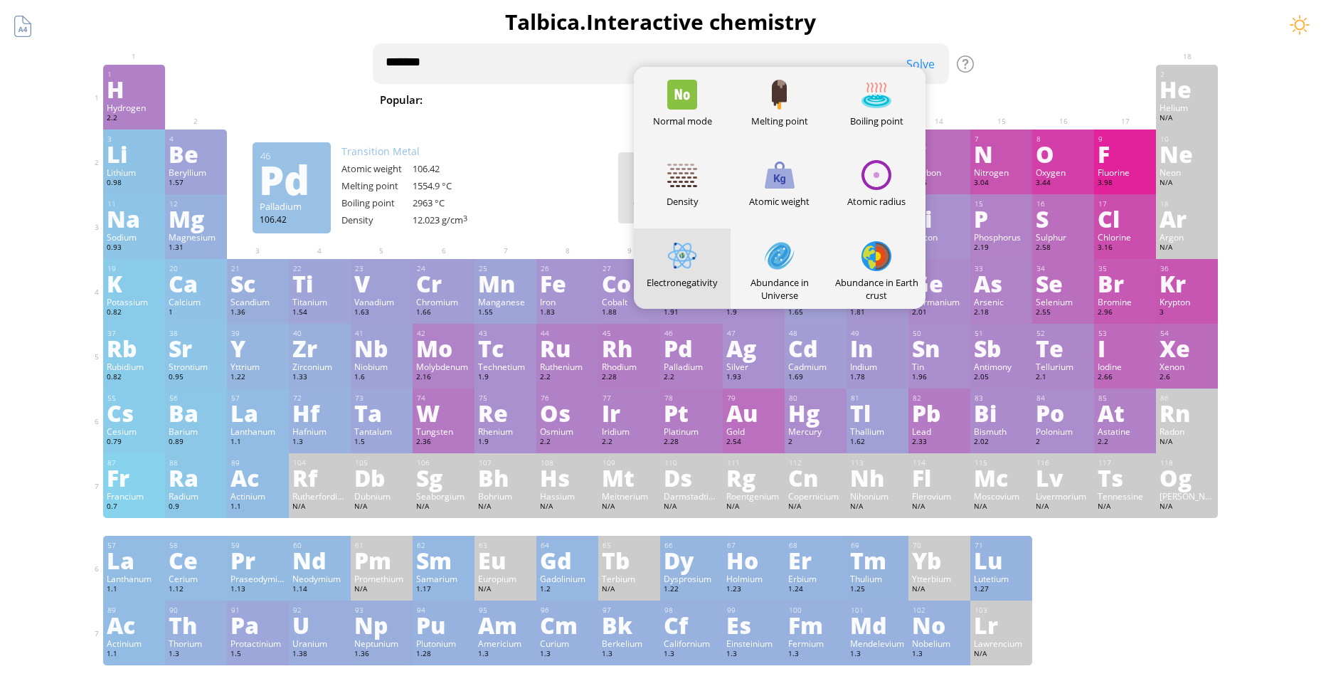
click at [511, 62] on textarea "*******" at bounding box center [661, 63] width 576 height 41
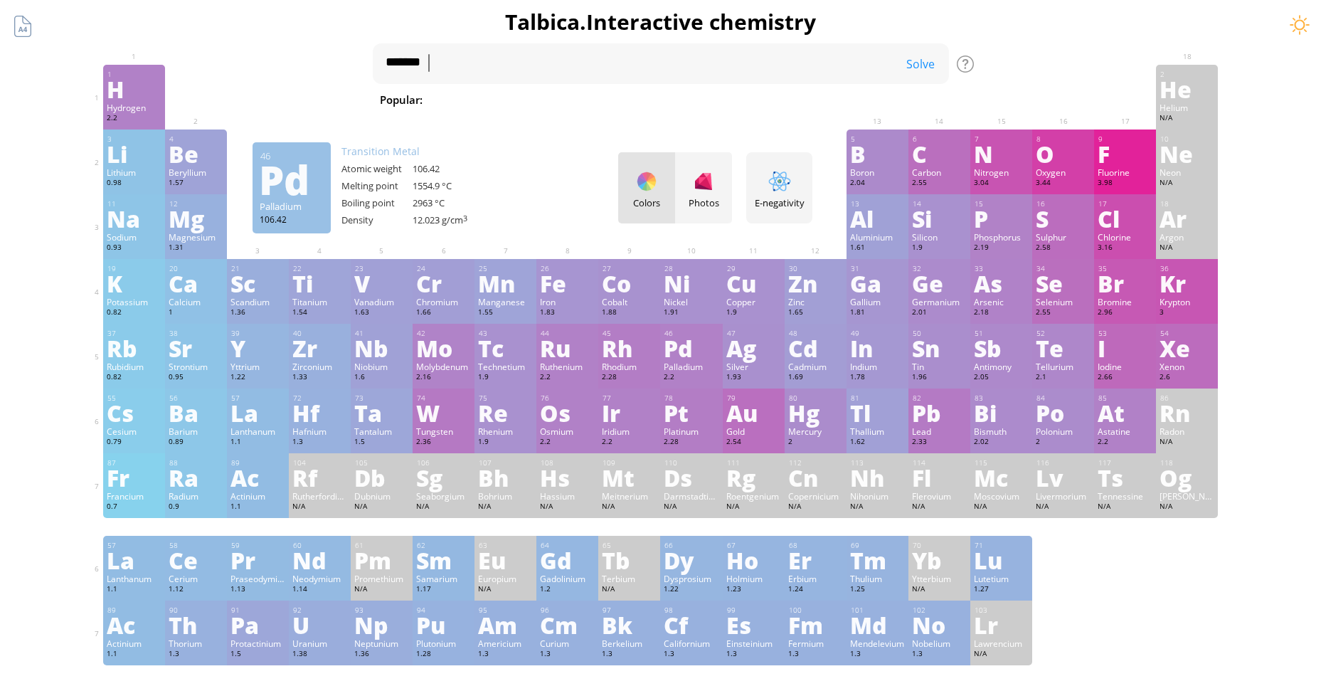
drag, startPoint x: 1124, startPoint y: 26, endPoint x: 1115, endPoint y: 18, distance: 12.6
click at [1123, 26] on h1 "Talbica. Interactive chemistry" at bounding box center [661, 21] width 1139 height 29
click at [656, 181] on div "Colors Photos" at bounding box center [675, 187] width 114 height 71
click at [654, 198] on div "Colors Photos" at bounding box center [675, 187] width 114 height 71
drag, startPoint x: 664, startPoint y: 168, endPoint x: 634, endPoint y: 173, distance: 30.3
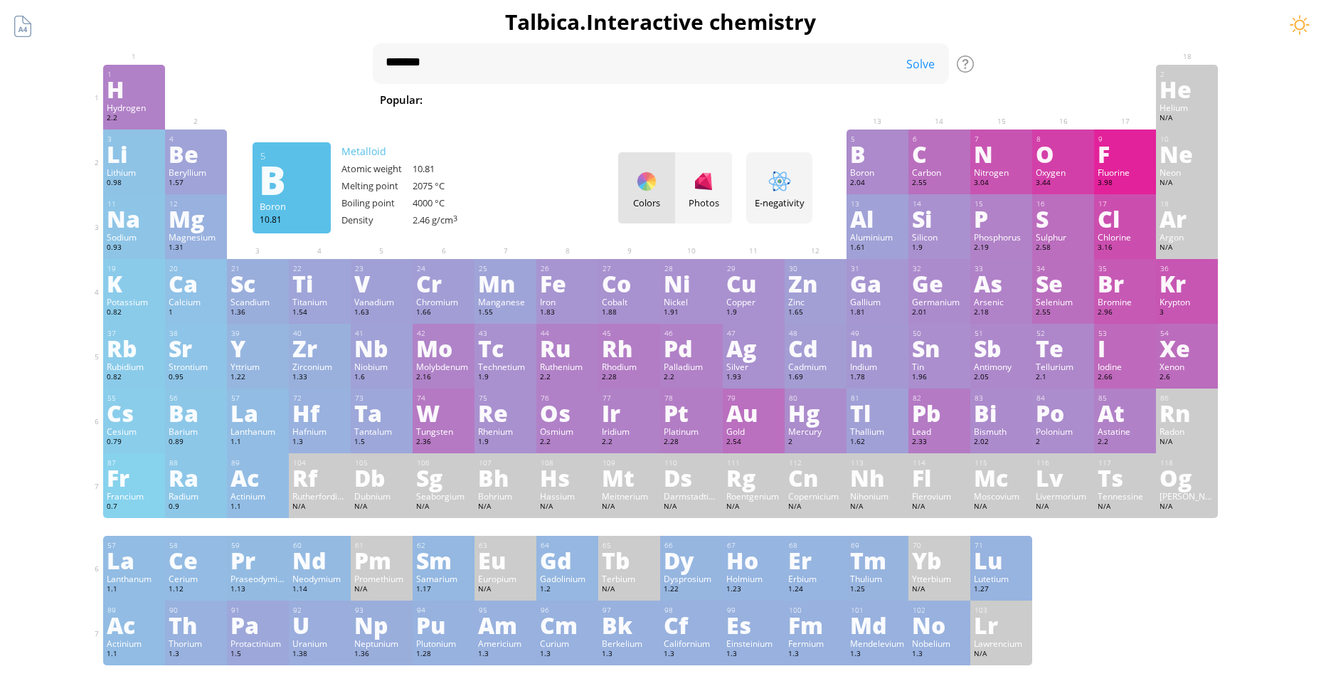
click at [643, 171] on div "Colors Photos" at bounding box center [675, 187] width 114 height 71
click at [794, 192] on div "E-negativity Heatmaps Normal mode Melting point Boiling point Density Atomic we…" at bounding box center [779, 187] width 66 height 71
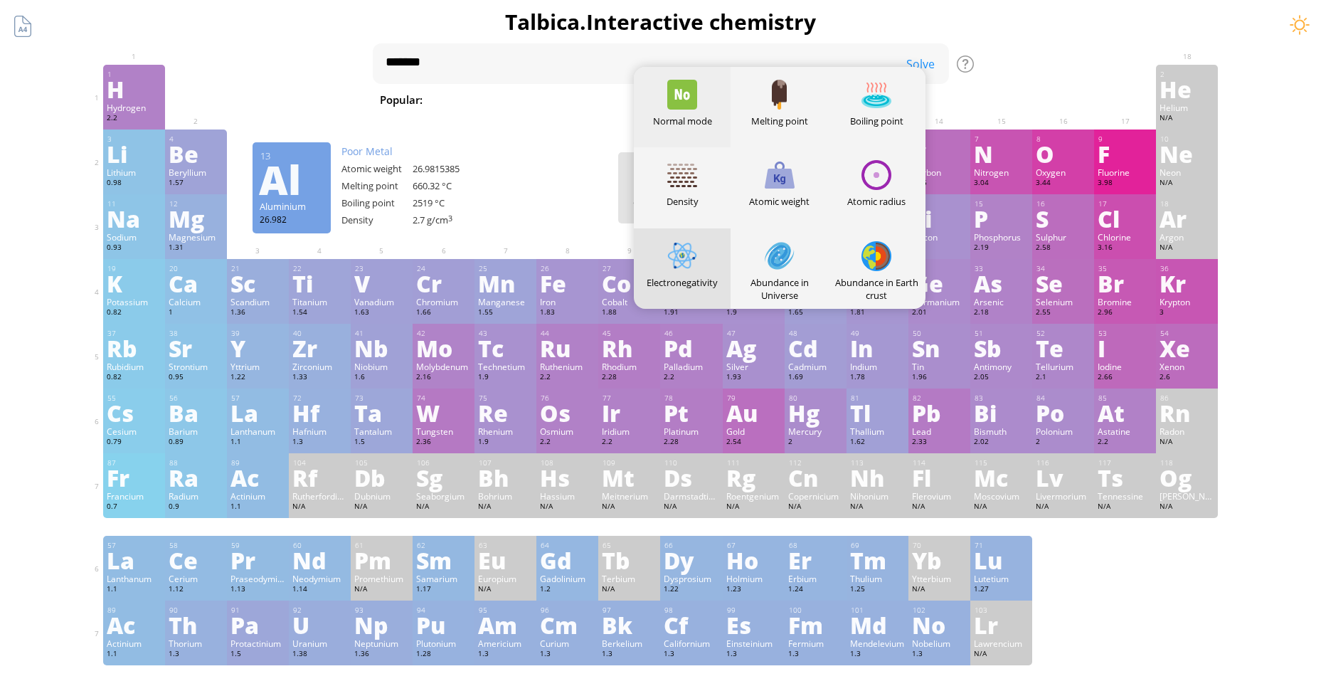
click at [683, 88] on div at bounding box center [682, 95] width 30 height 30
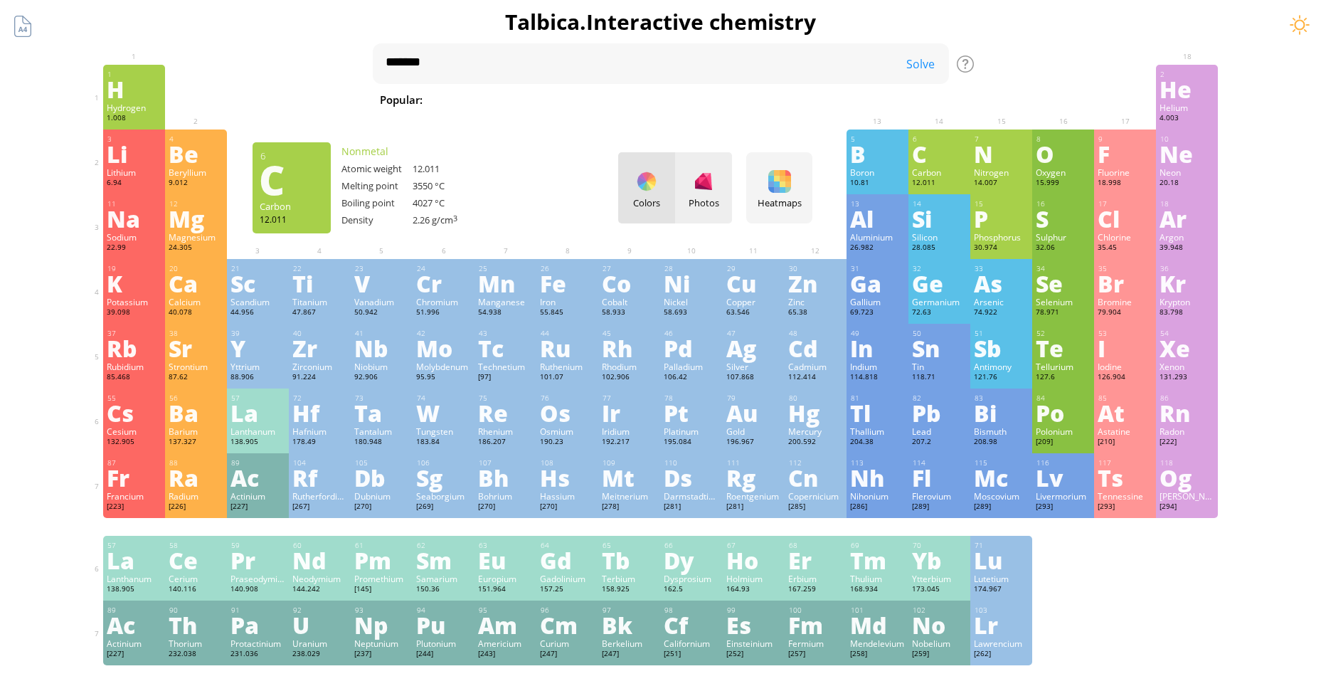
click at [707, 186] on div at bounding box center [703, 181] width 23 height 23
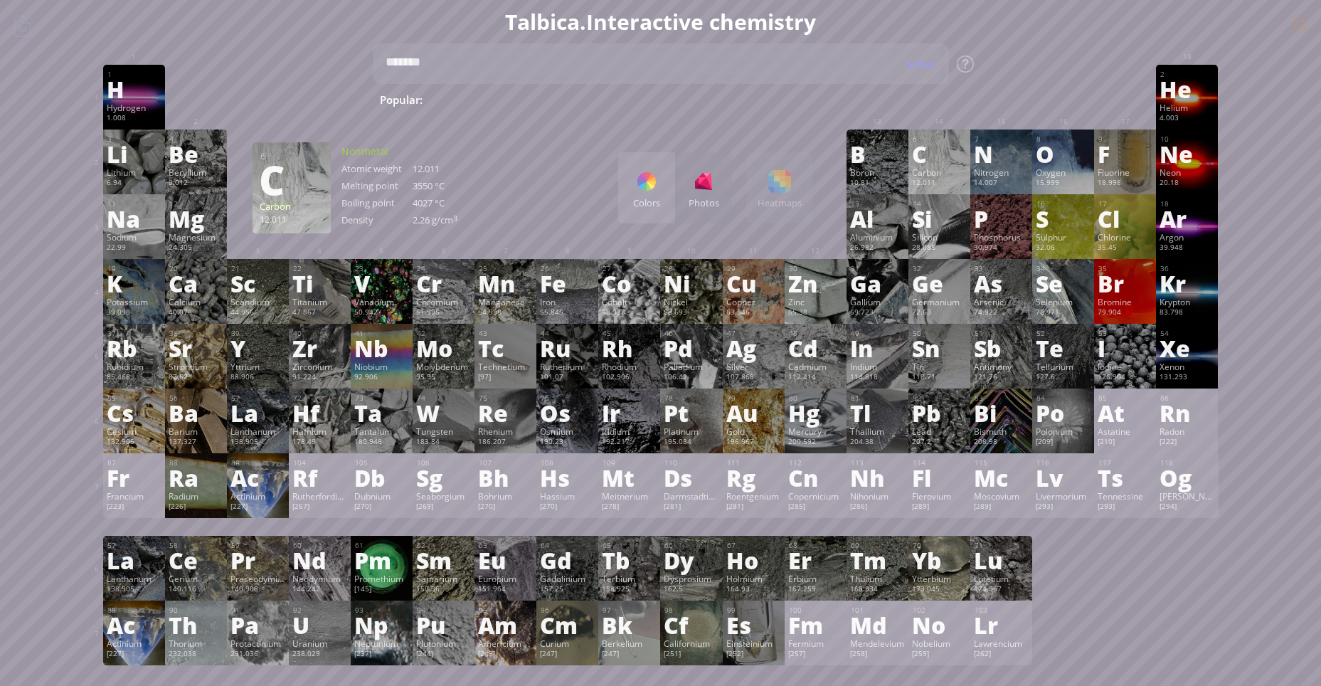
click at [640, 186] on div at bounding box center [646, 181] width 23 height 23
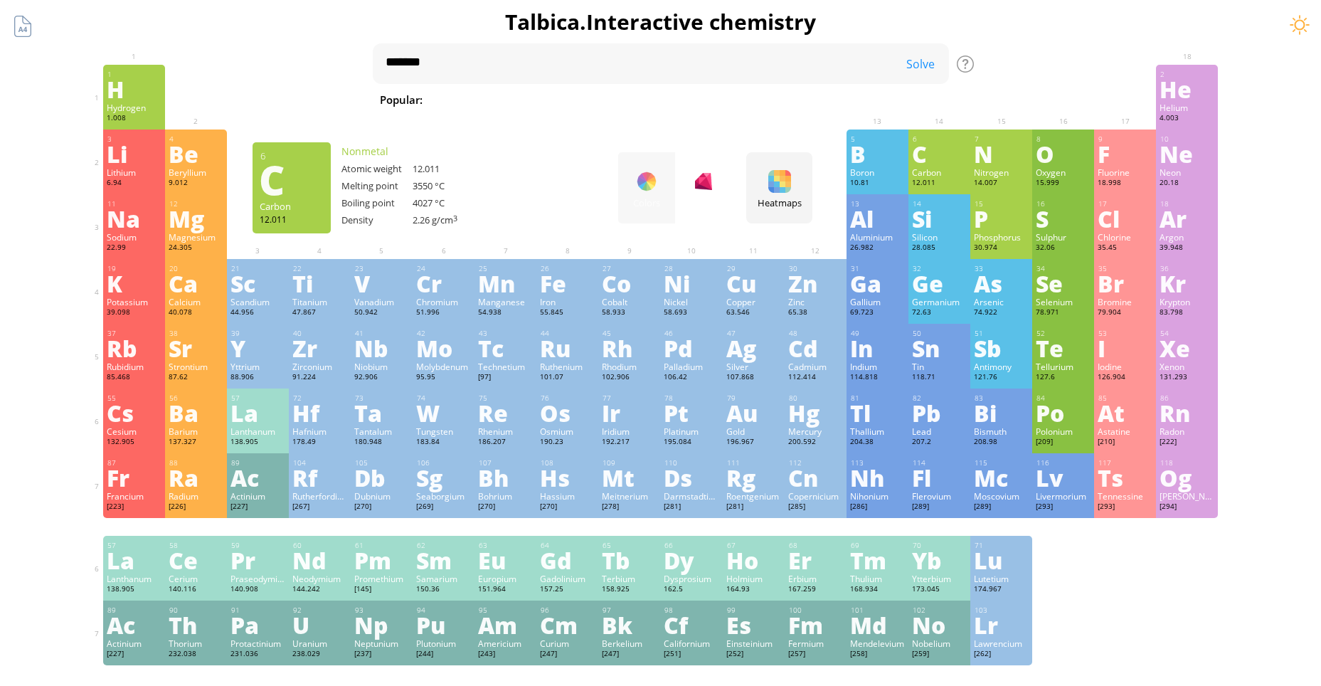
click at [711, 179] on div at bounding box center [703, 181] width 23 height 23
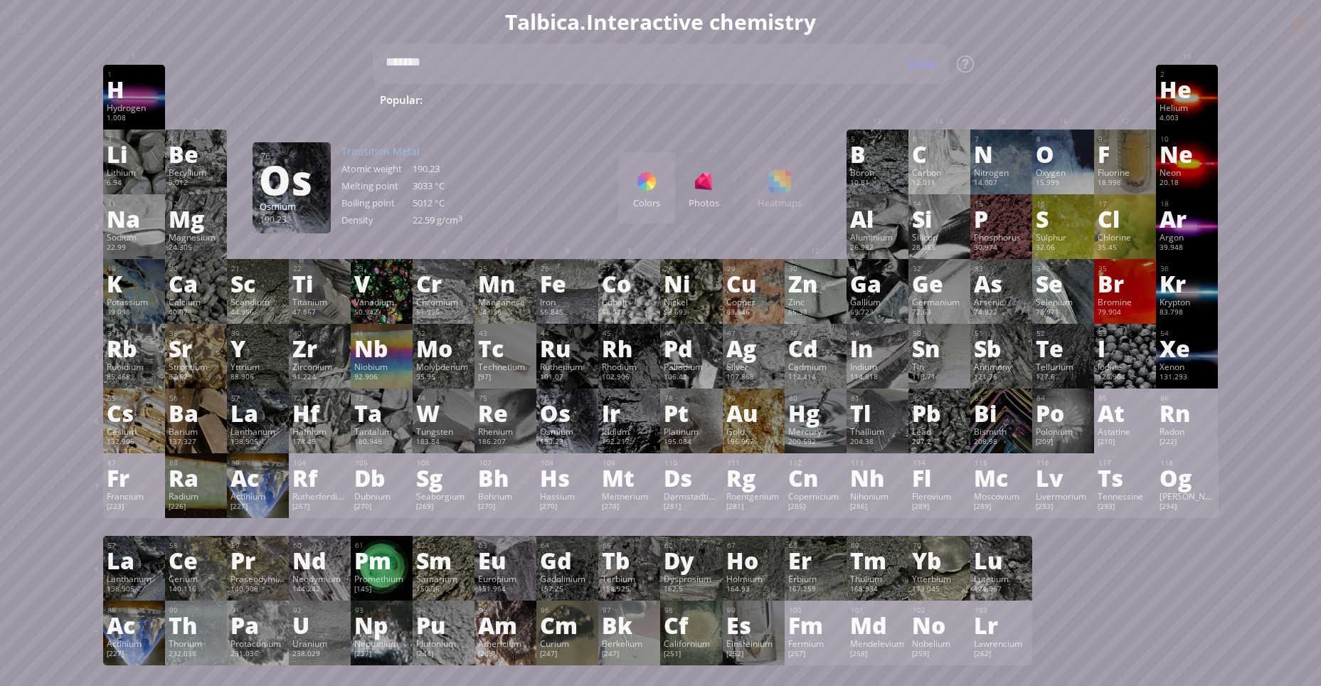
click at [559, 434] on ya-tr-span "Osmium" at bounding box center [556, 431] width 33 height 11
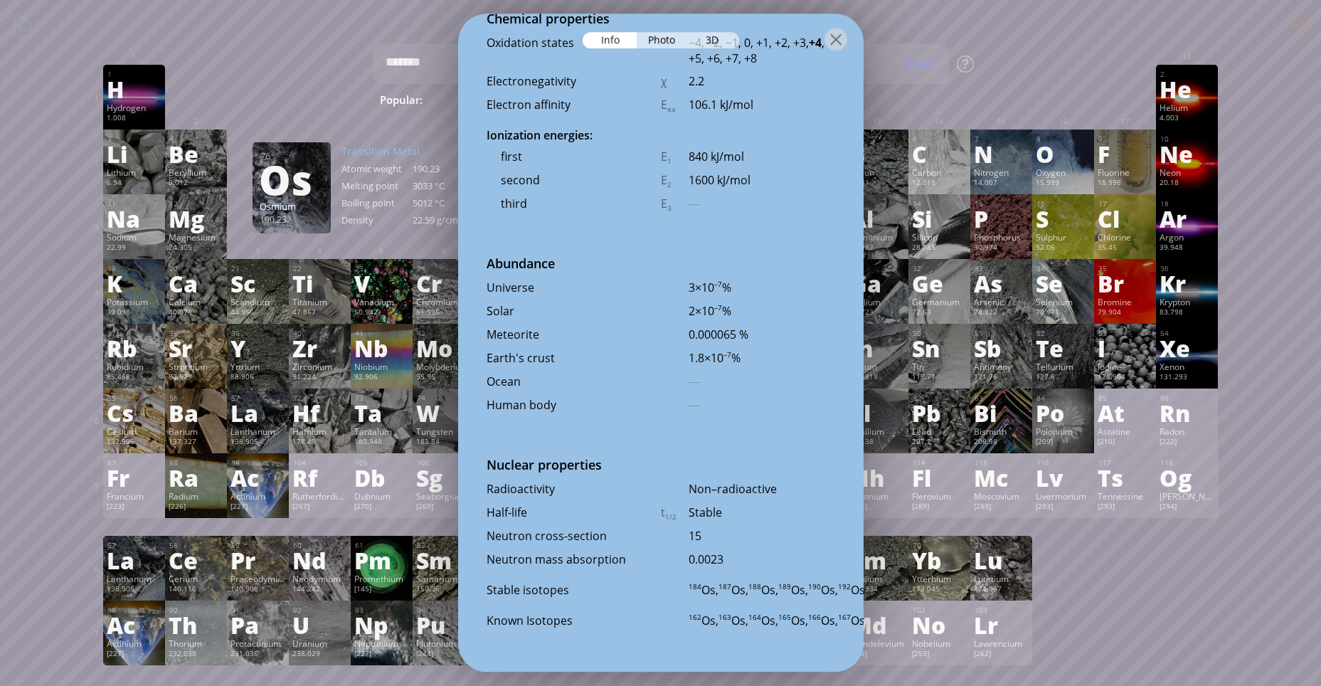
scroll to position [3068, 0]
click at [668, 42] on ya-tr-span "Photo" at bounding box center [661, 40] width 27 height 14
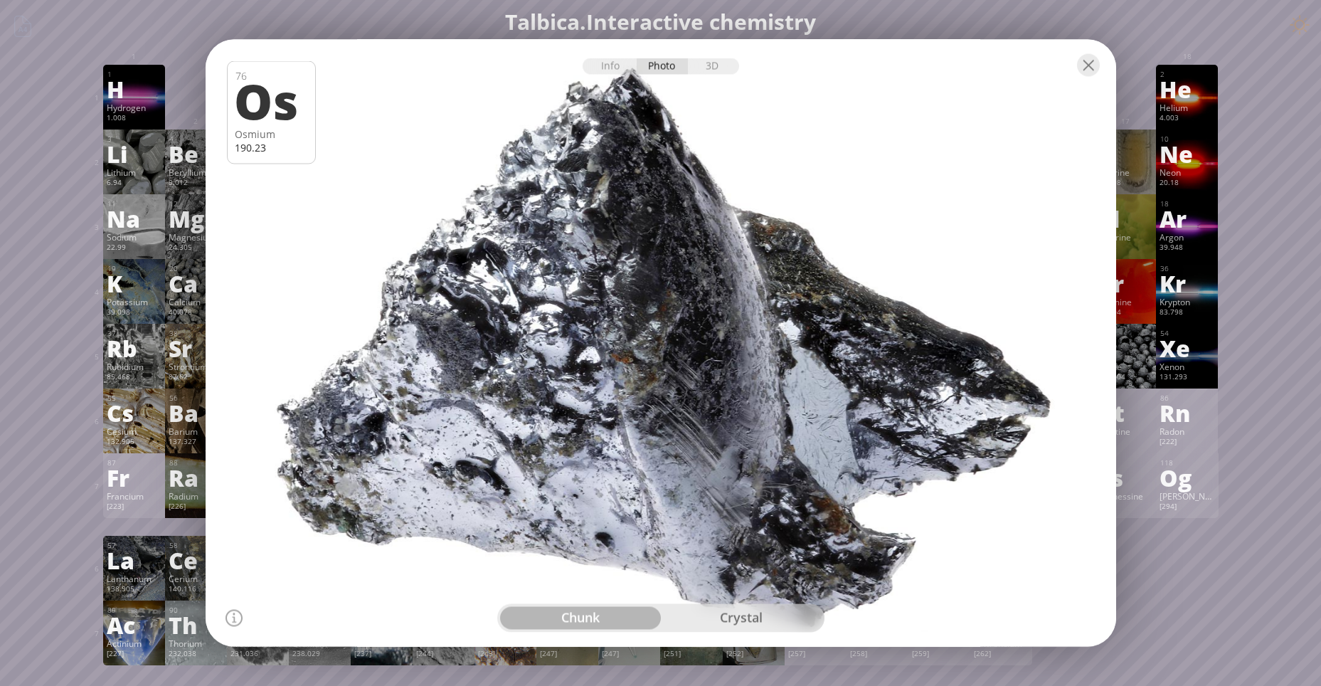
click at [745, 623] on div "crystal" at bounding box center [741, 618] width 161 height 23
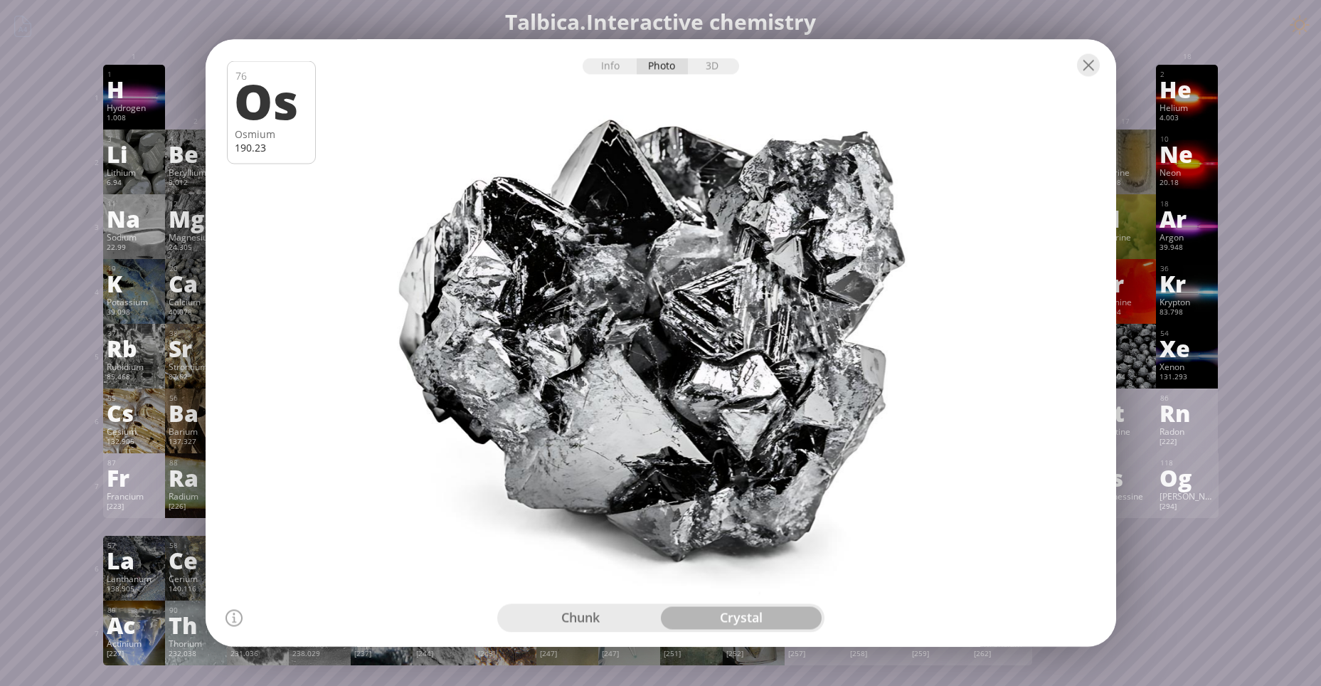
drag, startPoint x: 788, startPoint y: 396, endPoint x: 433, endPoint y: 356, distance: 358.0
click at [426, 354] on div at bounding box center [661, 342] width 920 height 613
drag, startPoint x: 542, startPoint y: 410, endPoint x: 751, endPoint y: 480, distance: 219.8
click at [739, 473] on div at bounding box center [661, 342] width 920 height 613
click at [603, 618] on div "chunk" at bounding box center [580, 618] width 161 height 23
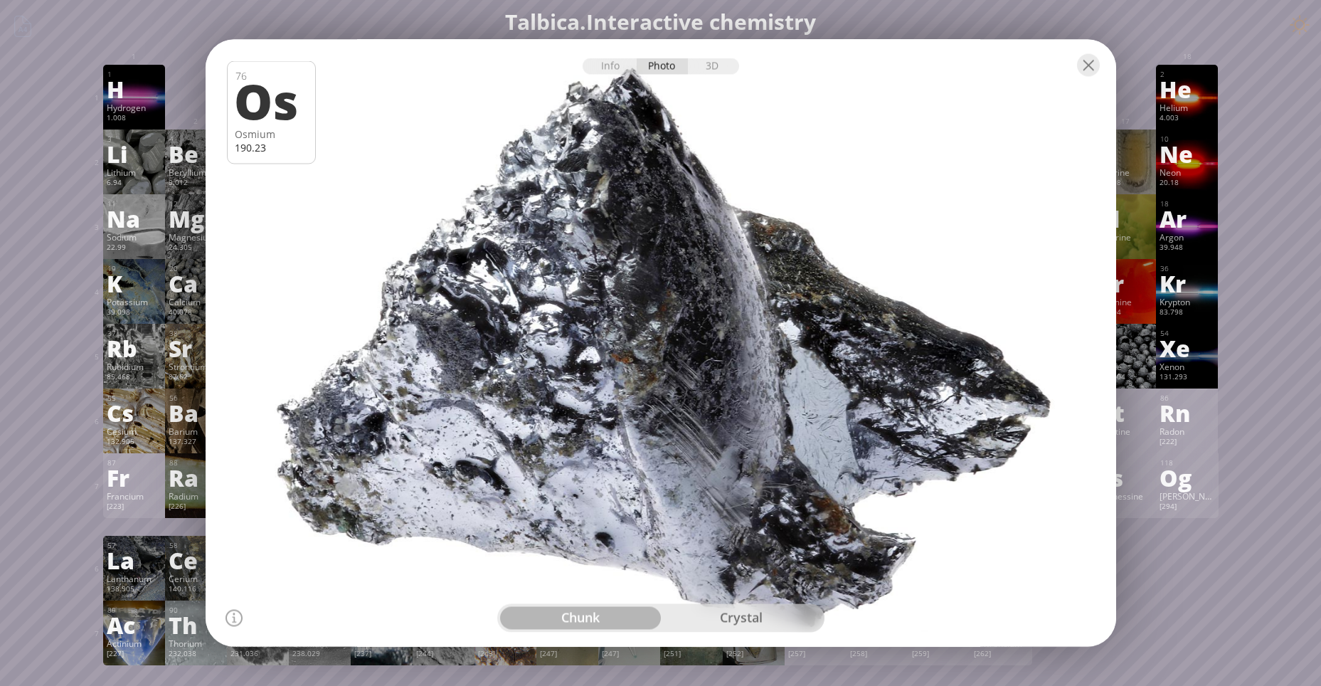
drag, startPoint x: 506, startPoint y: 313, endPoint x: 901, endPoint y: 448, distance: 417.2
click at [894, 453] on div at bounding box center [661, 342] width 920 height 613
drag, startPoint x: 706, startPoint y: 53, endPoint x: 713, endPoint y: 58, distance: 8.7
click at [712, 57] on div at bounding box center [661, 65] width 911 height 50
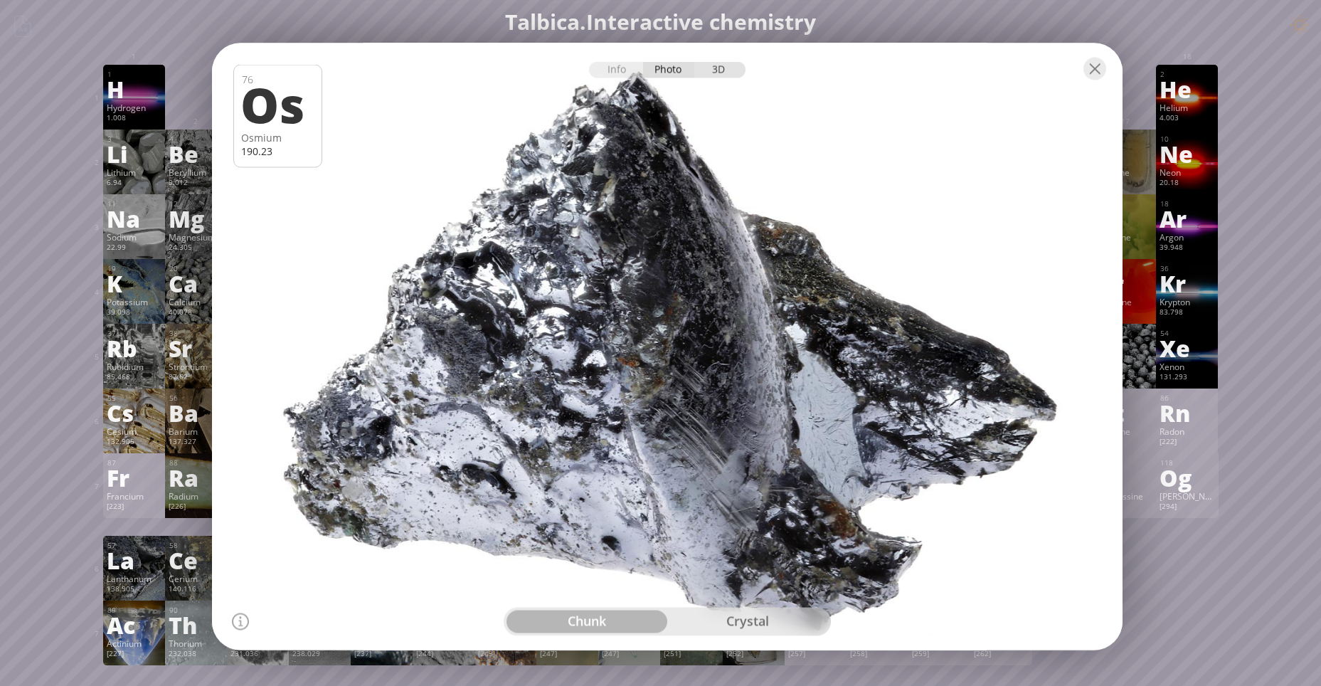
click at [724, 74] on ya-tr-span "3D" at bounding box center [718, 70] width 13 height 14
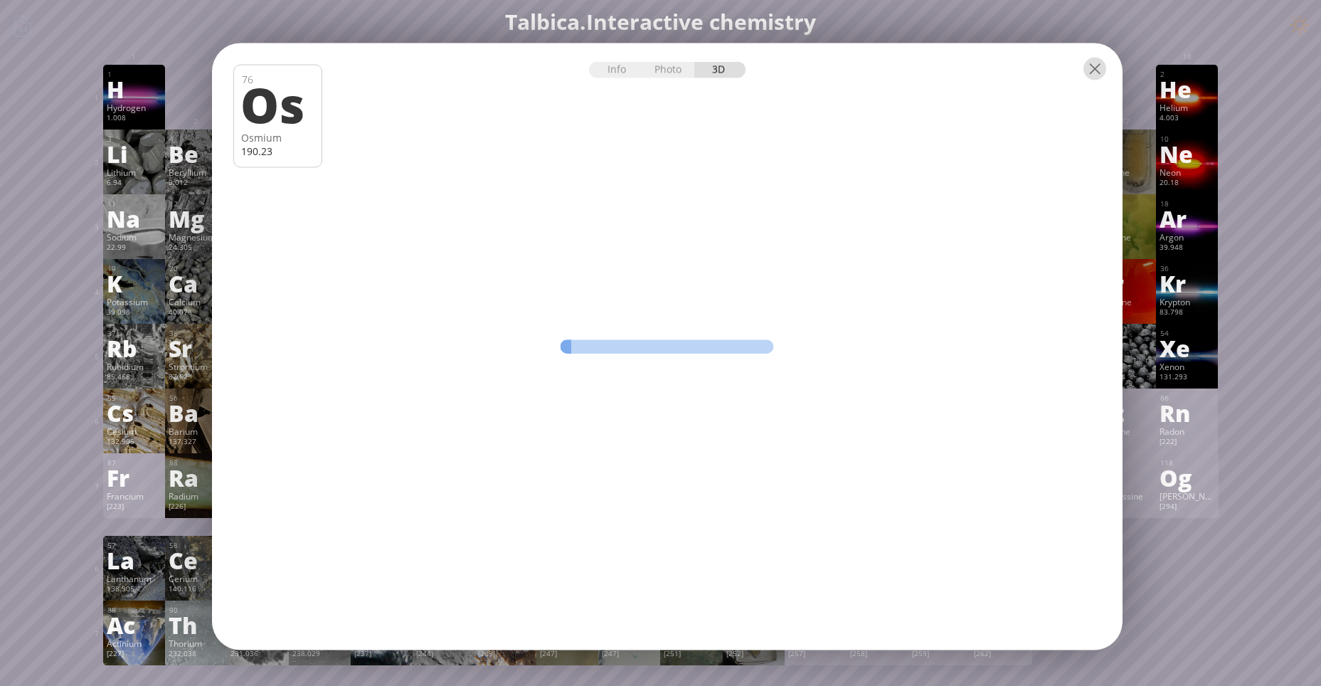
click at [1099, 65] on div at bounding box center [1095, 69] width 23 height 23
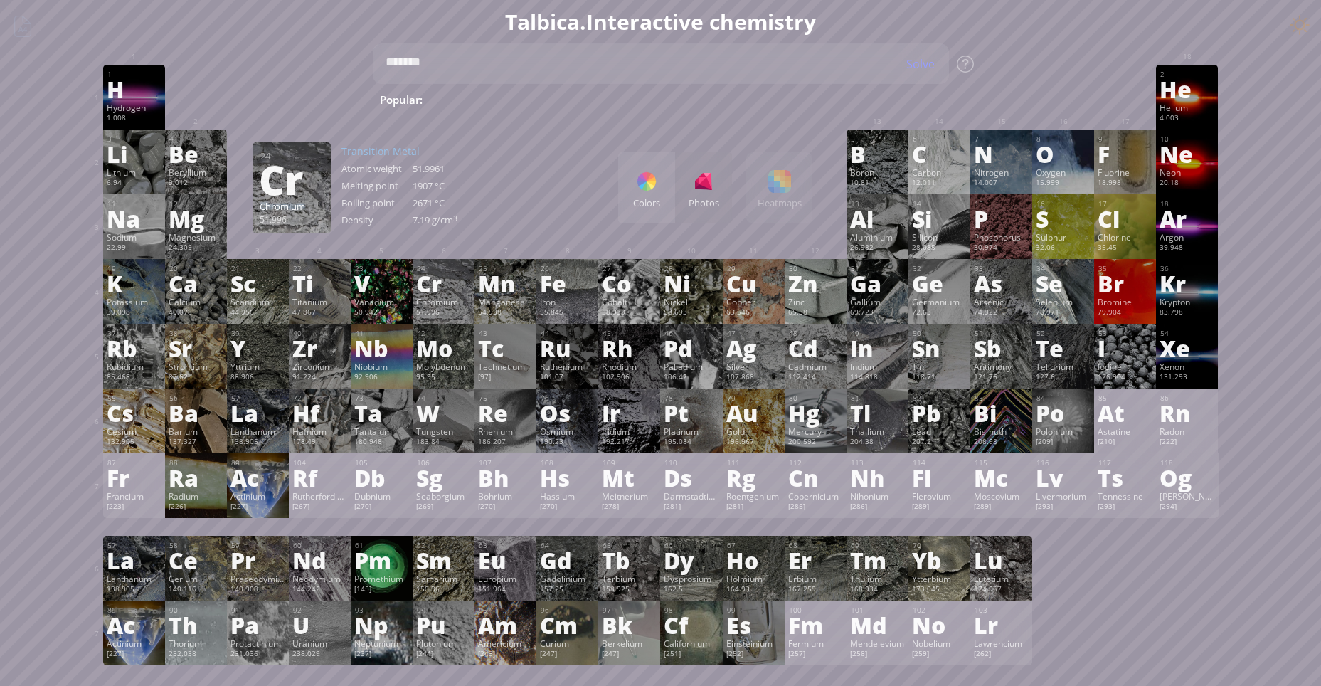
click at [710, 178] on div "Colors Photos" at bounding box center [675, 187] width 114 height 71
click at [709, 194] on div "Colors Photos" at bounding box center [675, 187] width 114 height 71
click at [710, 201] on div "Colors Photos" at bounding box center [675, 187] width 114 height 71
click at [707, 186] on div "Colors Photos" at bounding box center [675, 187] width 114 height 71
click at [645, 191] on div at bounding box center [646, 181] width 23 height 23
